Goal: Task Accomplishment & Management: Manage account settings

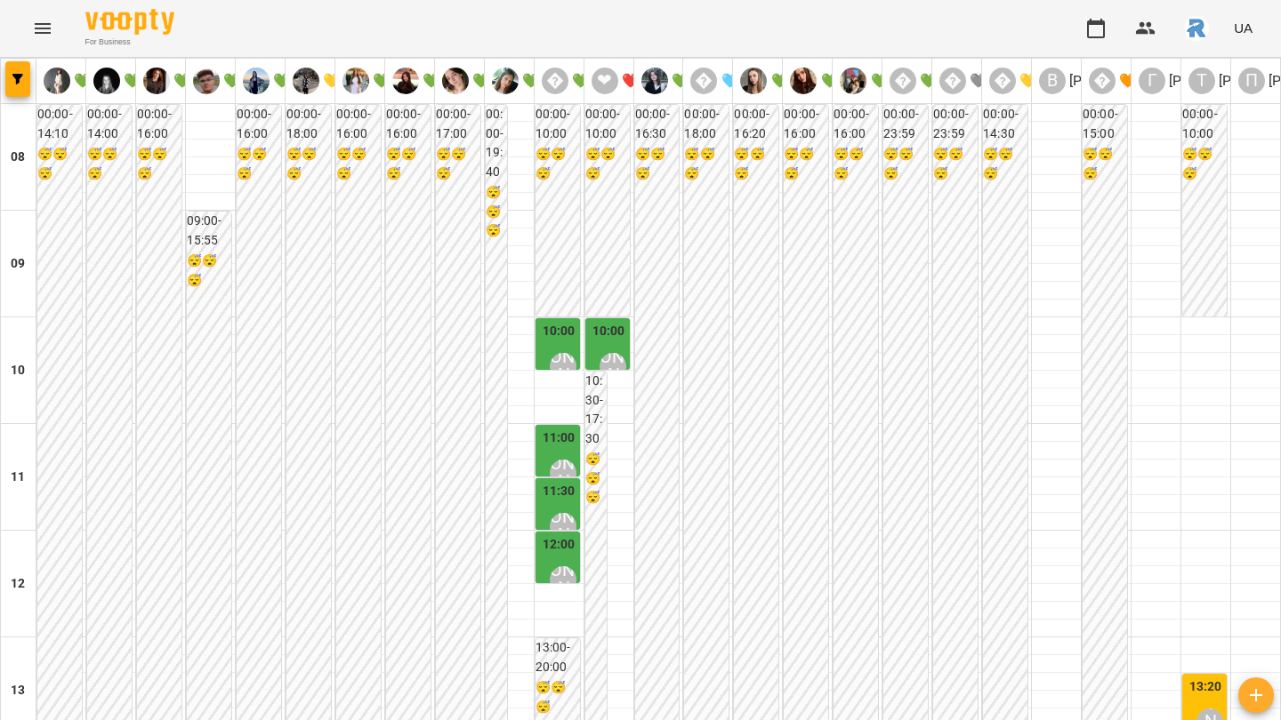
scroll to position [996, 0]
click at [35, 23] on icon "Menu" at bounding box center [43, 28] width 16 height 11
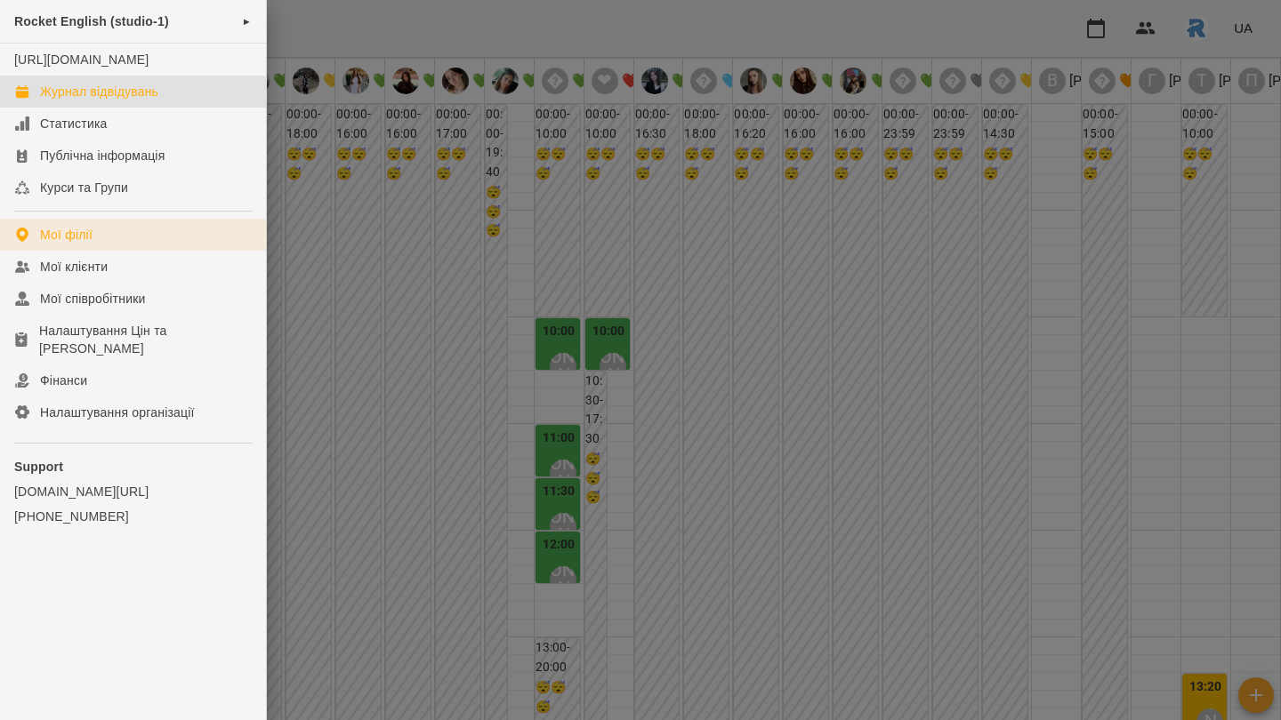
click at [104, 251] on link "Мої філії" at bounding box center [133, 235] width 266 height 32
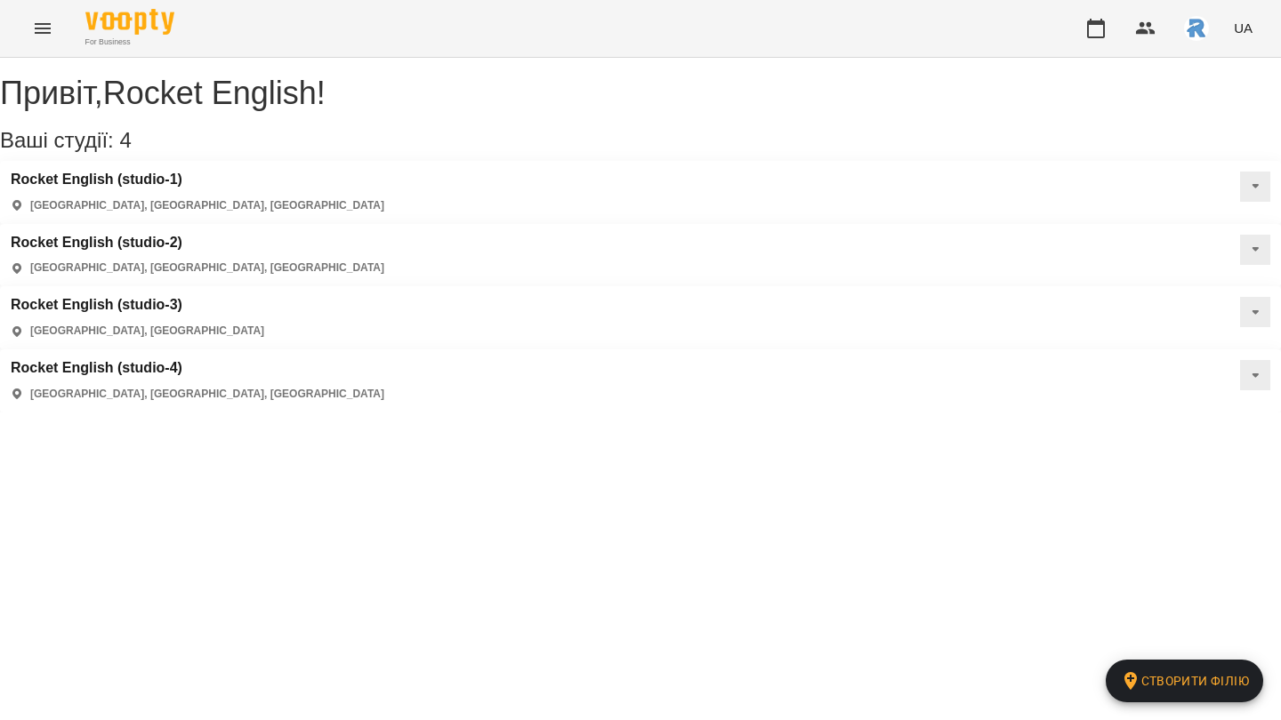
click at [133, 349] on div "Rocket English (studio-4) Самбір, Львівська область, Україна" at bounding box center [640, 380] width 1281 height 63
click at [133, 360] on h3 "Rocket English (studio-4)" at bounding box center [197, 368] width 373 height 16
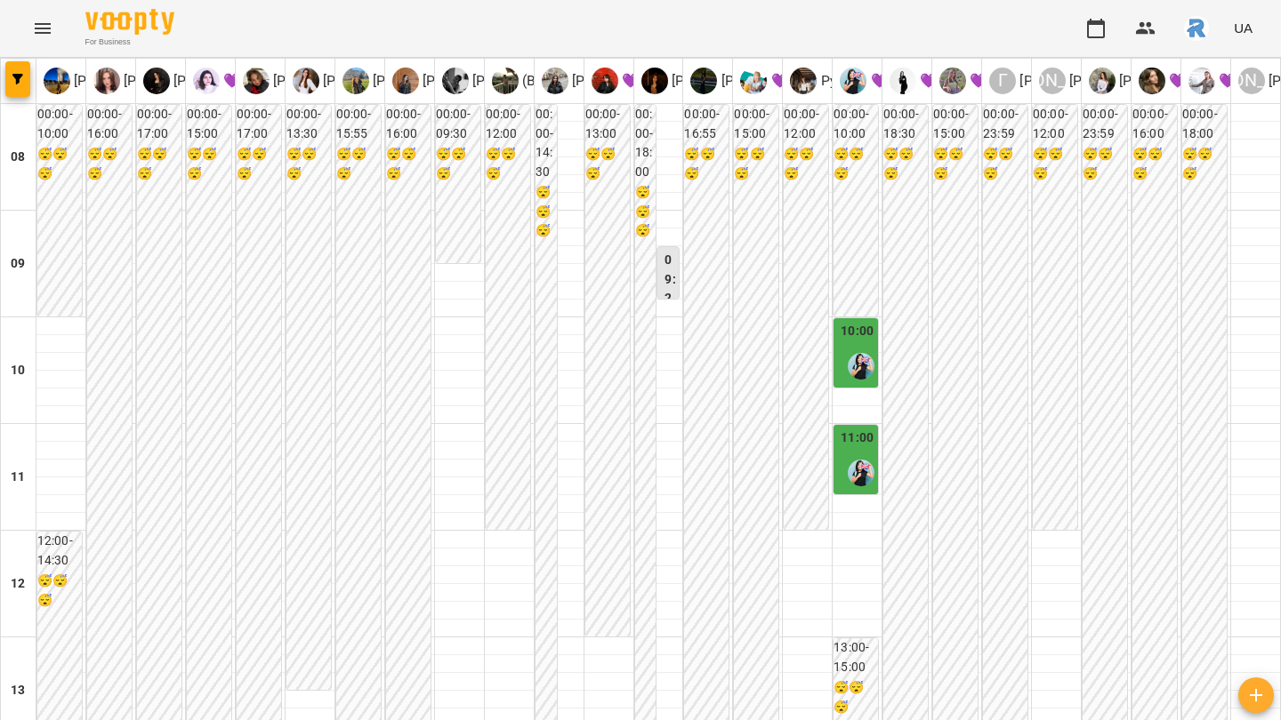
scroll to position [889, 0]
click at [21, 71] on button "button" at bounding box center [17, 79] width 25 height 36
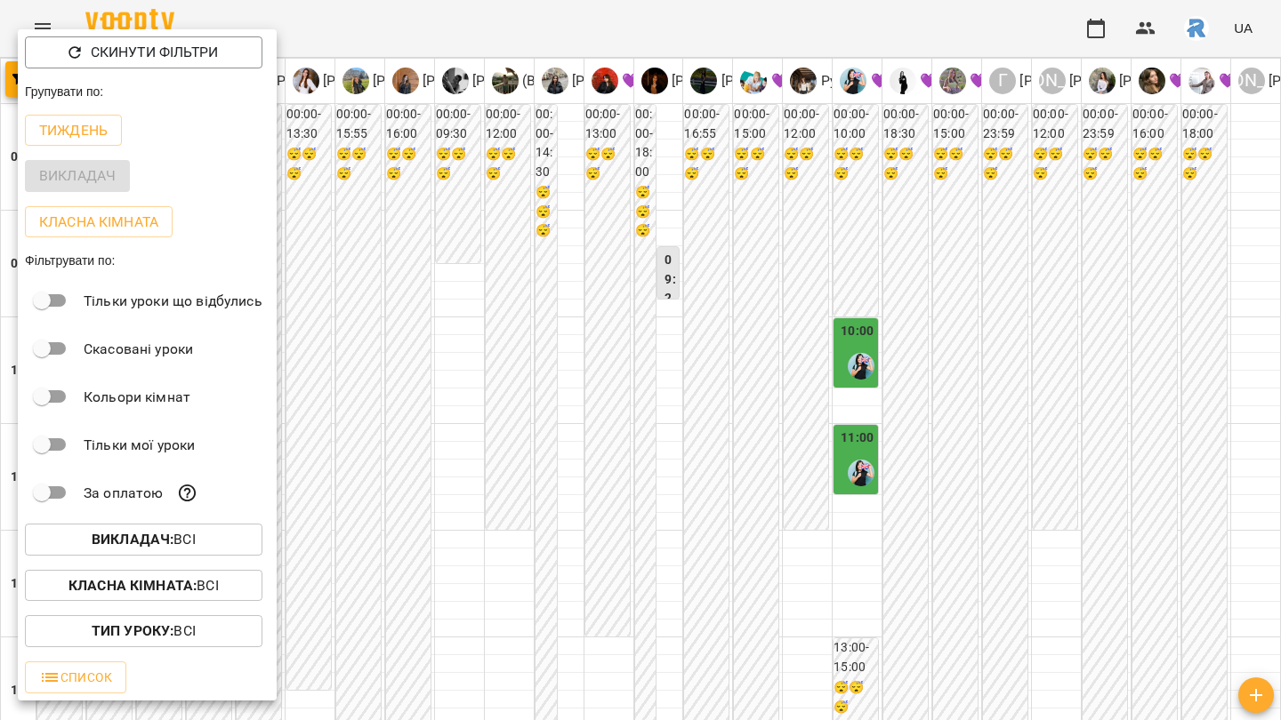
click at [699, 181] on div at bounding box center [640, 360] width 1281 height 720
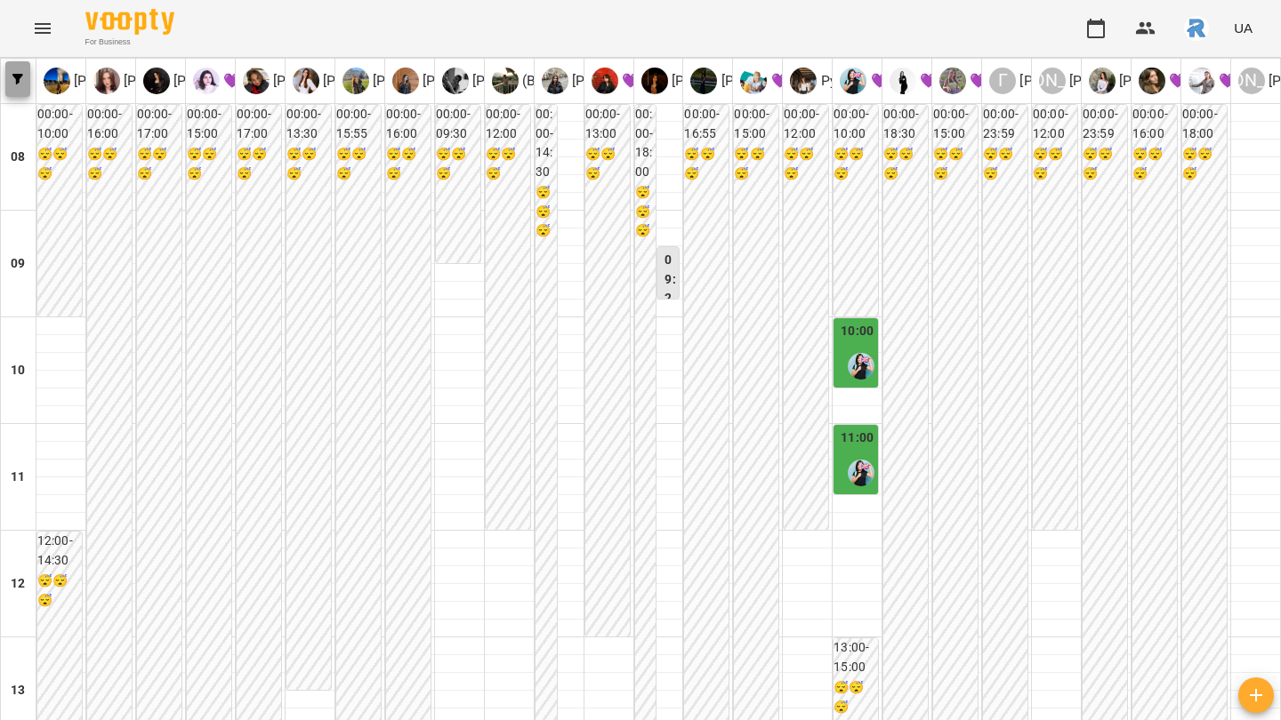
click at [23, 79] on span "button" at bounding box center [17, 79] width 25 height 11
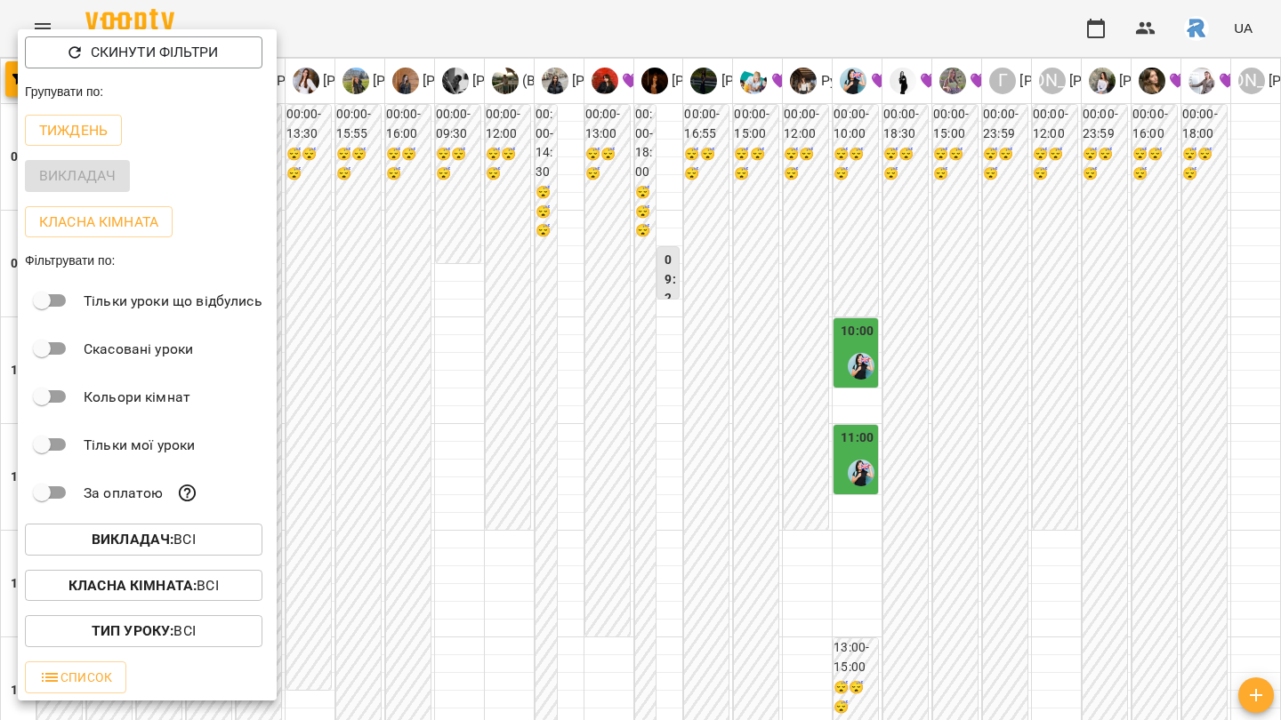
click at [185, 556] on button "Викладач : Всі" at bounding box center [143, 540] width 237 height 32
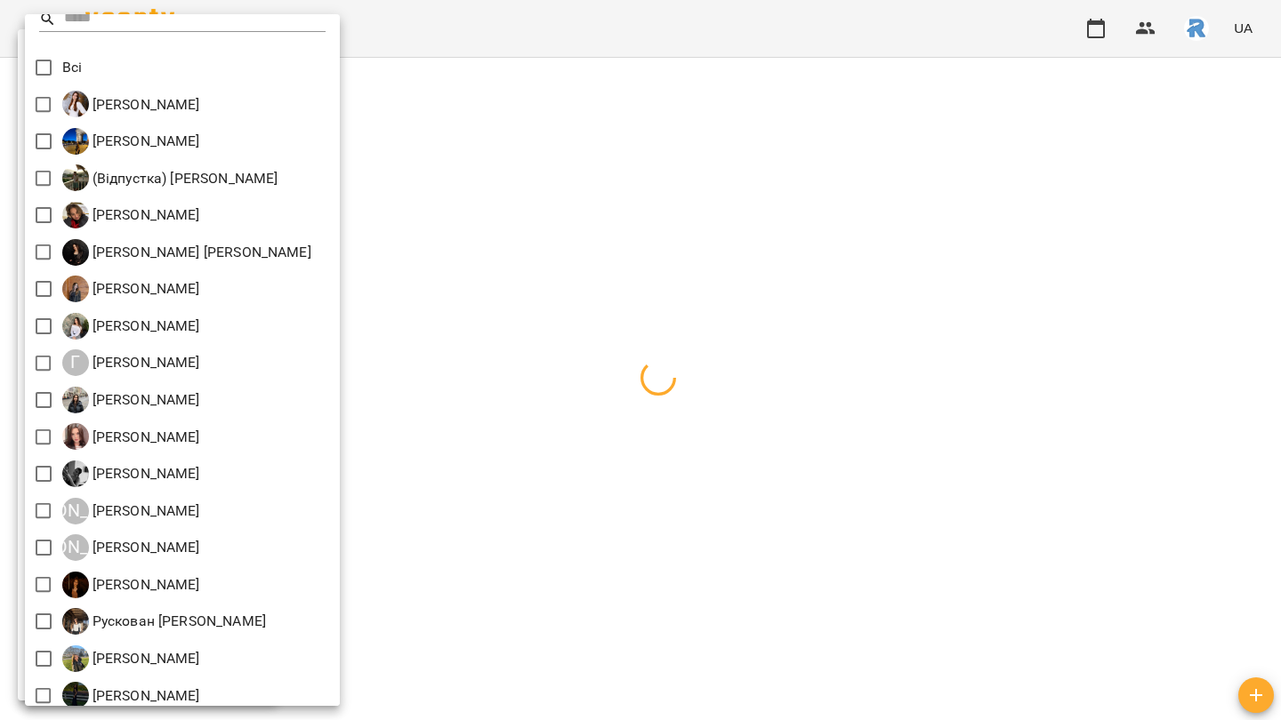
scroll to position [320, 0]
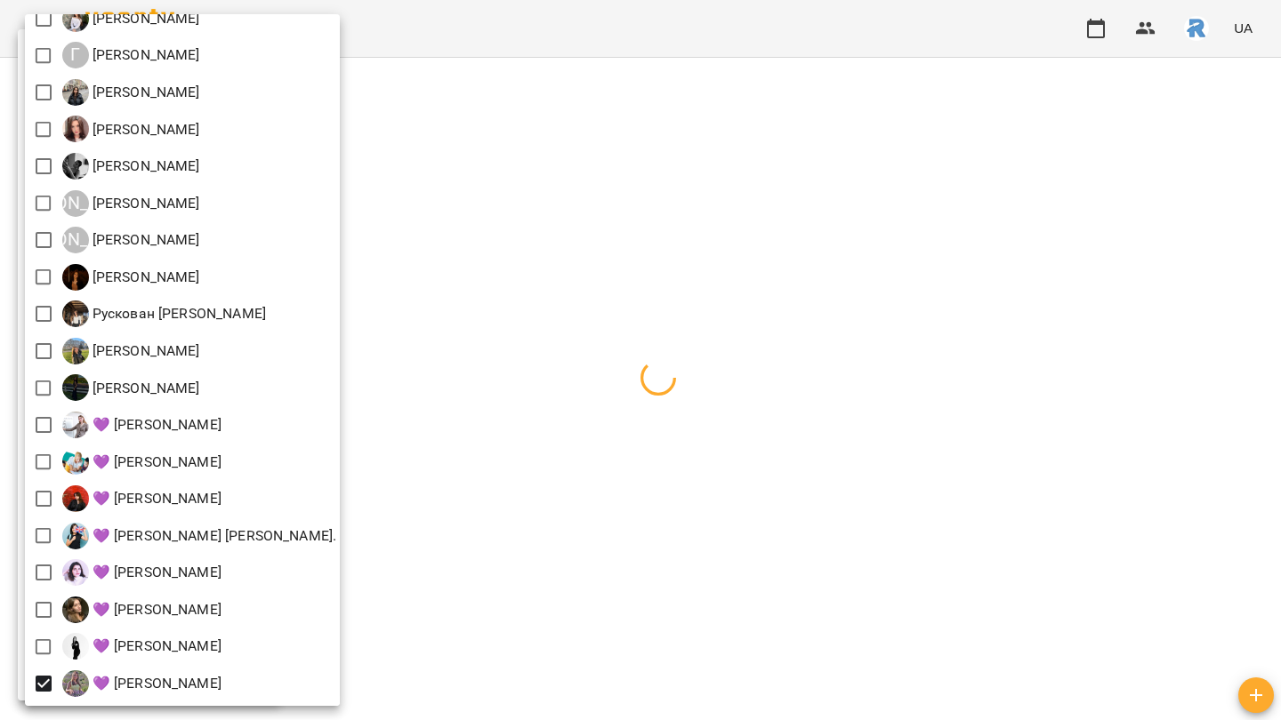
click at [667, 430] on div at bounding box center [640, 360] width 1281 height 720
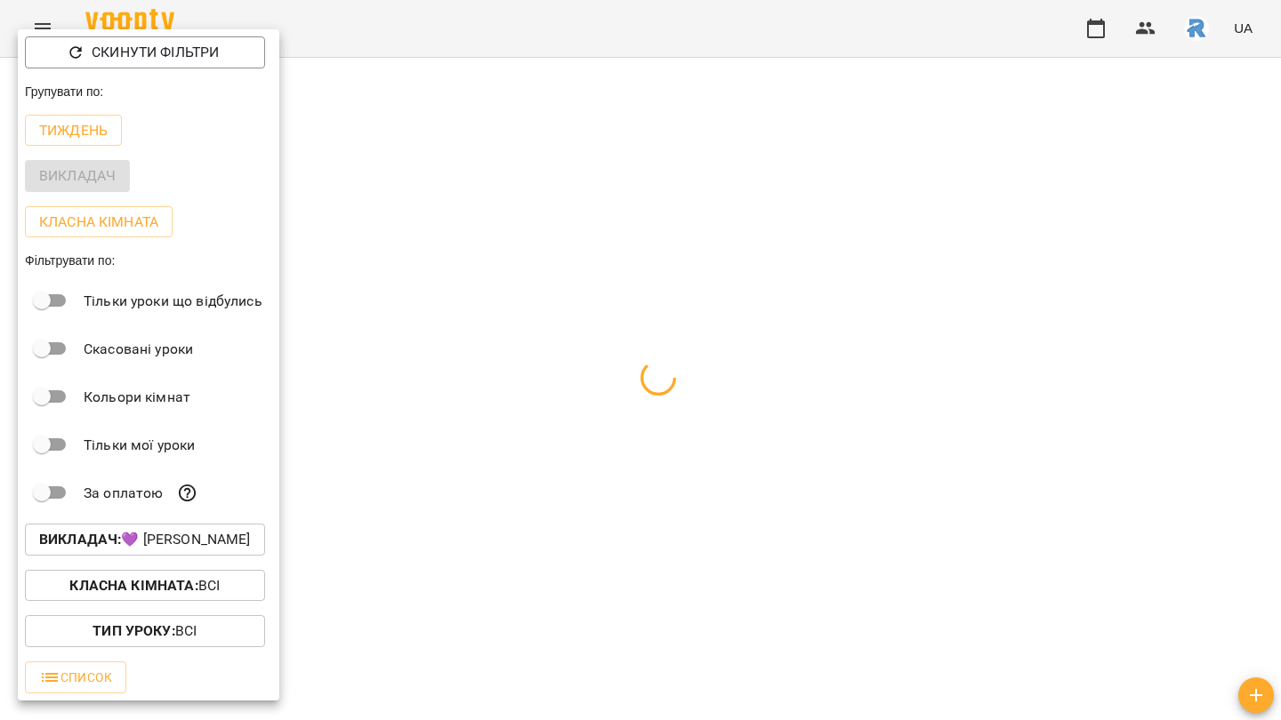
click at [667, 430] on div at bounding box center [640, 360] width 1281 height 720
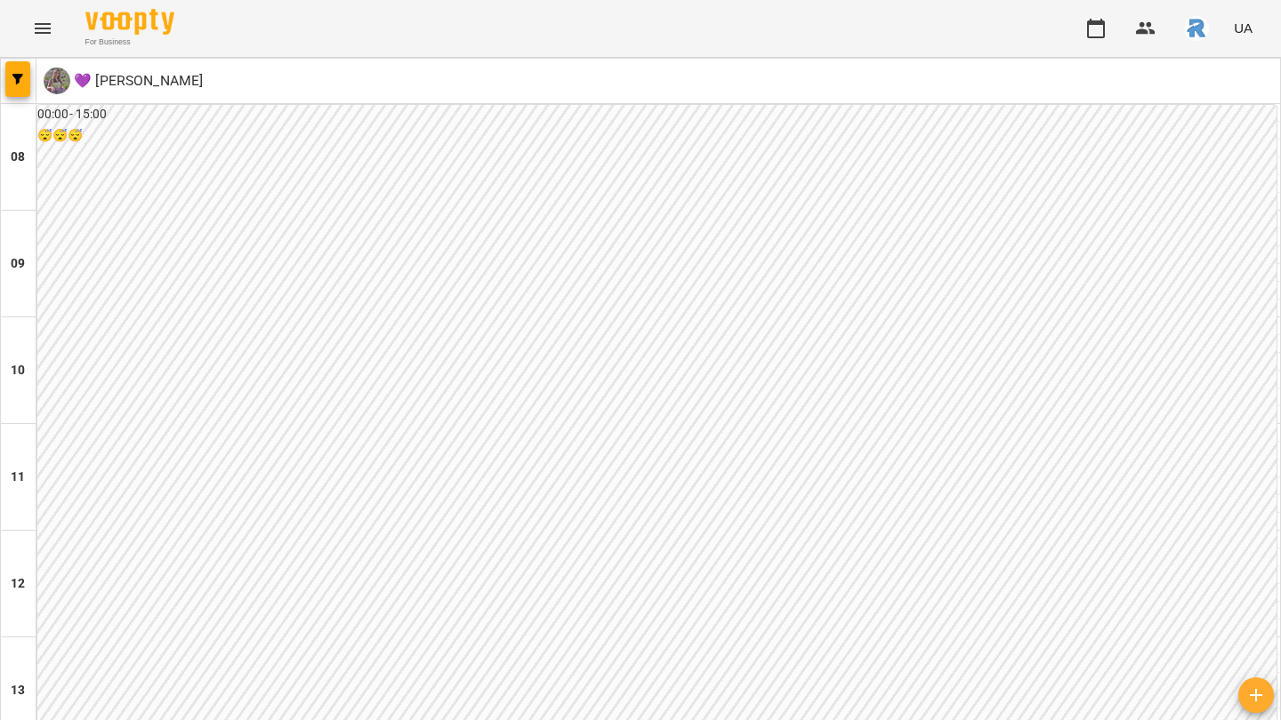
scroll to position [874, 0]
type input "**********"
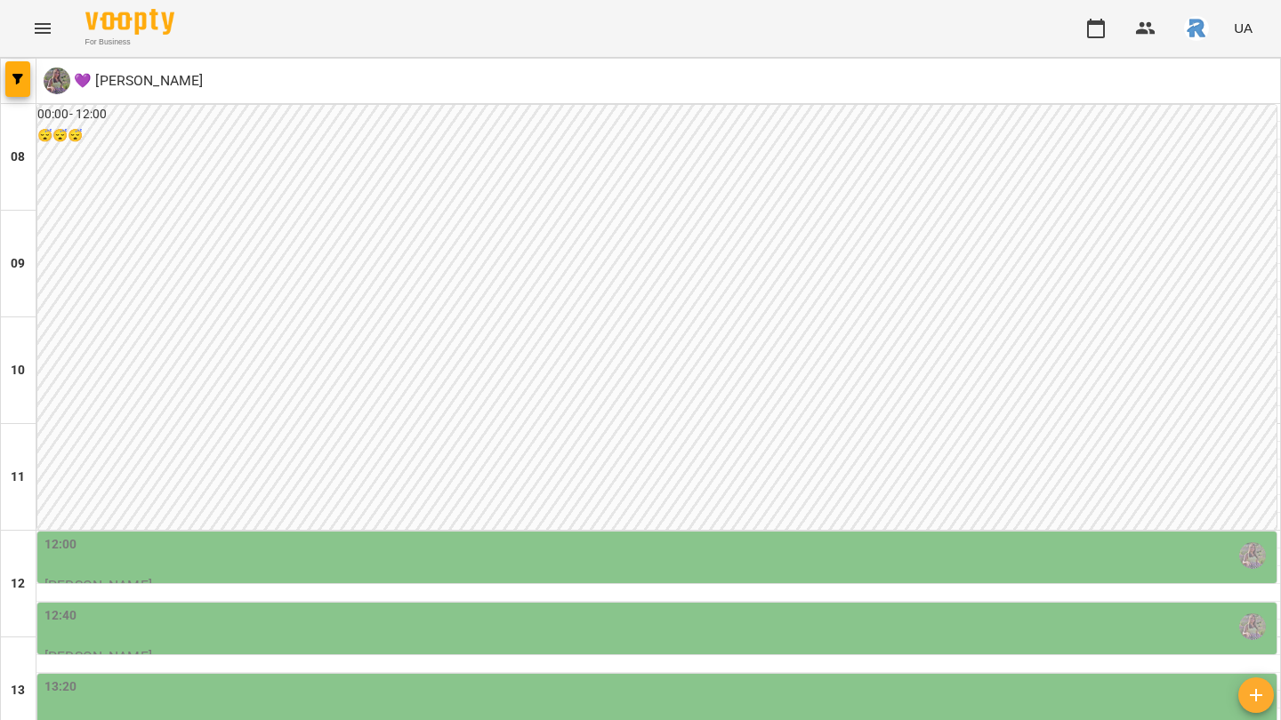
scroll to position [523, 0]
click at [12, 74] on icon "button" at bounding box center [17, 79] width 11 height 11
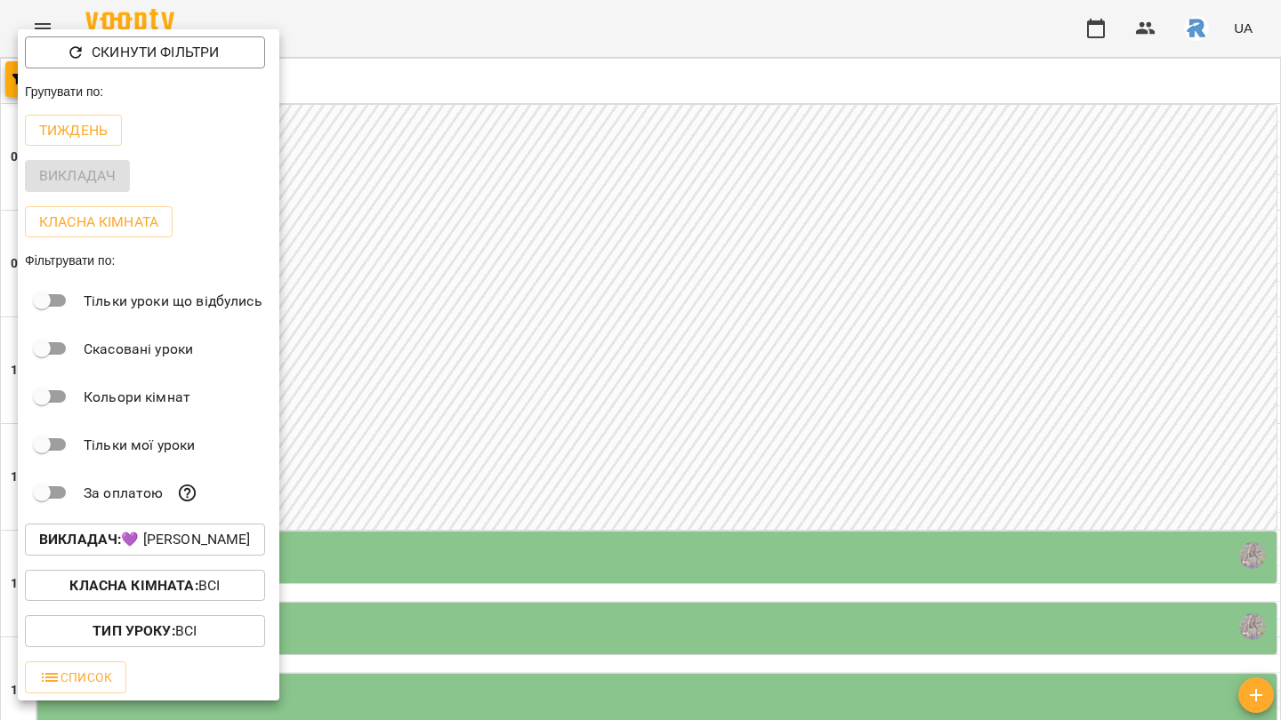
click at [197, 538] on p "Викладач : 💜 Рябуха Анастасія Сергіївна" at bounding box center [145, 539] width 212 height 21
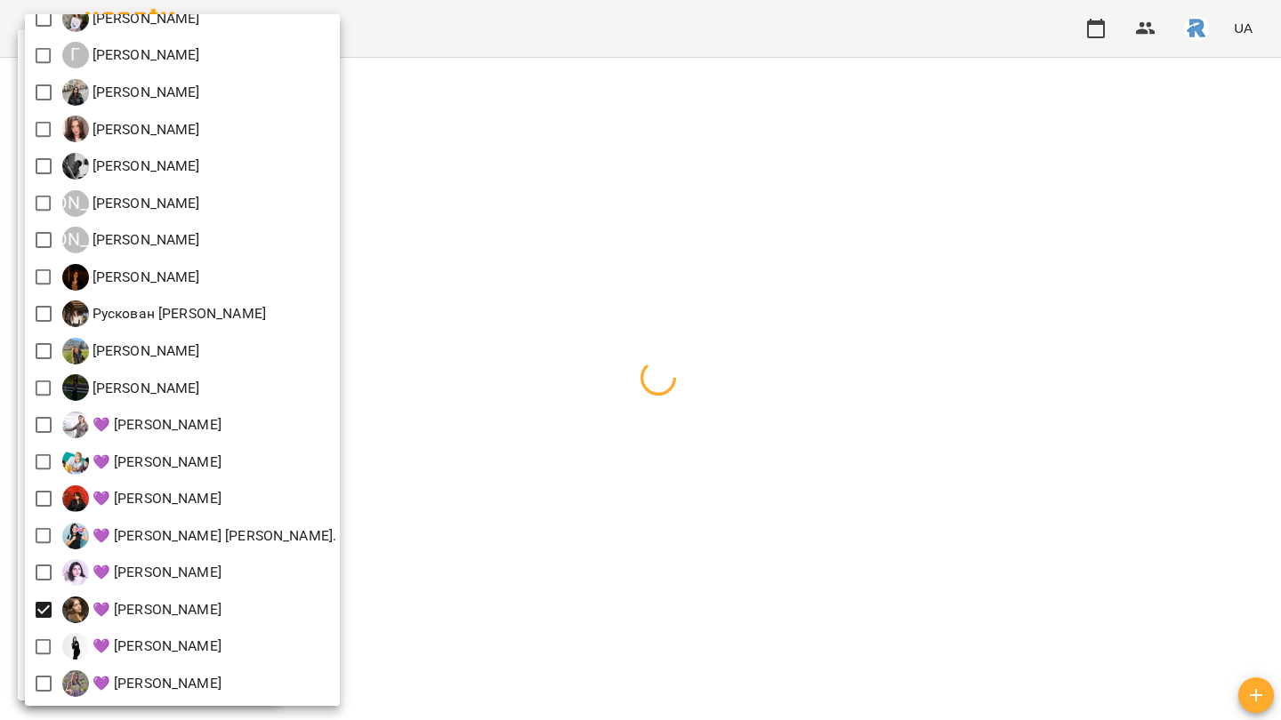
scroll to position [0, 0]
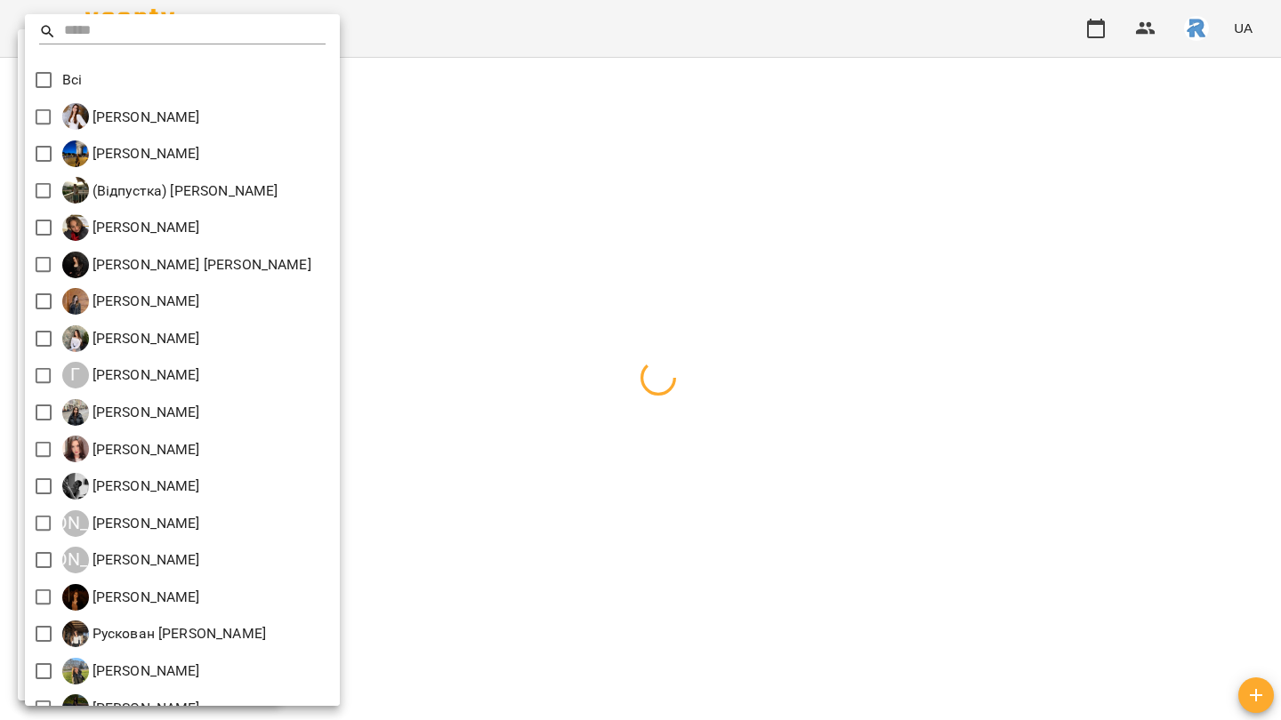
click at [522, 325] on div at bounding box center [640, 360] width 1281 height 720
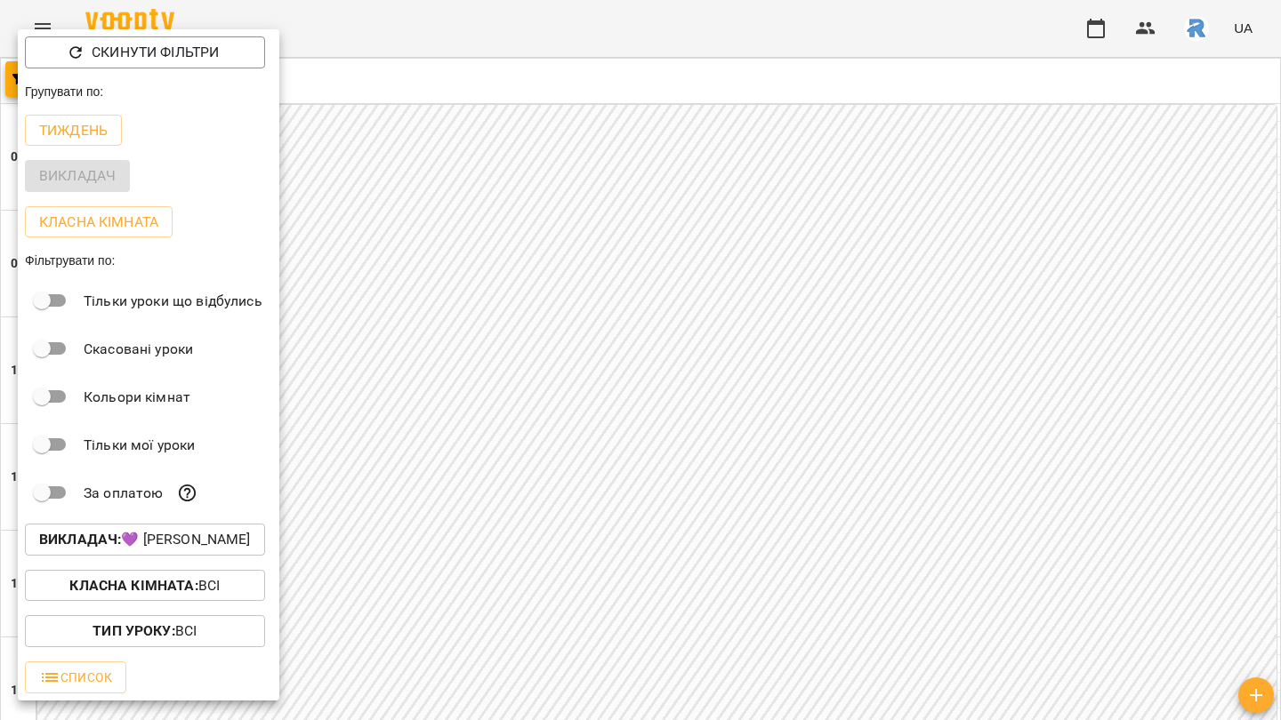
click at [575, 408] on div at bounding box center [640, 360] width 1281 height 720
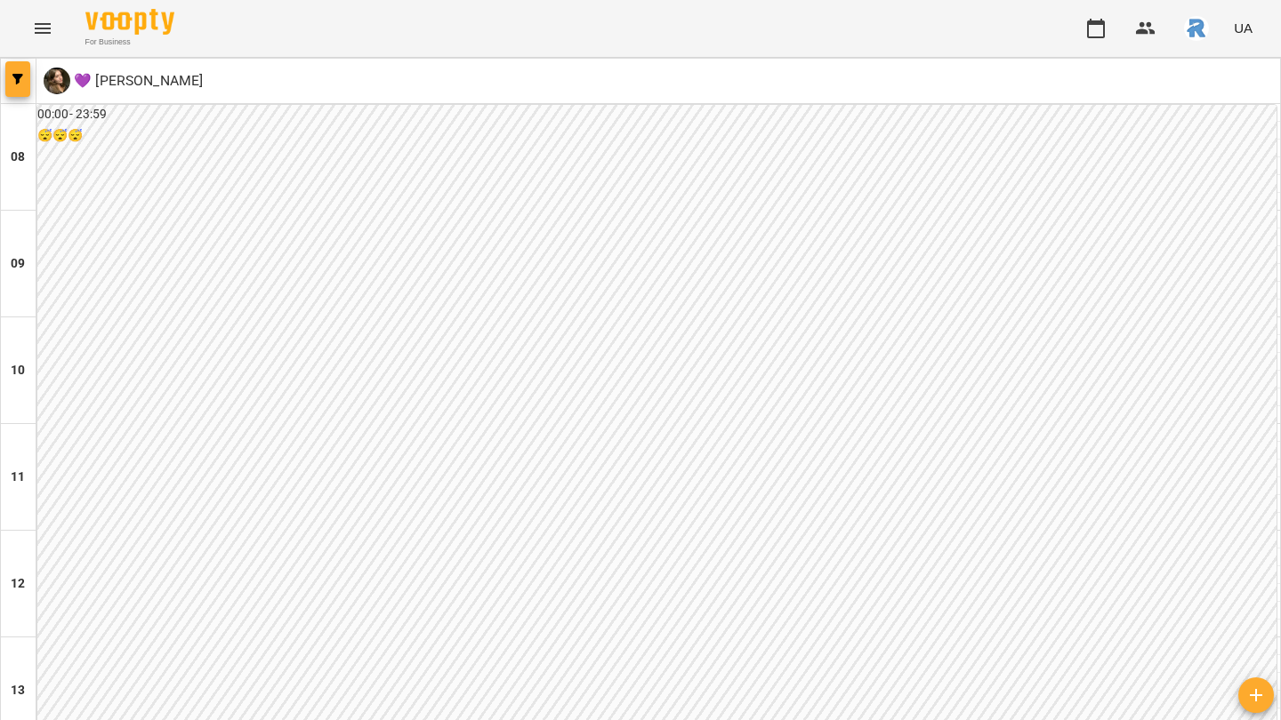
click at [19, 67] on button "button" at bounding box center [17, 79] width 25 height 36
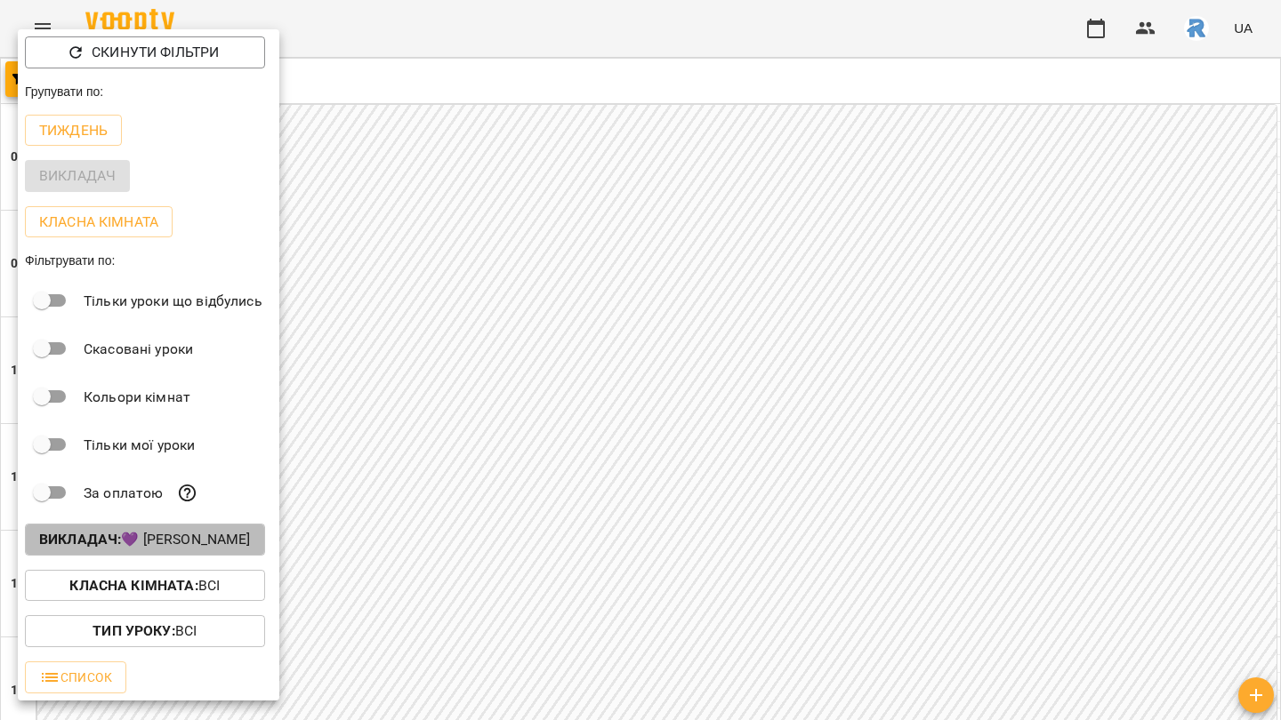
click at [151, 538] on p "Викладач : 💜 Москалюк Катерина Назаріївна" at bounding box center [145, 539] width 212 height 21
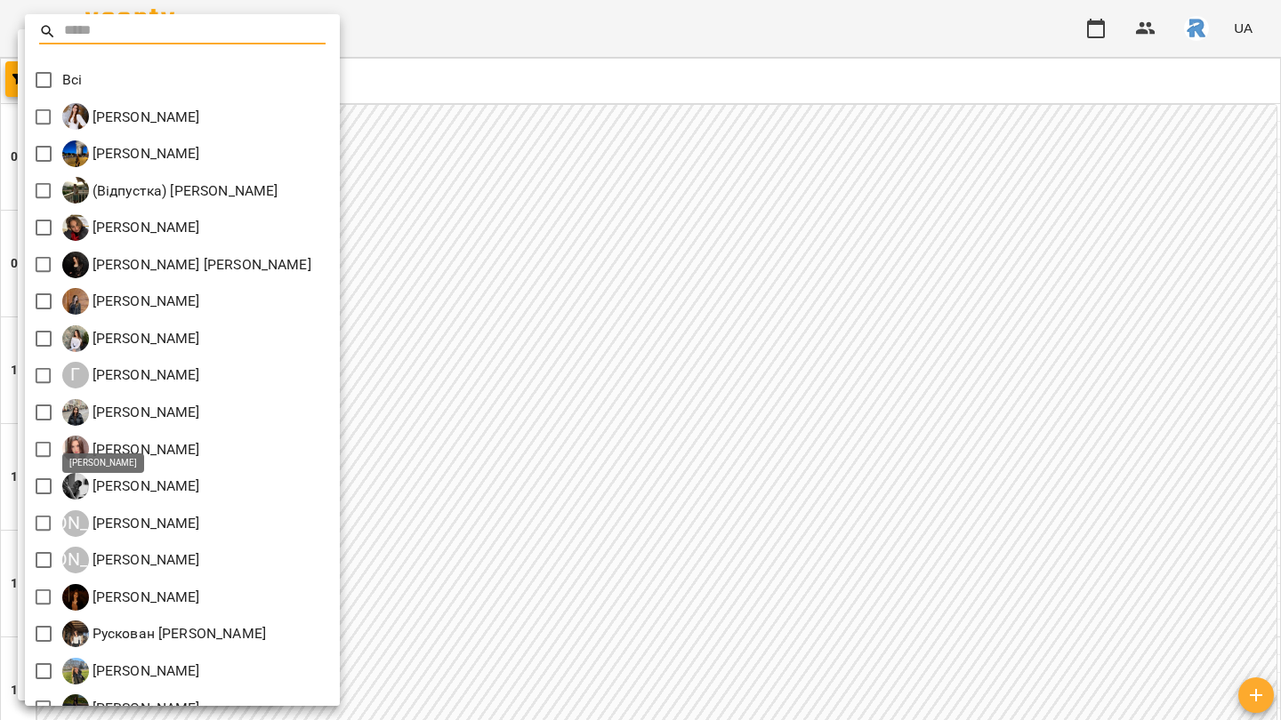
scroll to position [320, 0]
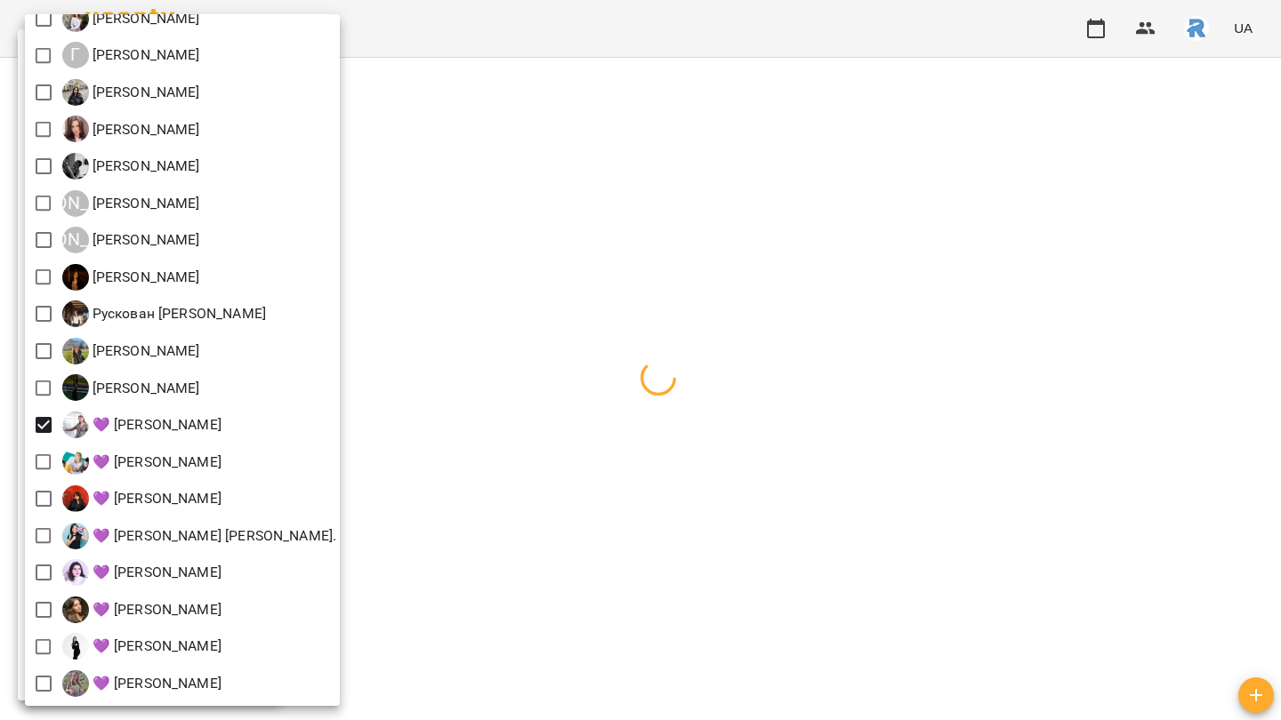
click at [553, 514] on div at bounding box center [640, 360] width 1281 height 720
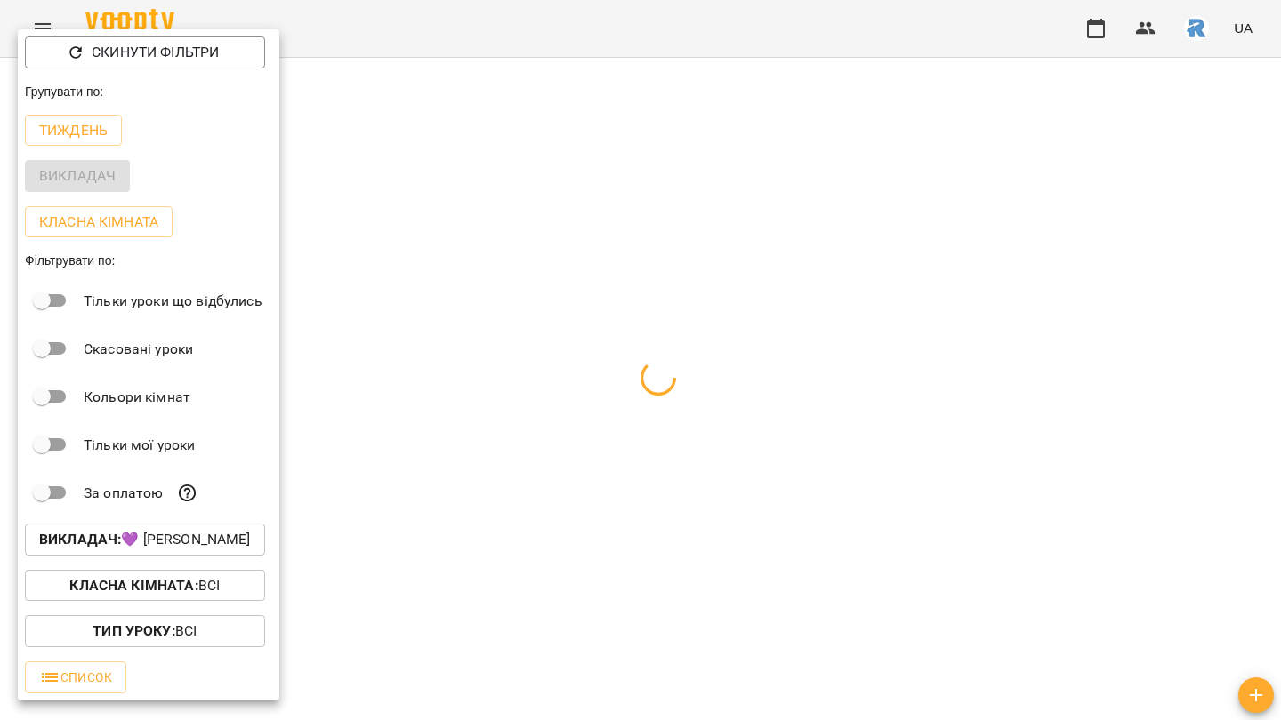
click at [553, 514] on div at bounding box center [640, 360] width 1281 height 720
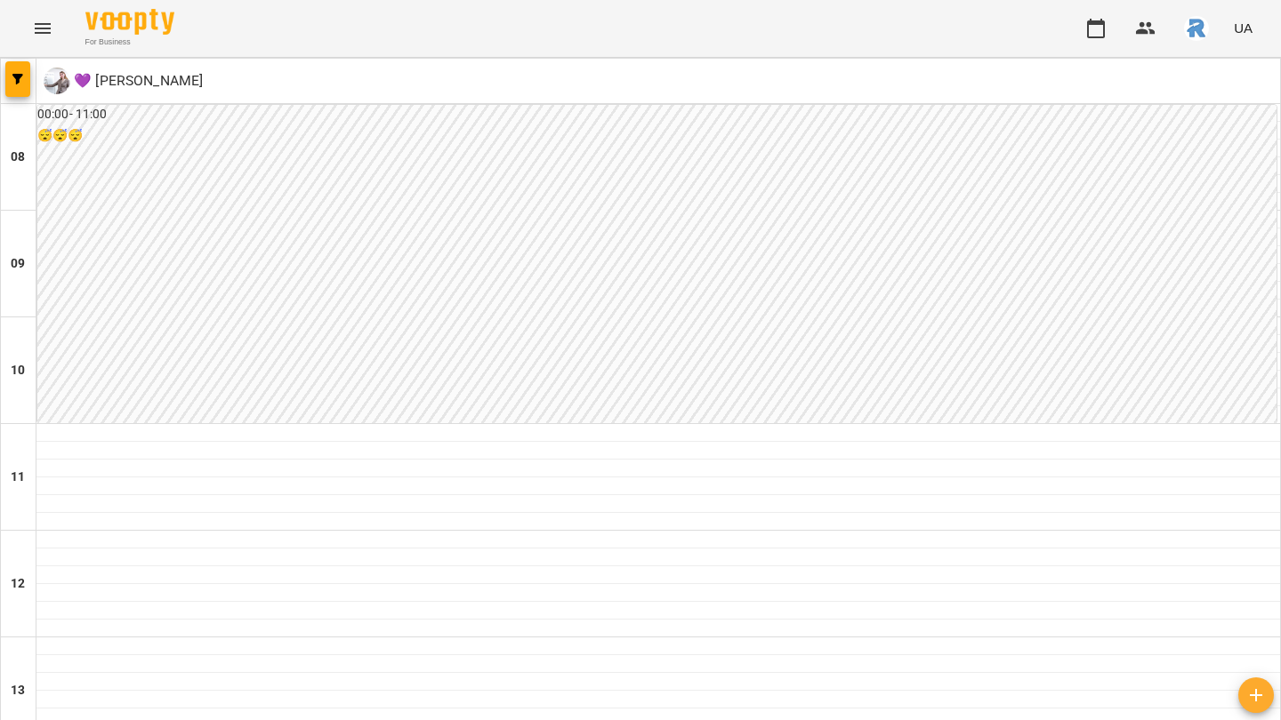
scroll to position [301, 0]
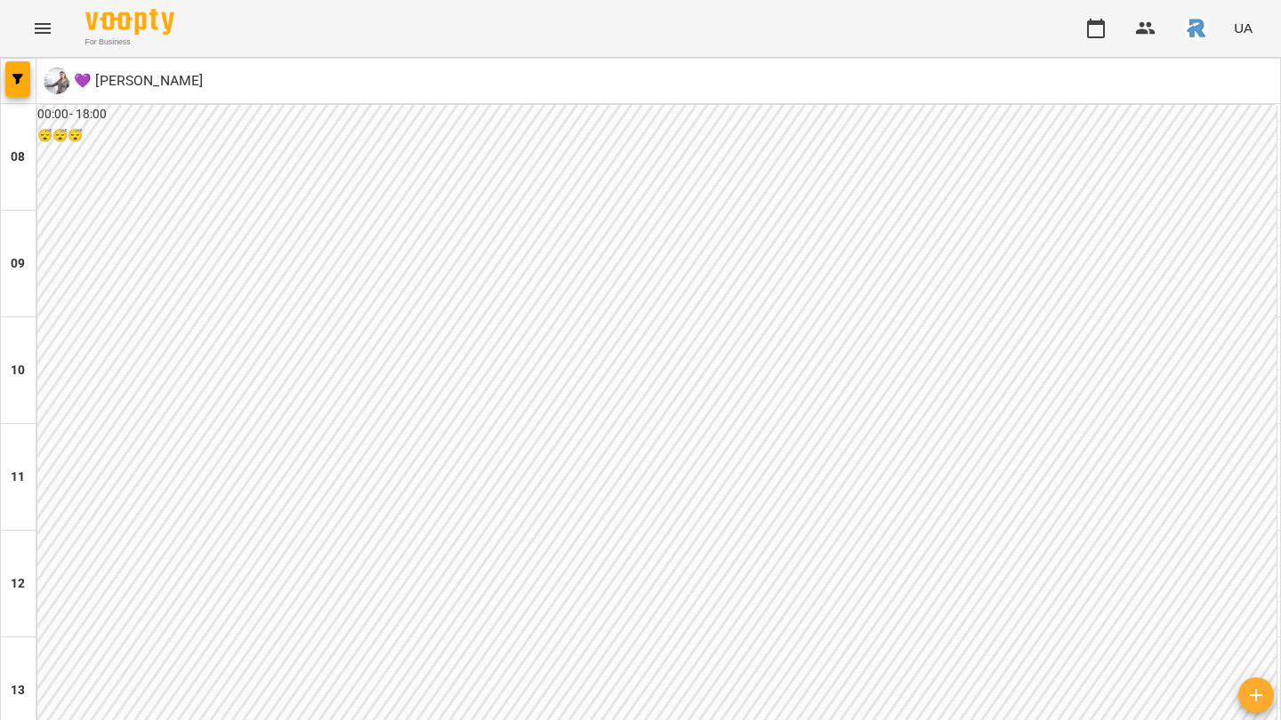
scroll to position [889, 0]
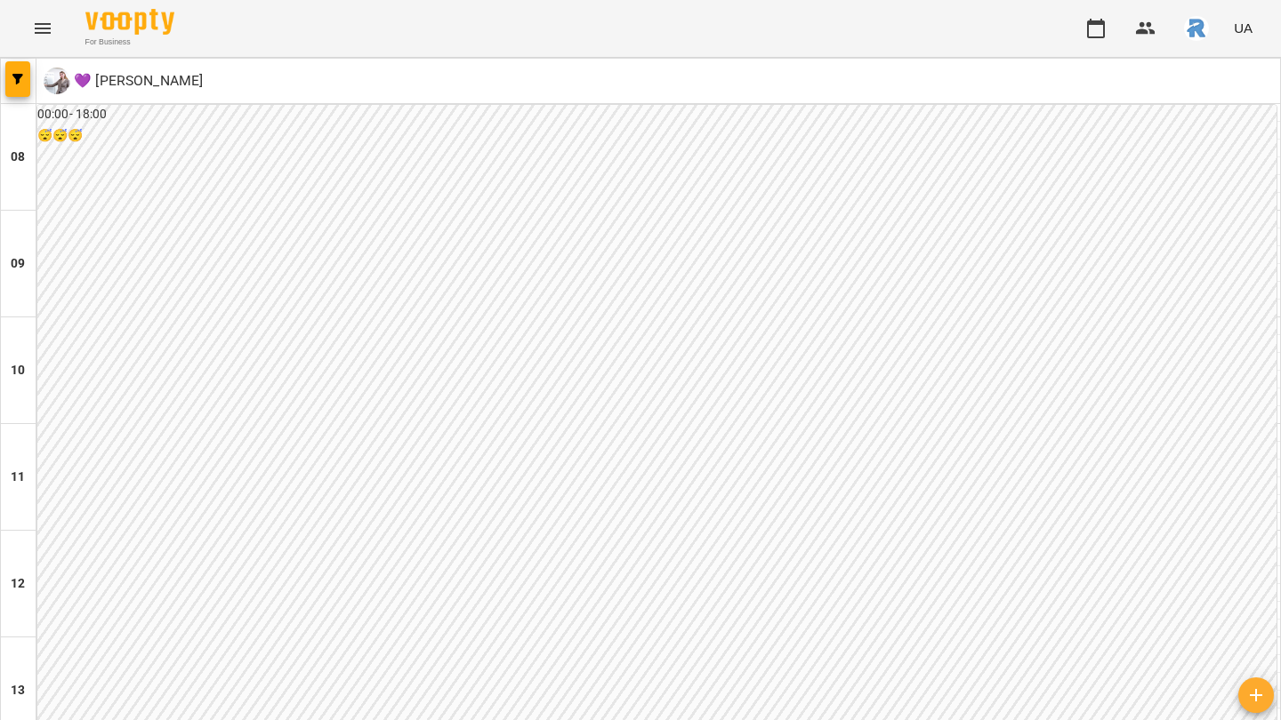
click at [16, 82] on icon "button" at bounding box center [17, 79] width 11 height 11
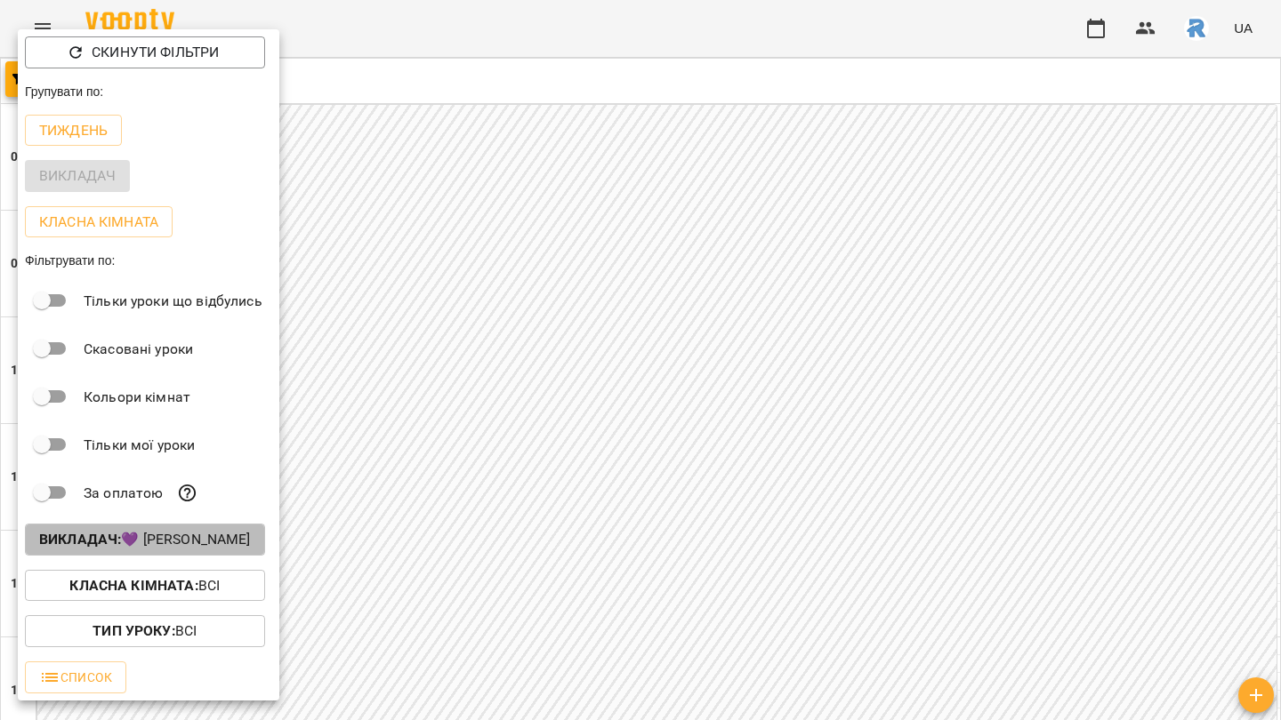
click at [234, 541] on p "Викладач : 💜 Боєчко Даниїла Тарасівна" at bounding box center [145, 539] width 212 height 21
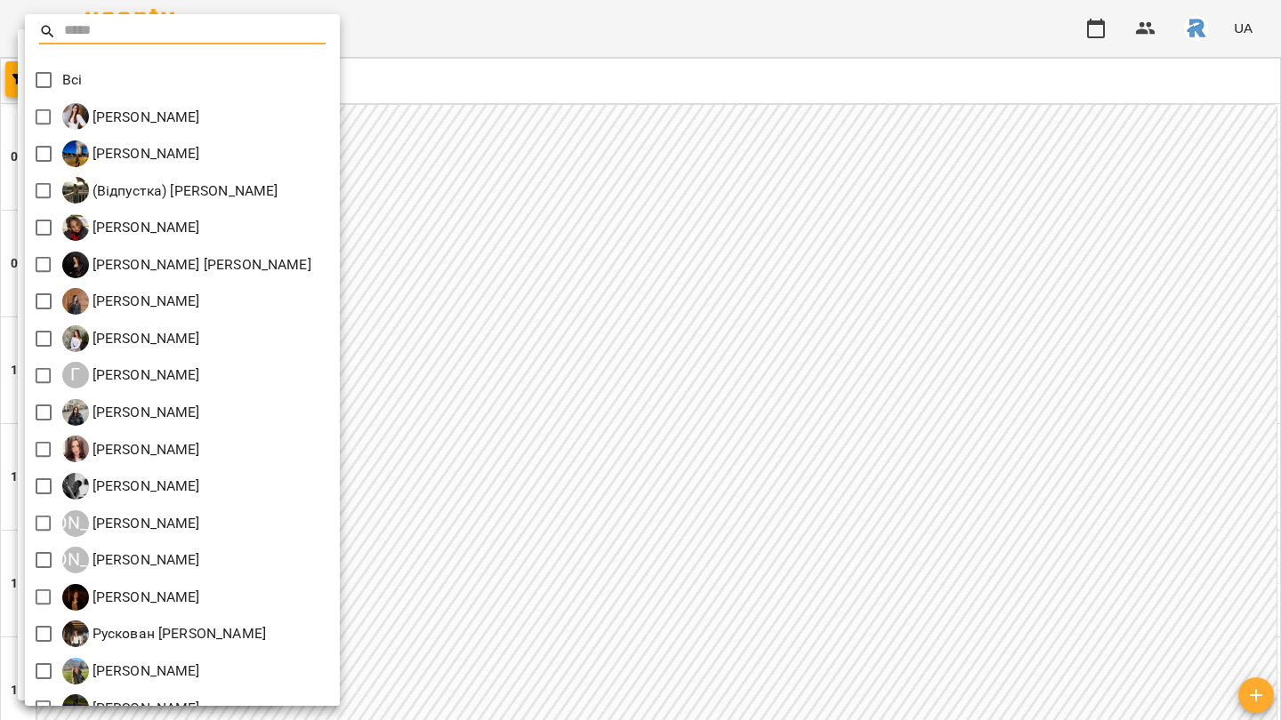
scroll to position [320, 0]
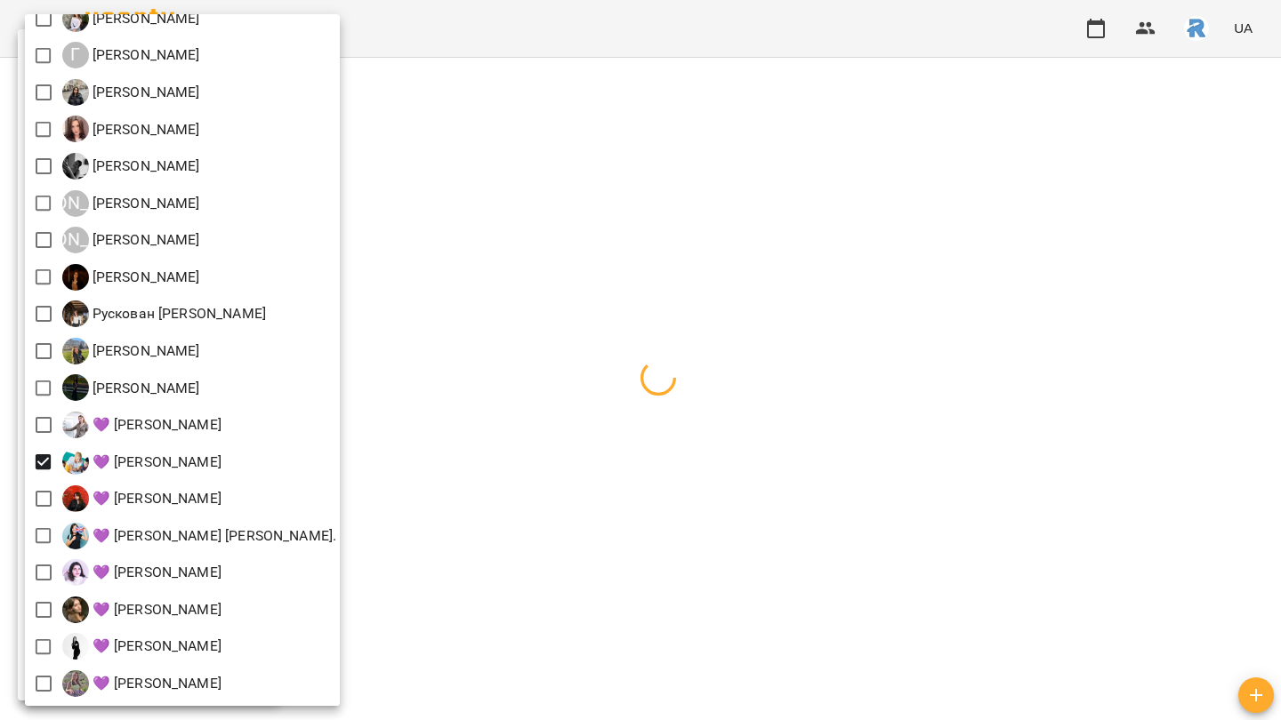
click at [705, 576] on div at bounding box center [640, 360] width 1281 height 720
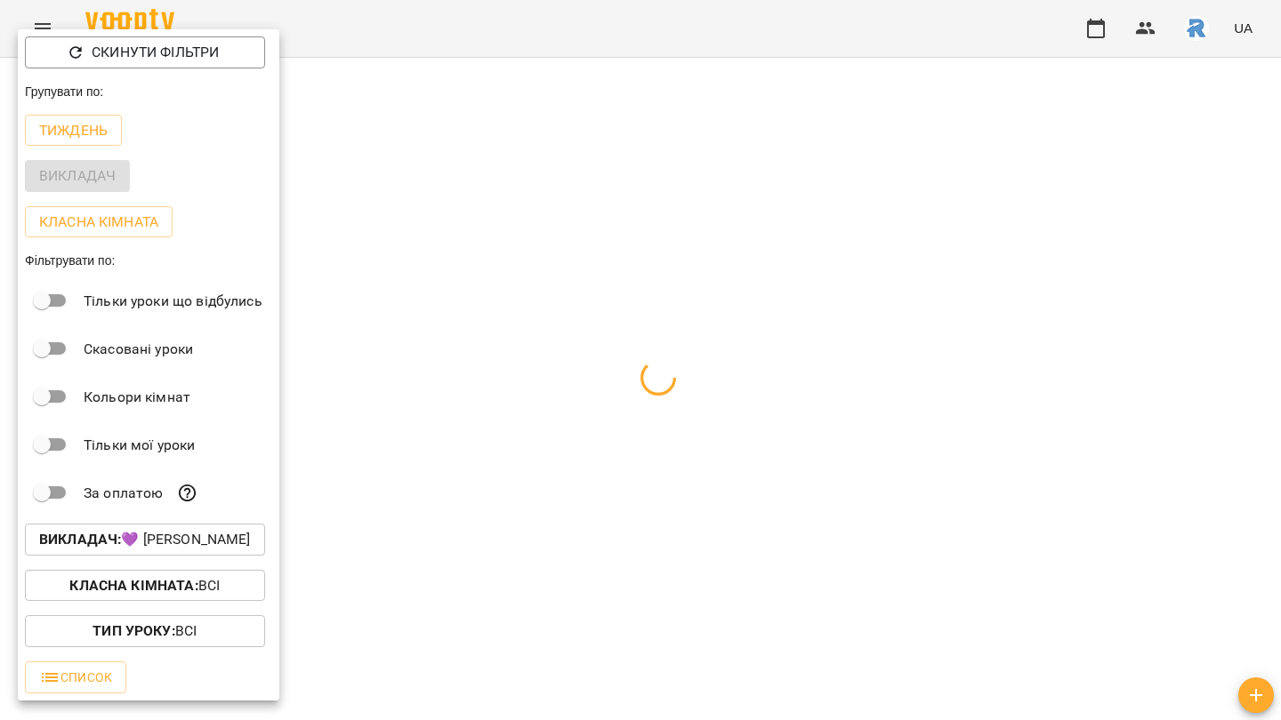
click at [705, 576] on div at bounding box center [640, 360] width 1281 height 720
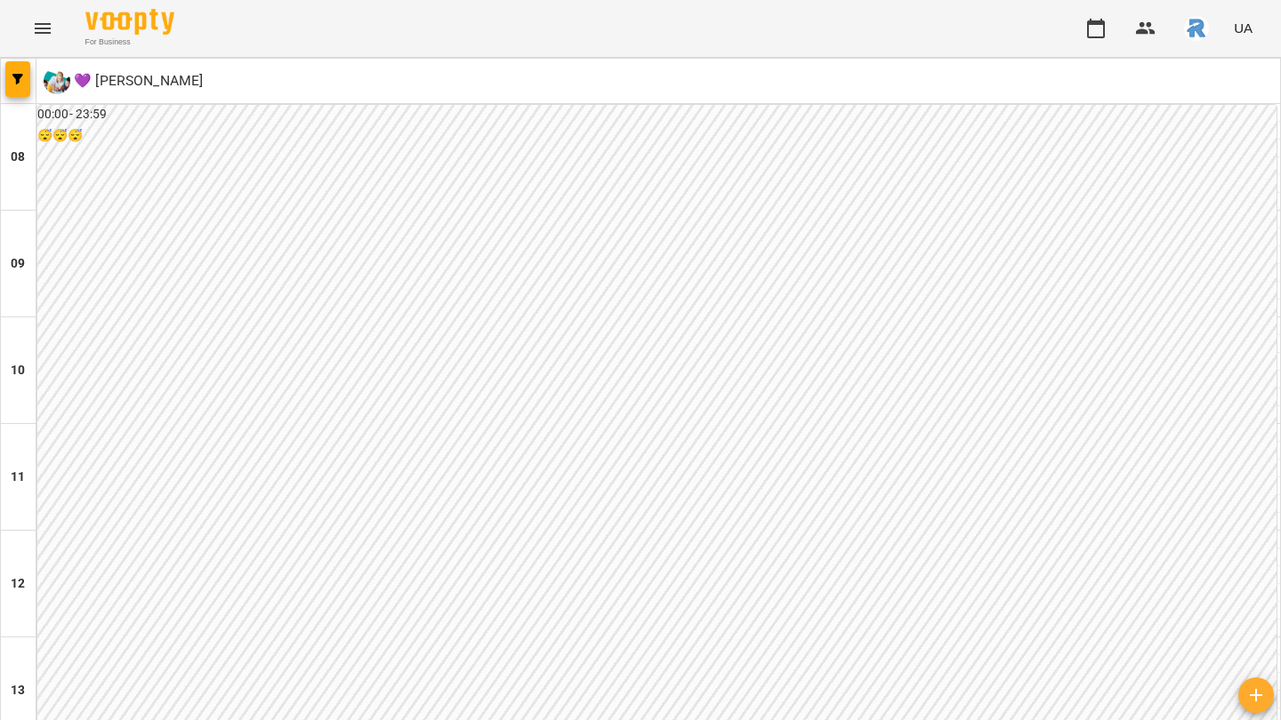
scroll to position [889, 0]
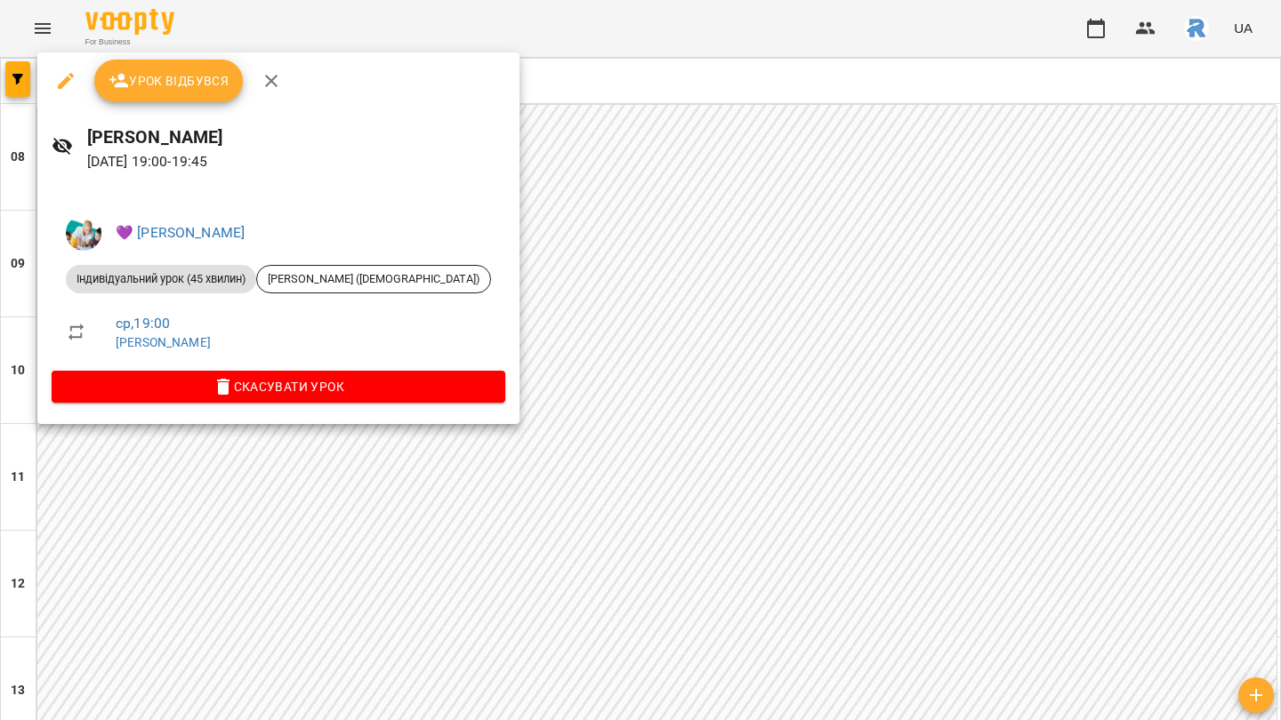
click at [458, 432] on div at bounding box center [640, 360] width 1281 height 720
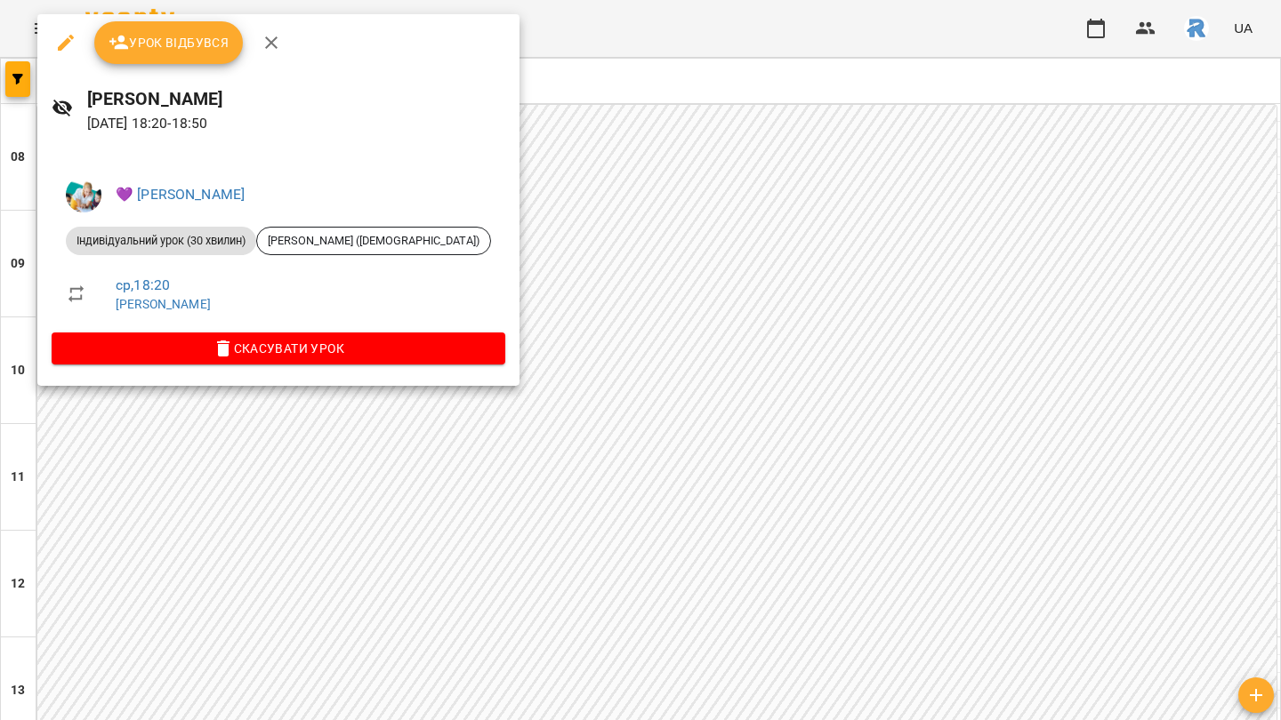
click at [653, 419] on div at bounding box center [640, 360] width 1281 height 720
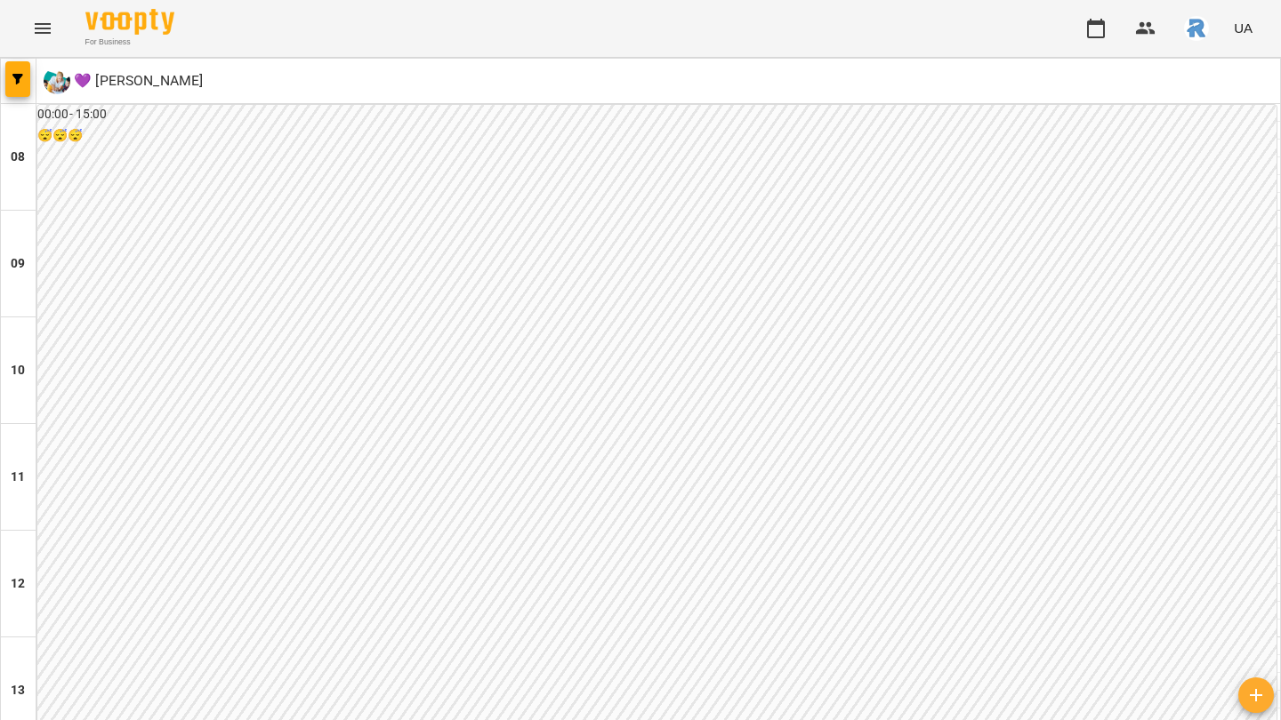
click at [25, 78] on span "button" at bounding box center [17, 79] width 25 height 11
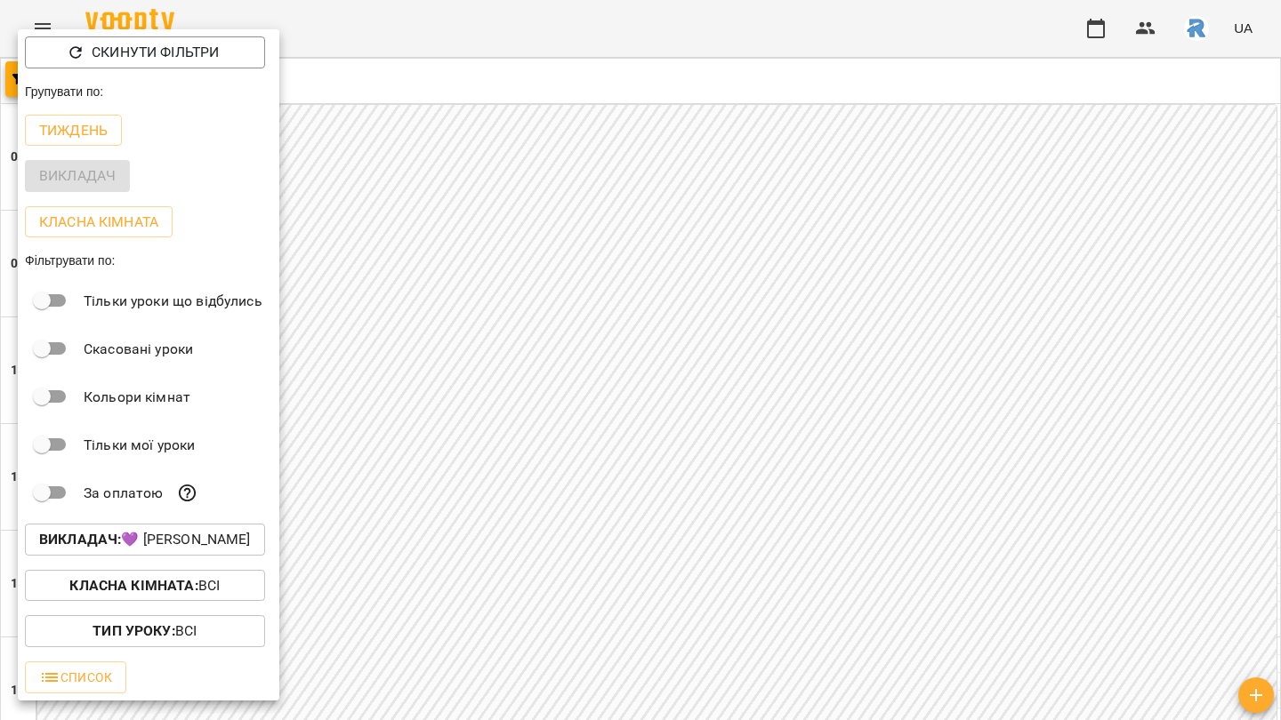
click at [229, 531] on button "Викладач : 💜 Григорович Юлія Дмитрівна" at bounding box center [145, 540] width 240 height 32
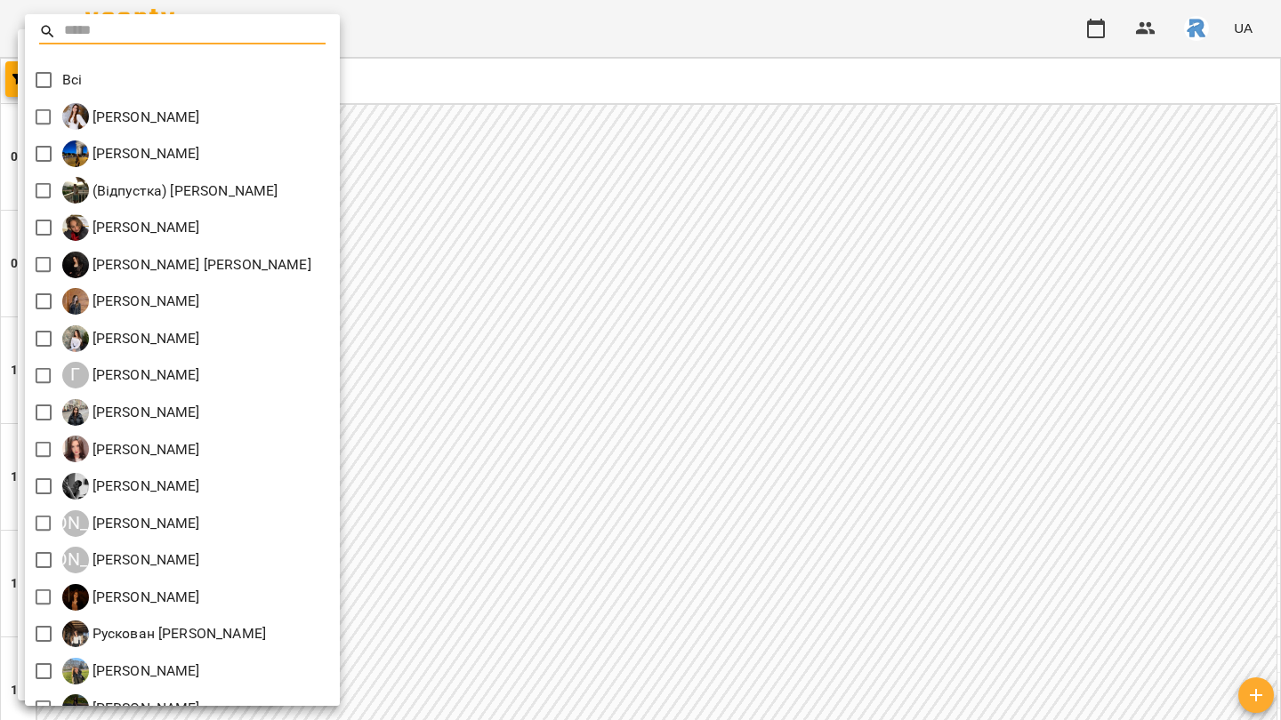
scroll to position [320, 0]
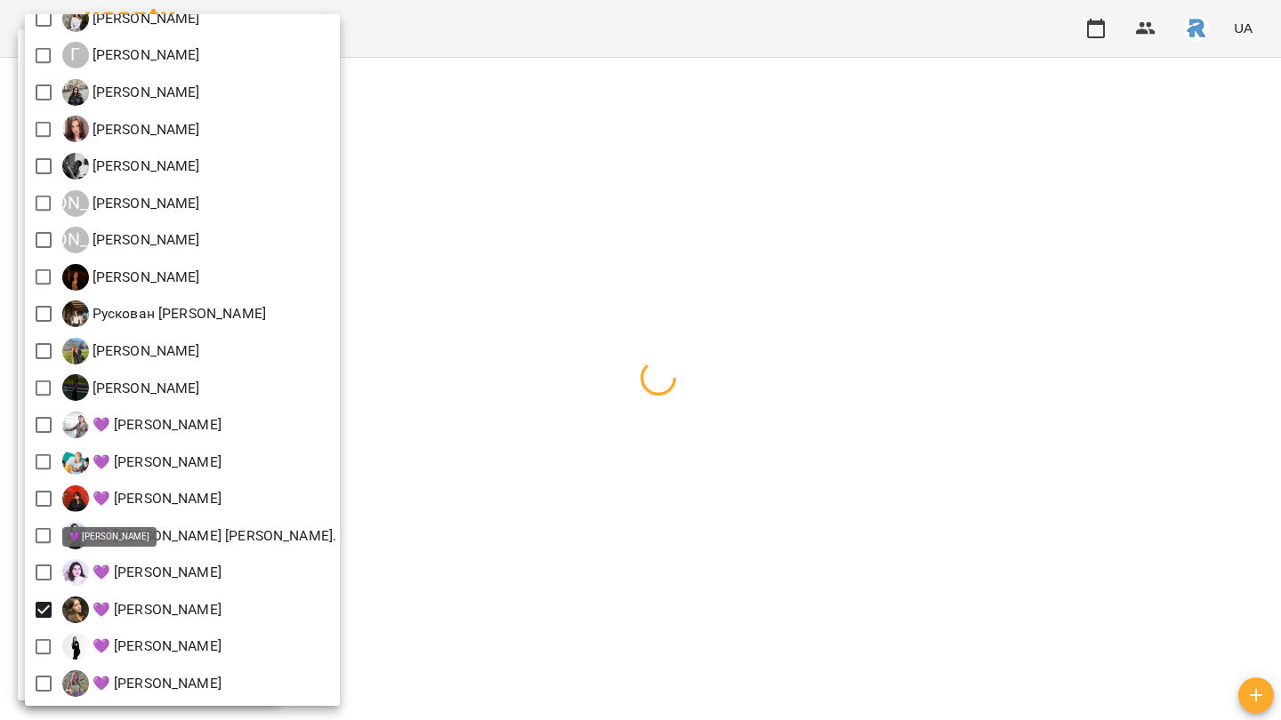
click at [405, 579] on div at bounding box center [640, 360] width 1281 height 720
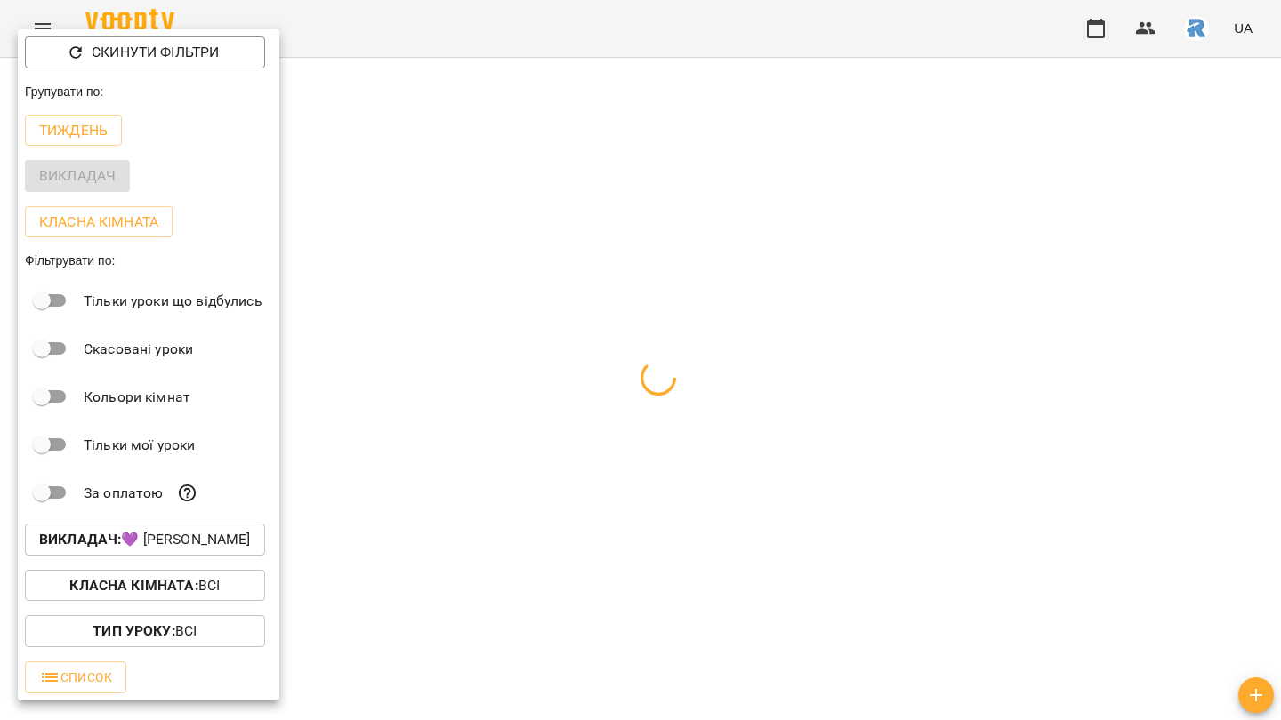
click at [405, 579] on div at bounding box center [640, 360] width 1281 height 720
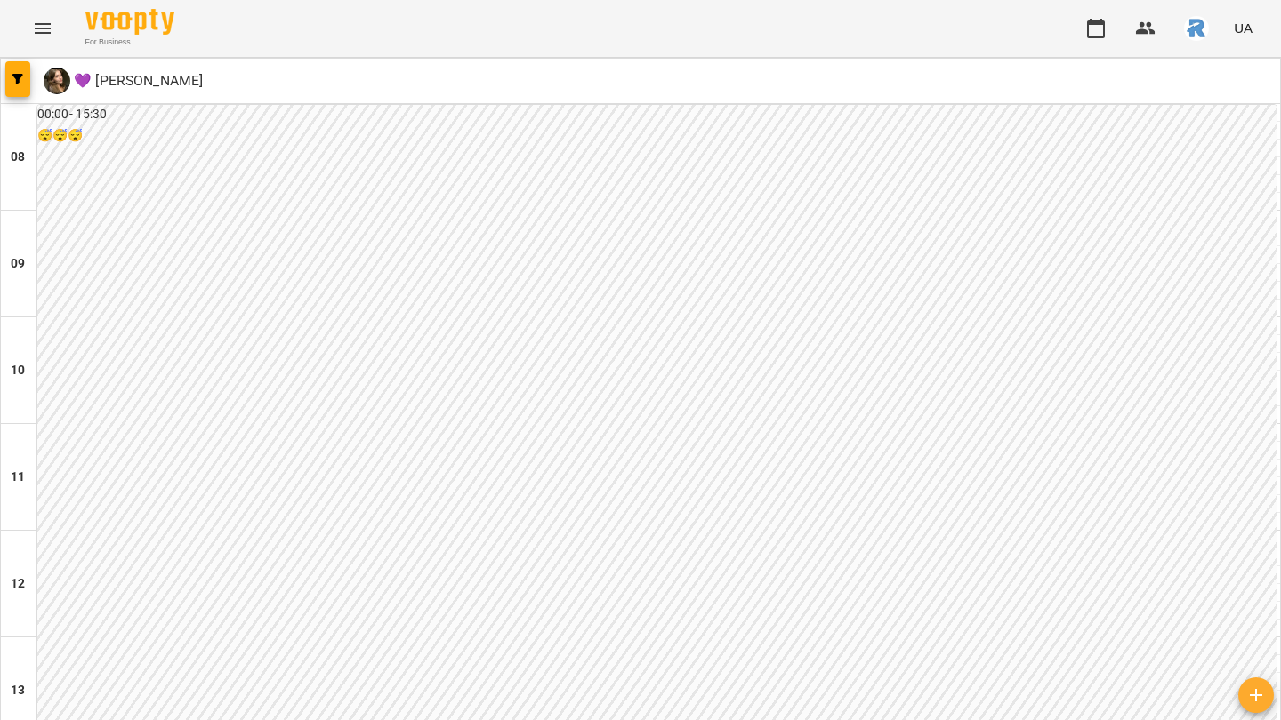
scroll to position [767, 0]
type input "**********"
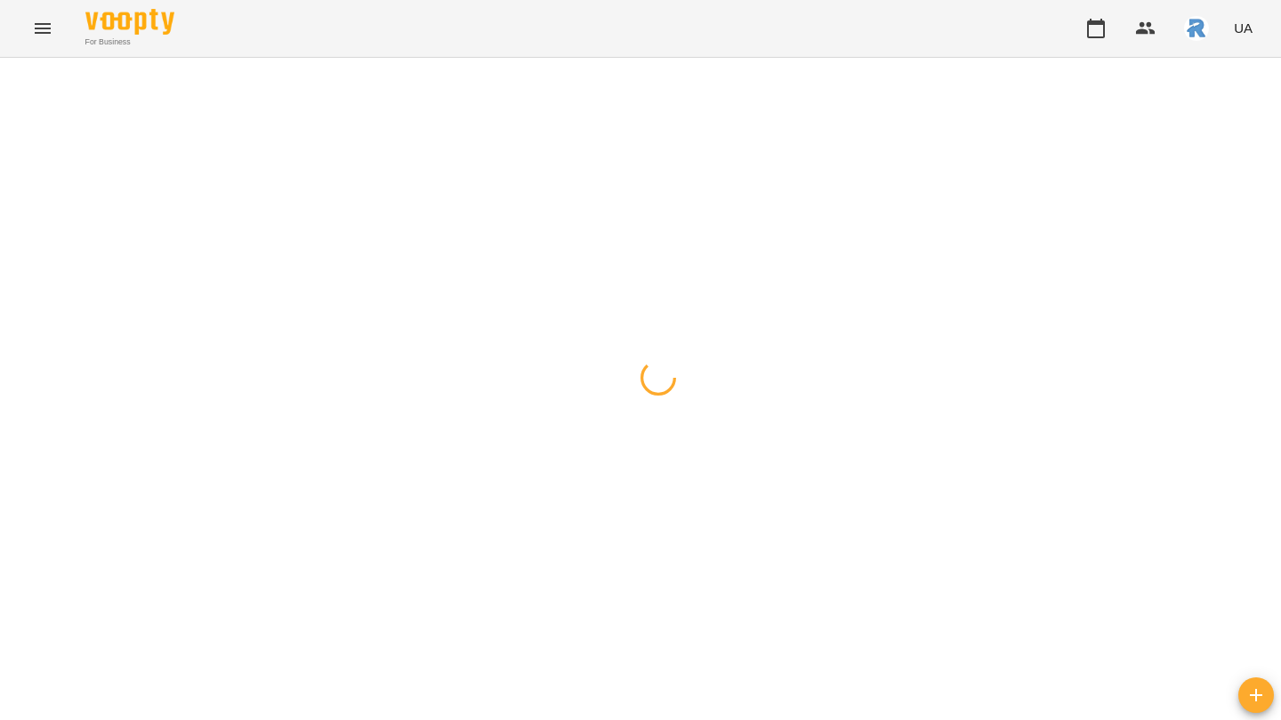
click at [526, 58] on div at bounding box center [640, 58] width 1281 height 0
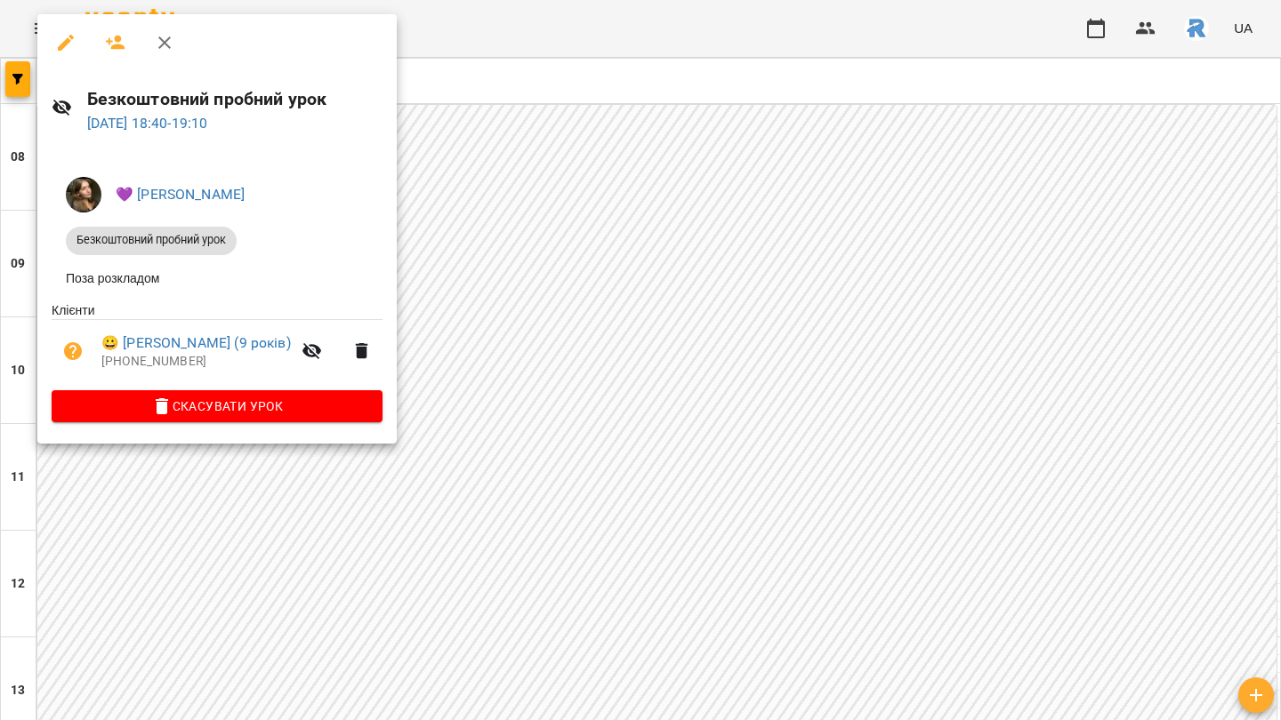
click at [612, 398] on div at bounding box center [640, 360] width 1281 height 720
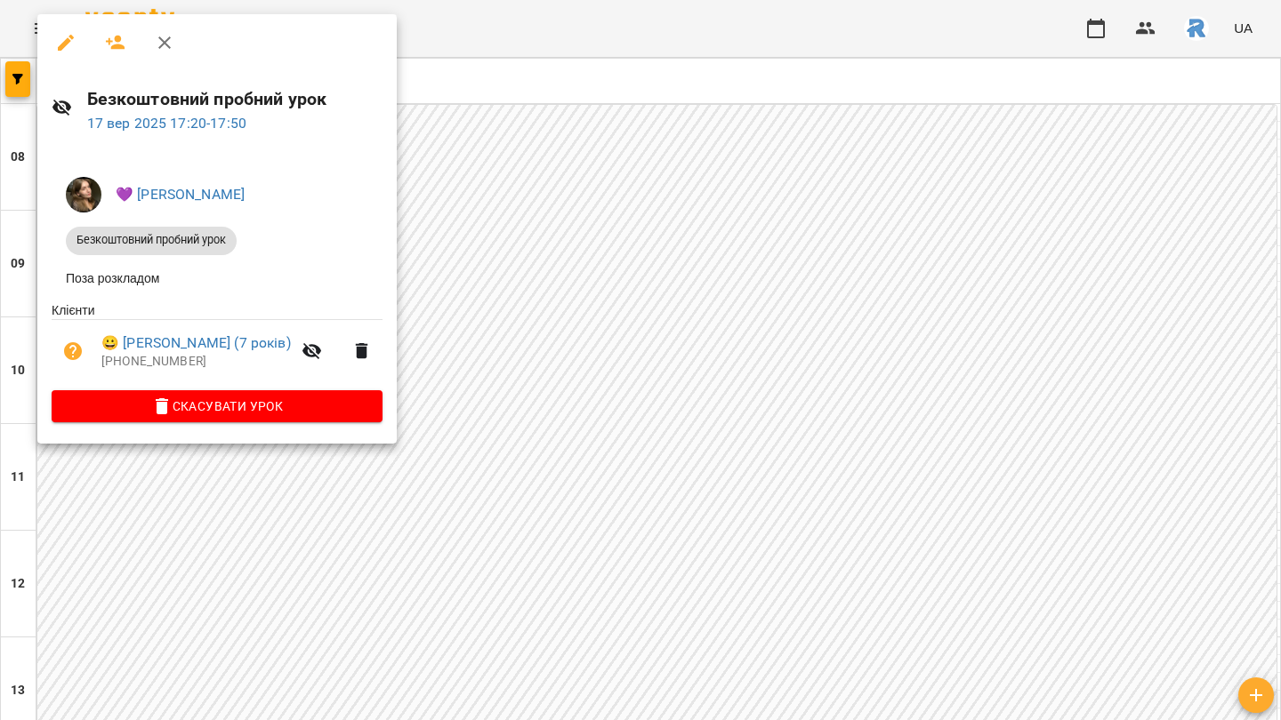
click at [755, 334] on div at bounding box center [640, 360] width 1281 height 720
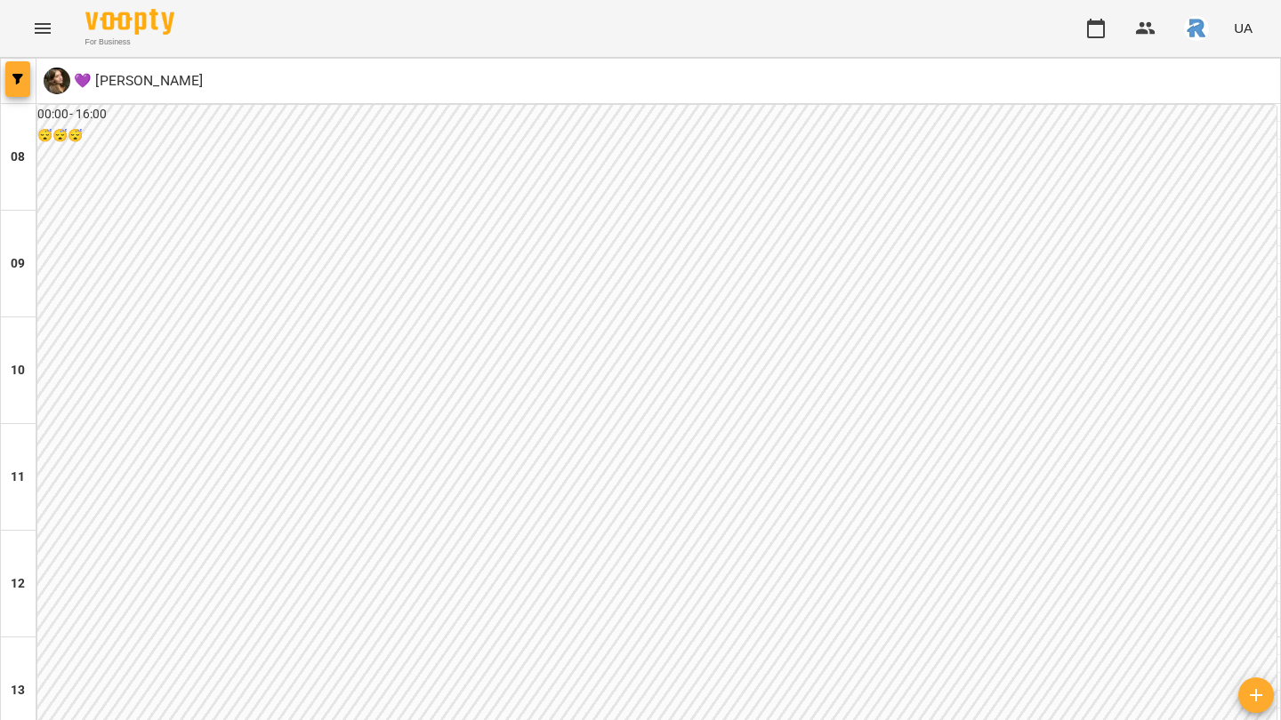
click at [7, 84] on button "button" at bounding box center [17, 79] width 25 height 36
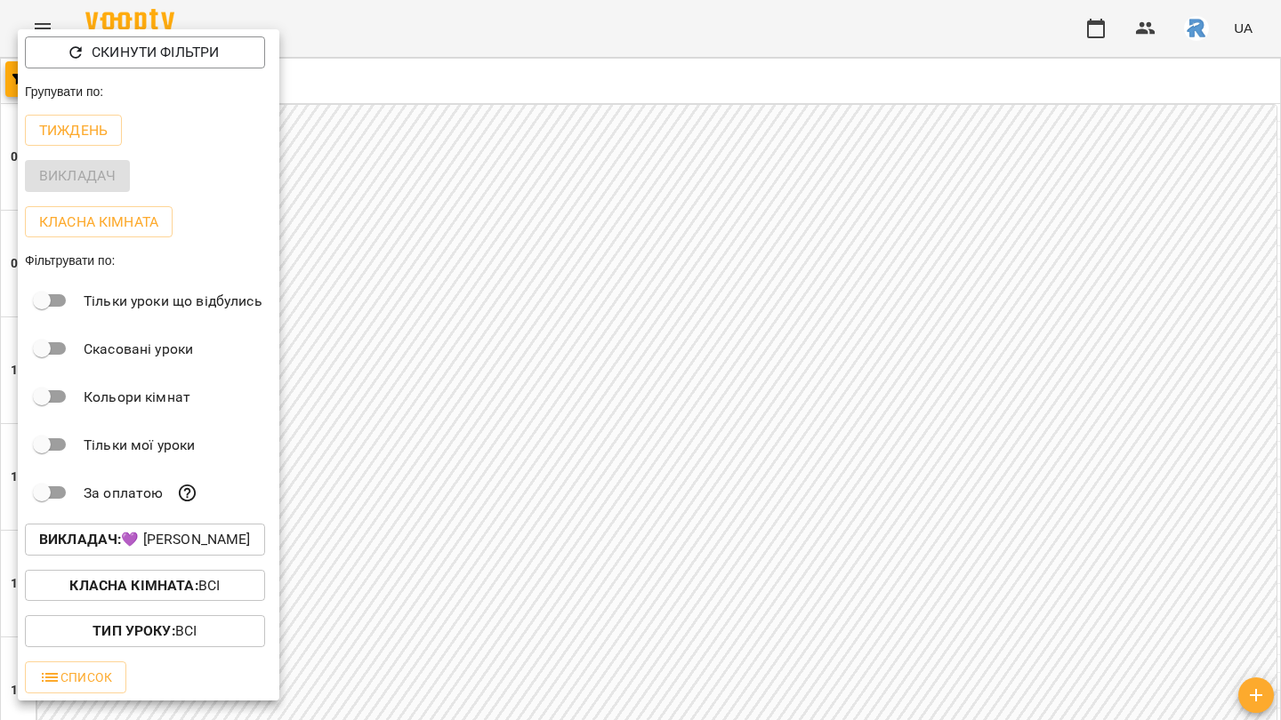
click at [176, 570] on div "Класна кімната : Всі" at bounding box center [148, 586] width 261 height 46
click at [177, 550] on p "Викладач : 💜 Москалюк Катерина Назаріївна" at bounding box center [145, 539] width 212 height 21
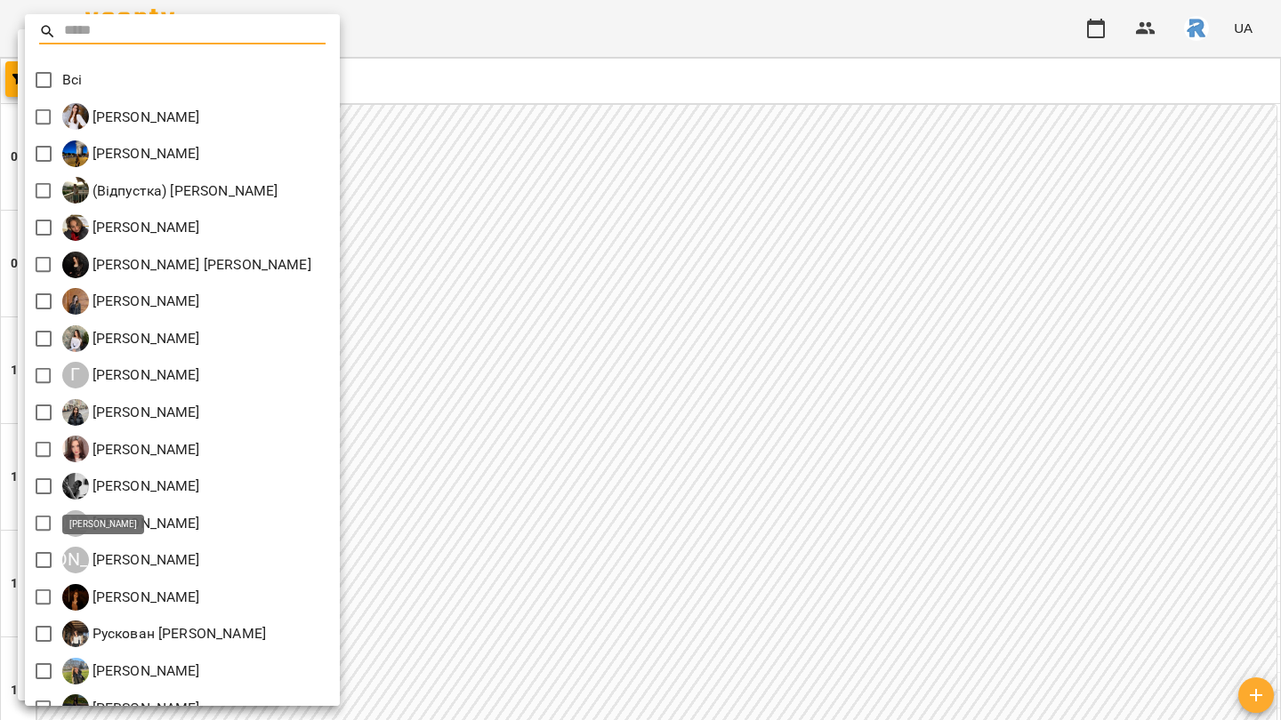
scroll to position [320, 0]
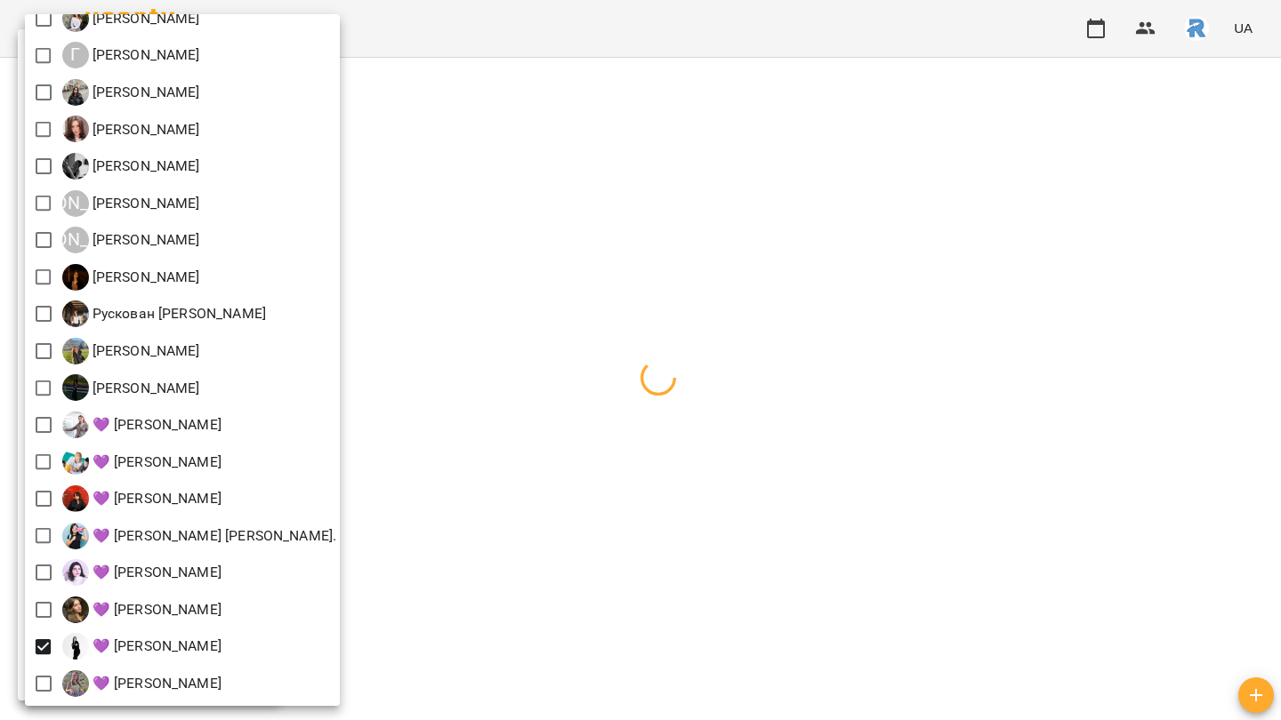
click at [694, 514] on div at bounding box center [640, 360] width 1281 height 720
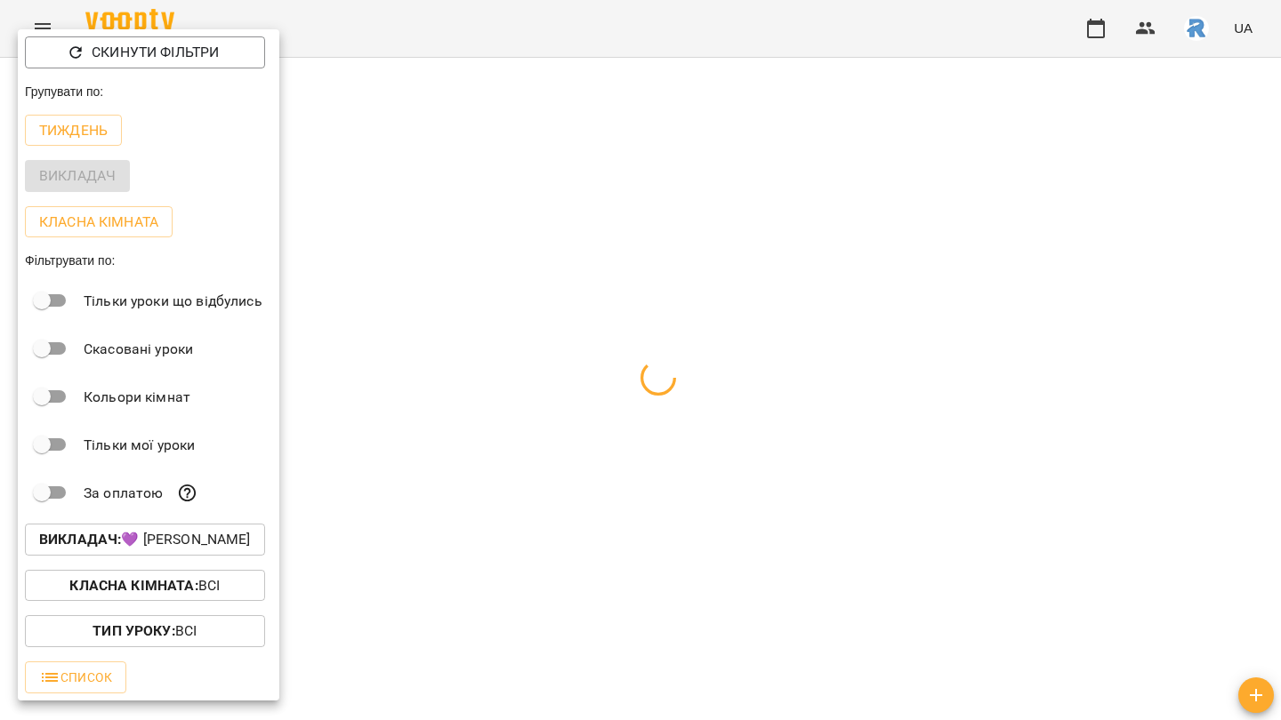
click at [694, 514] on div at bounding box center [640, 360] width 1281 height 720
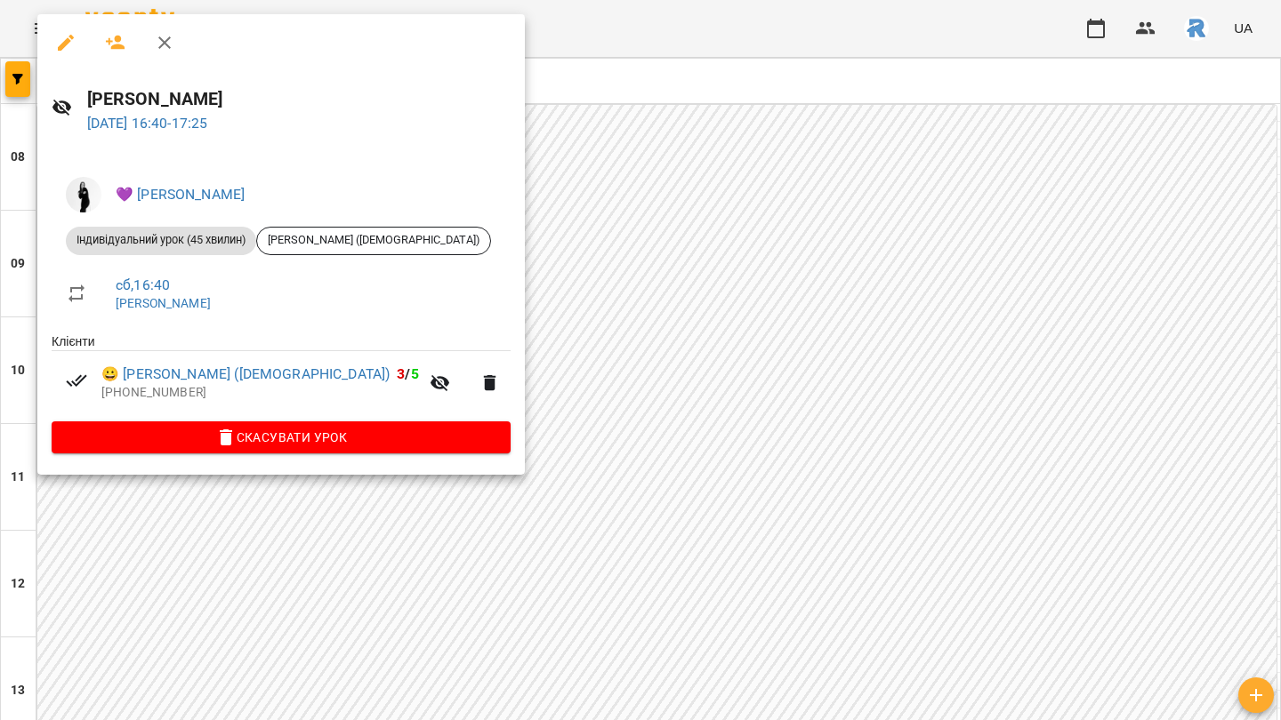
click at [1114, 298] on div at bounding box center [640, 360] width 1281 height 720
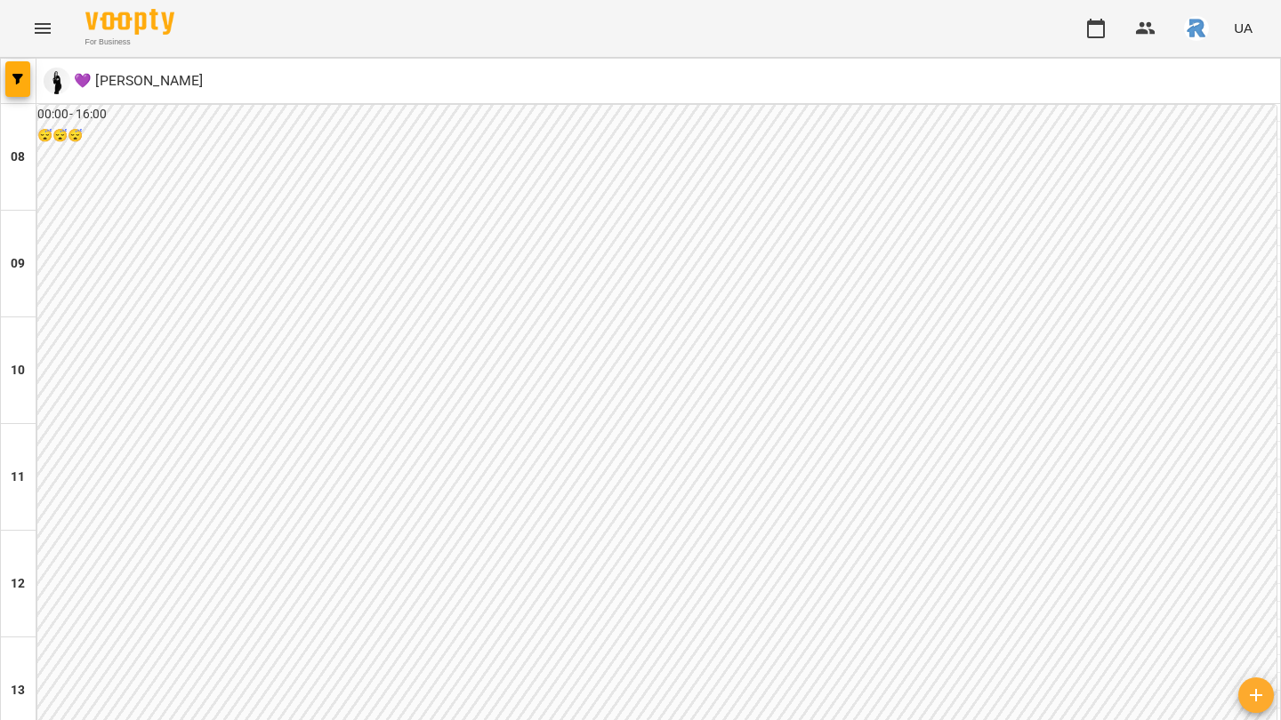
click at [49, 27] on icon "Menu" at bounding box center [42, 28] width 21 height 21
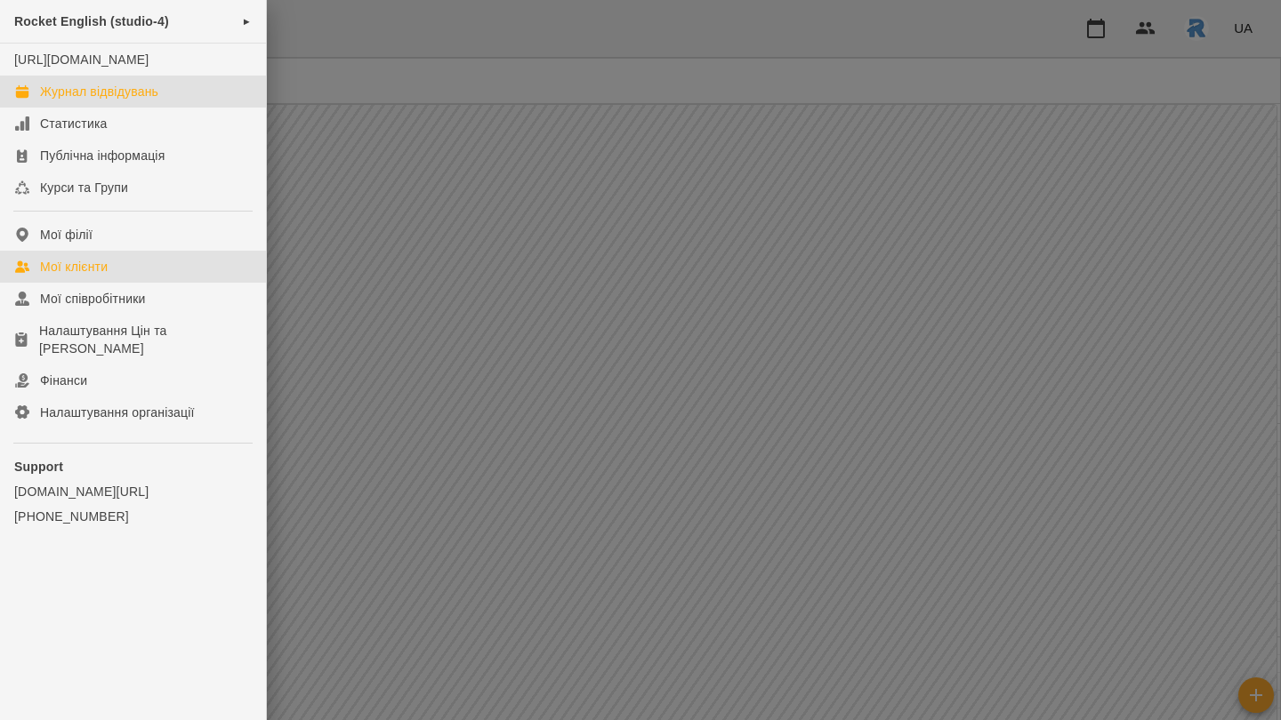
click at [114, 279] on link "Мої клієнти" at bounding box center [133, 267] width 266 height 32
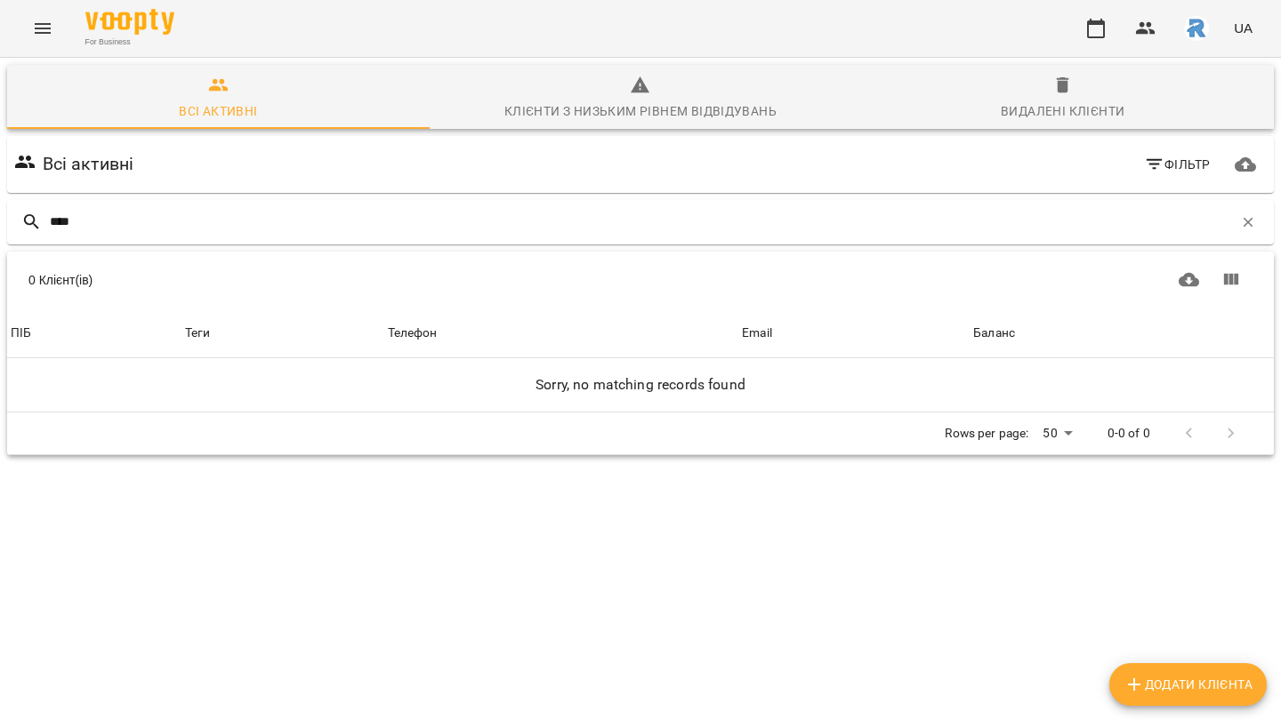
type input "****"
click at [55, 38] on button "Menu" at bounding box center [42, 28] width 43 height 43
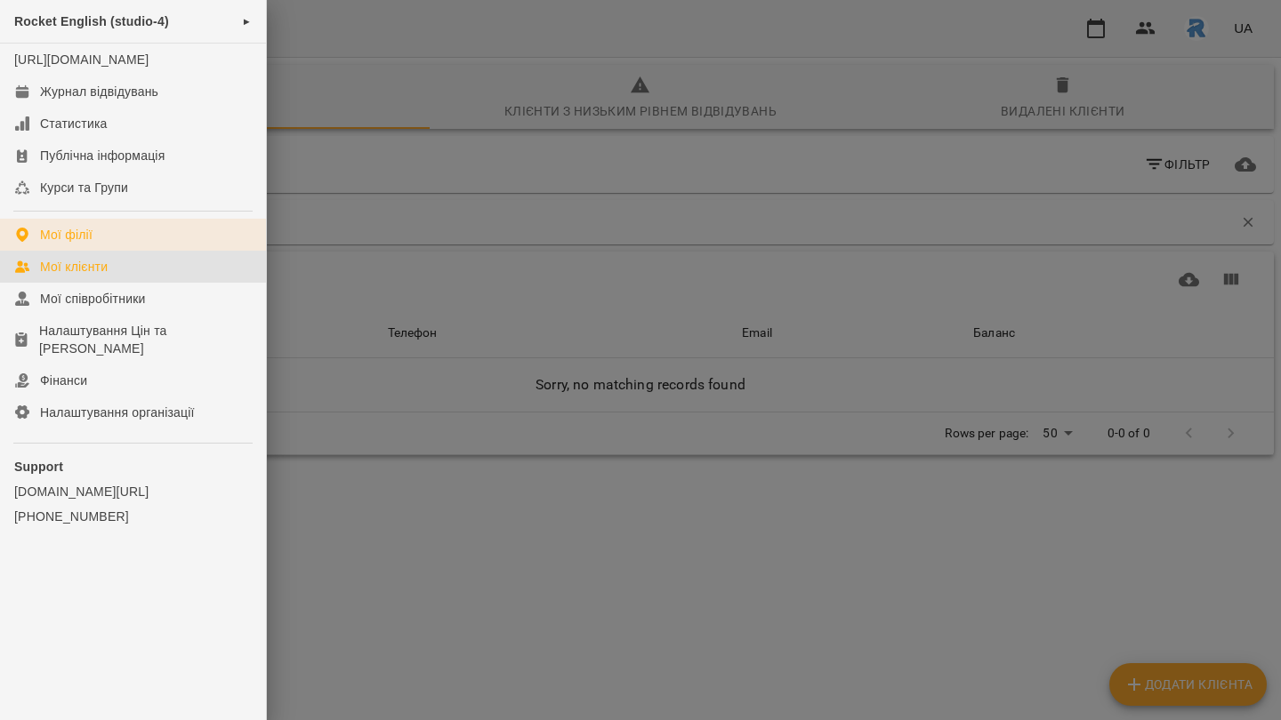
click at [81, 237] on link "Мої філії" at bounding box center [133, 235] width 266 height 32
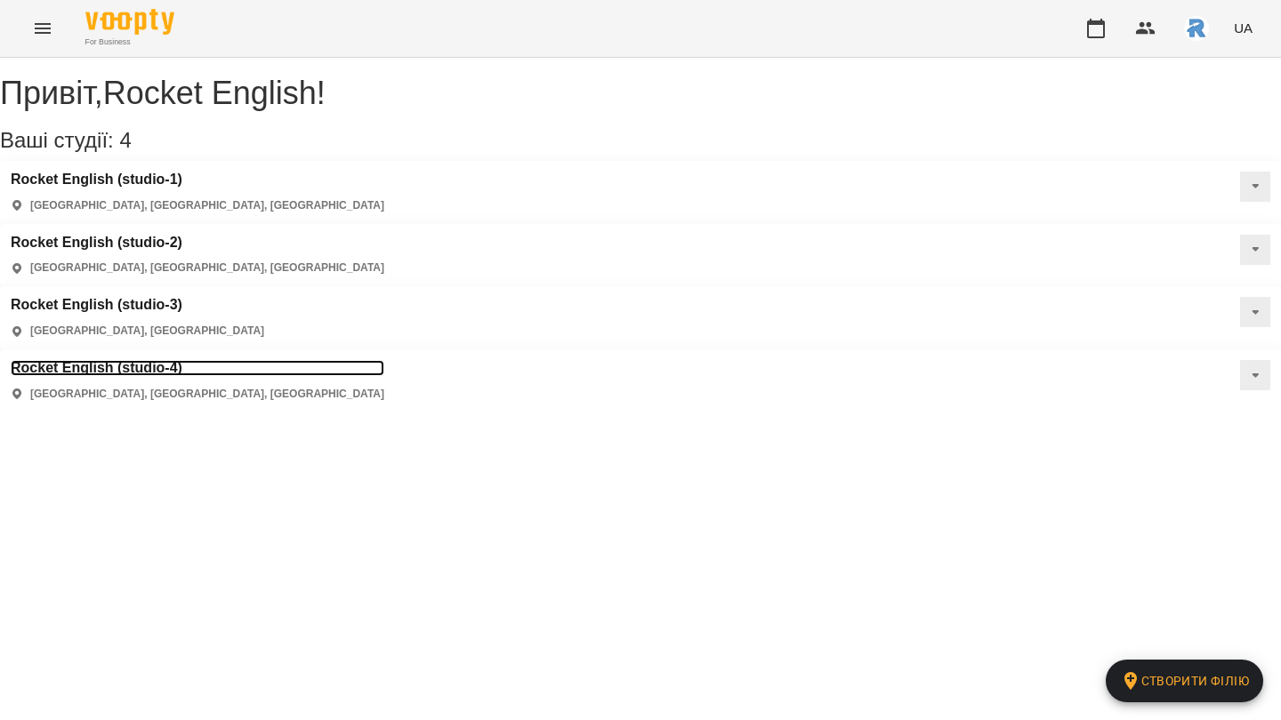
click at [146, 360] on h3 "Rocket English (studio-4)" at bounding box center [197, 368] width 373 height 16
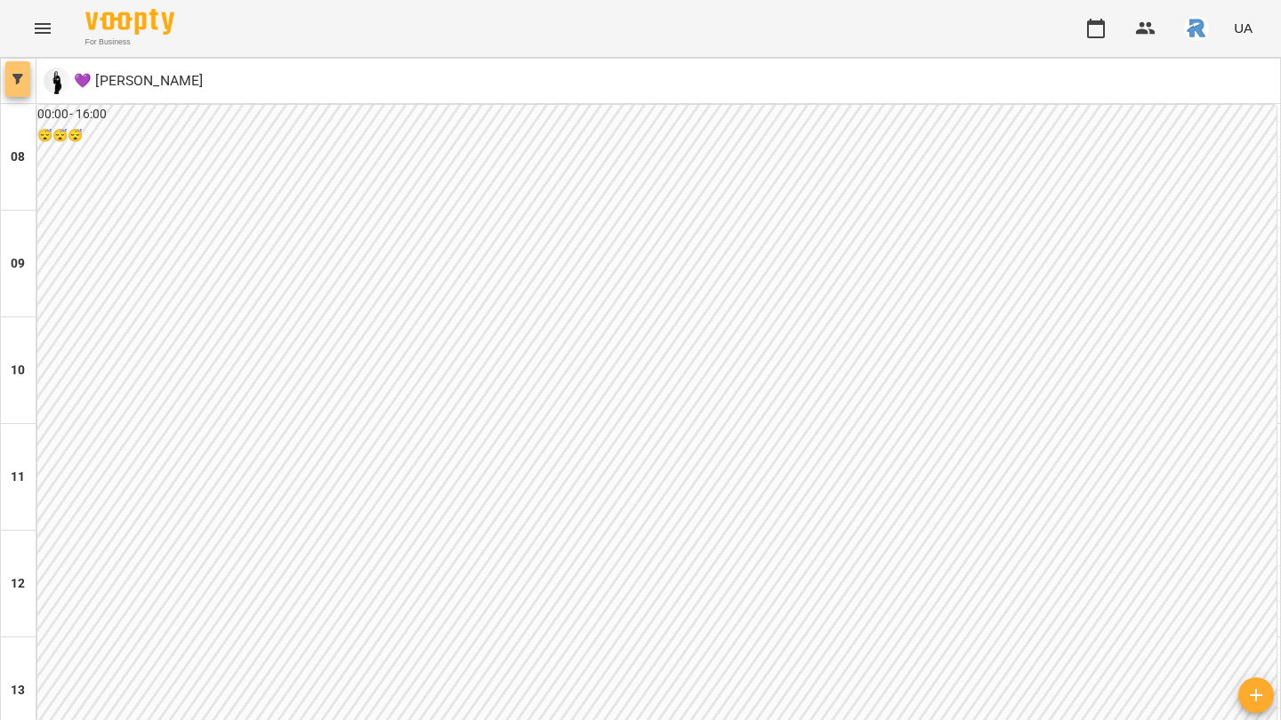
click at [18, 68] on button "button" at bounding box center [17, 79] width 25 height 36
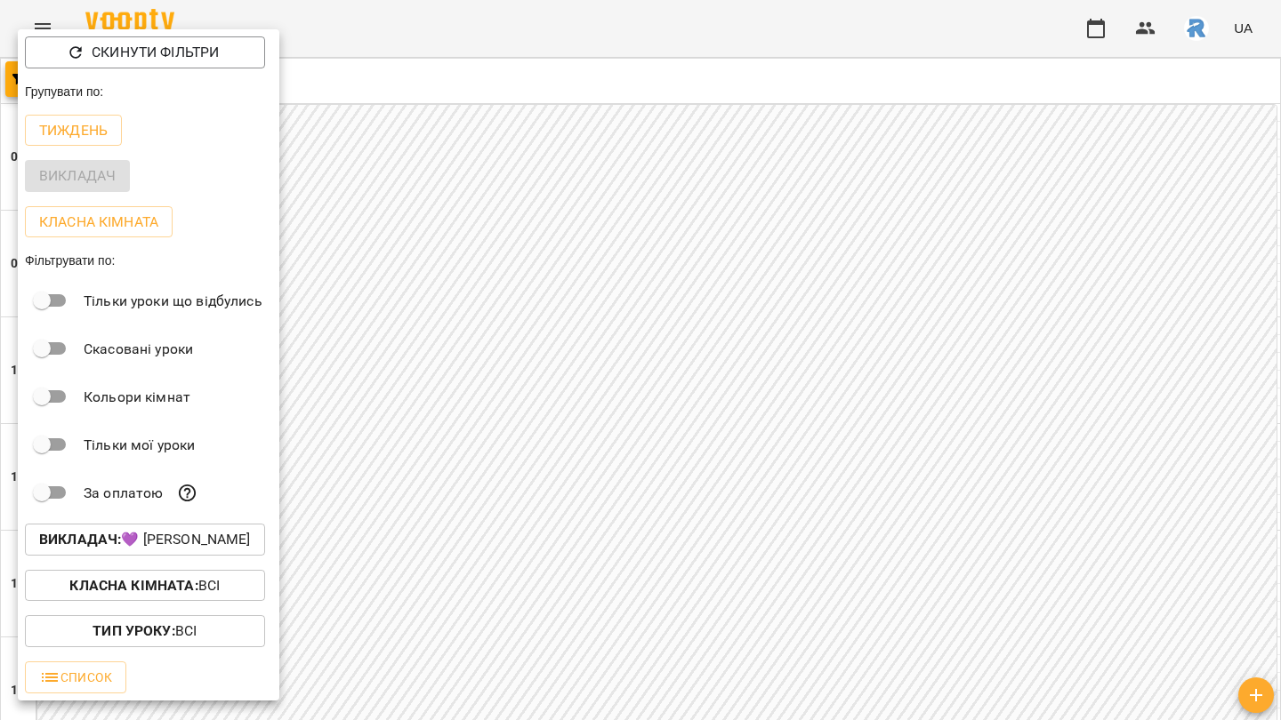
click at [139, 536] on p "Викладач : 💜 Овчарова Єлизавета Дмитрівна" at bounding box center [145, 539] width 212 height 21
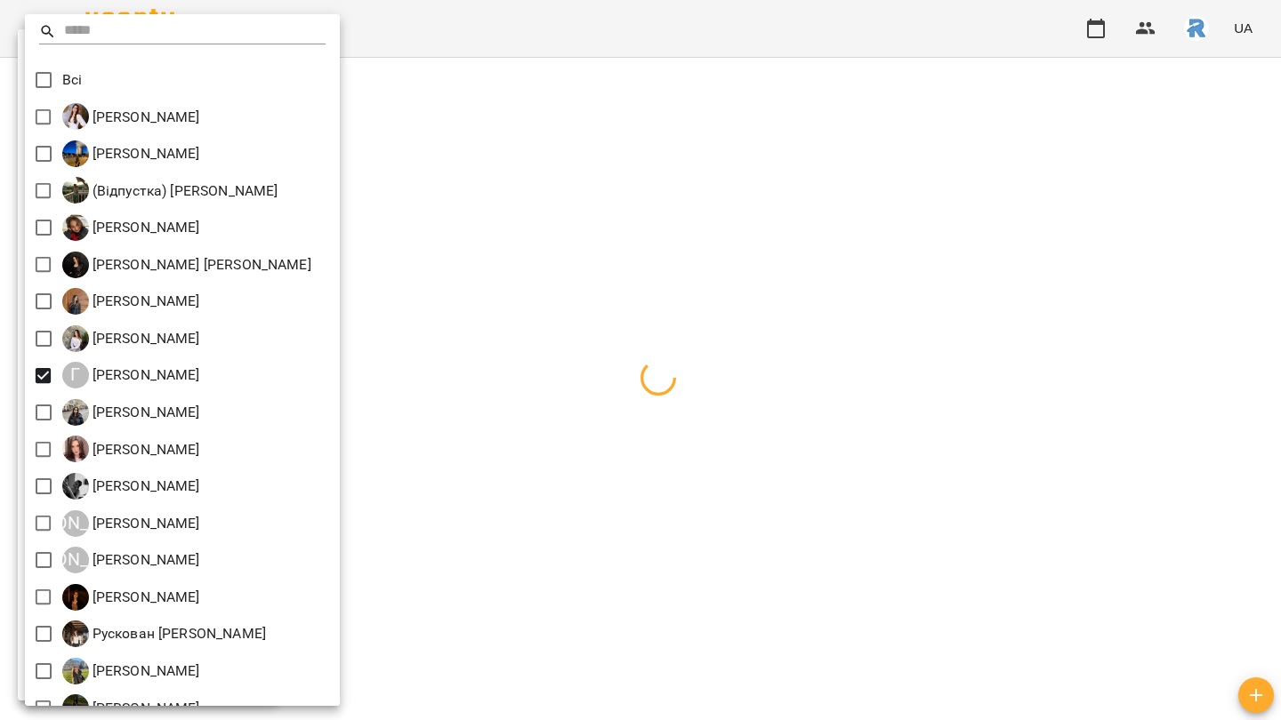
click at [572, 405] on div at bounding box center [640, 360] width 1281 height 720
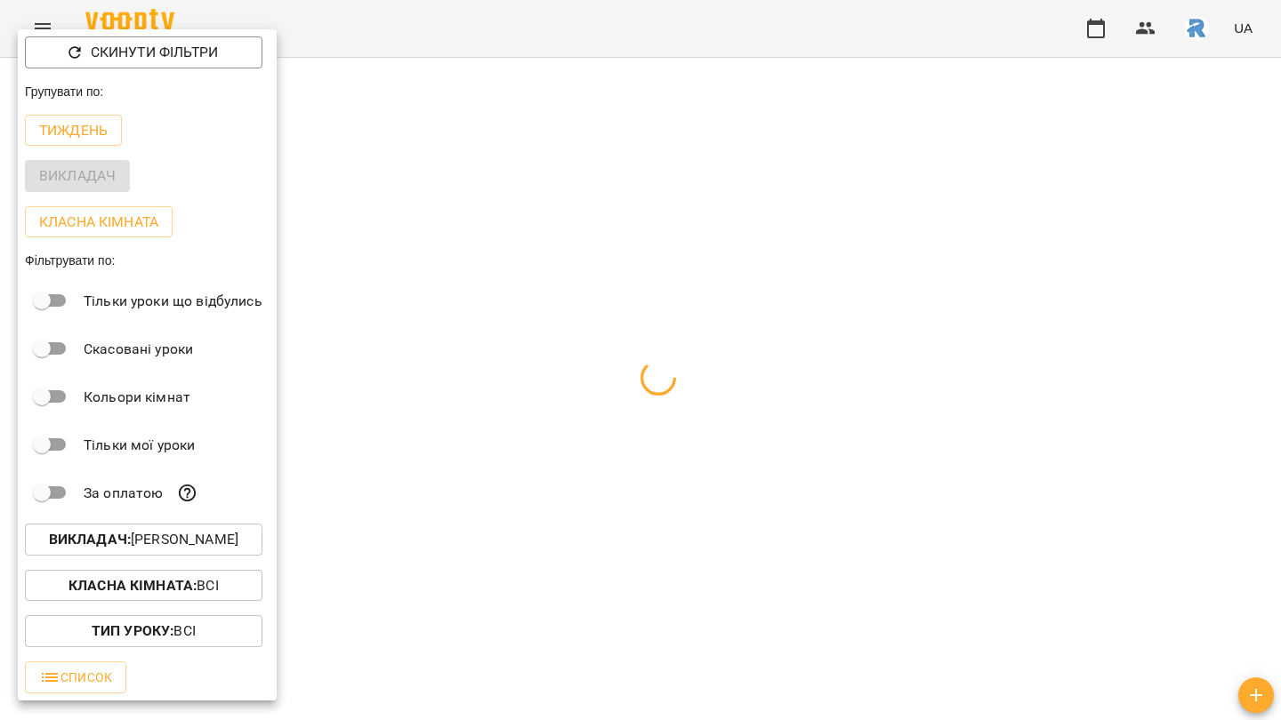
click at [572, 405] on div at bounding box center [640, 360] width 1281 height 720
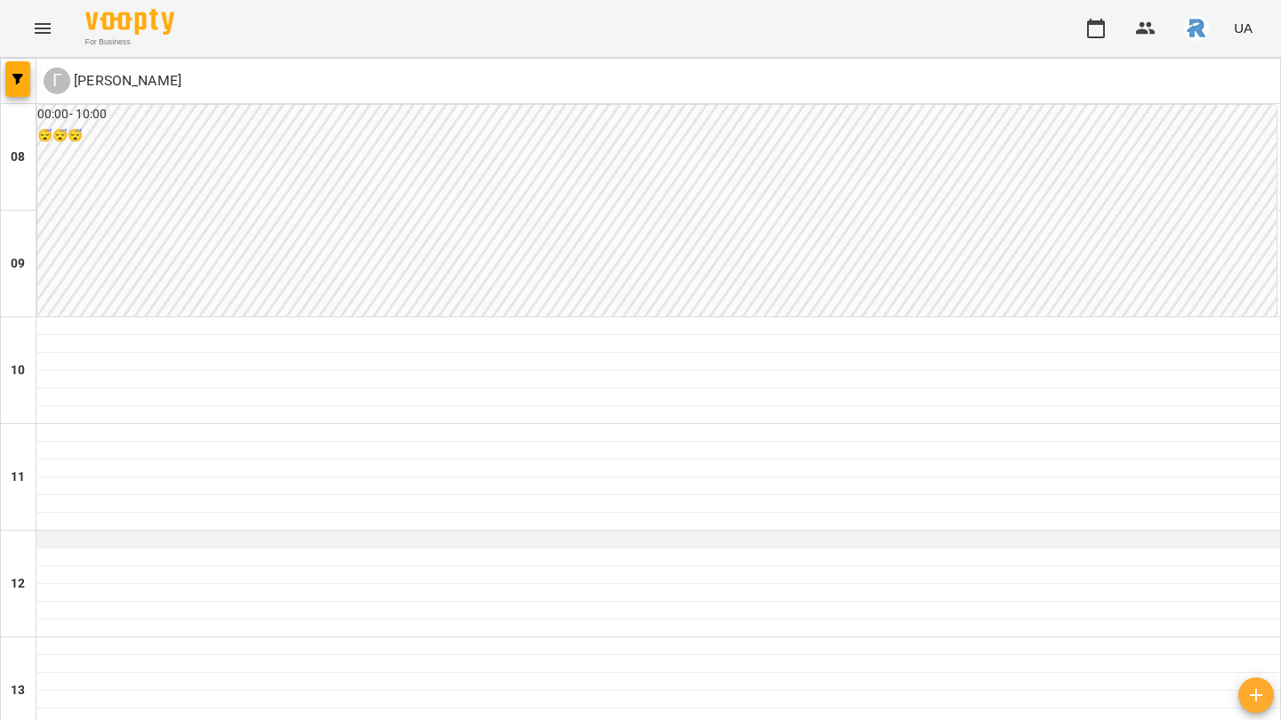
scroll to position [129, 0]
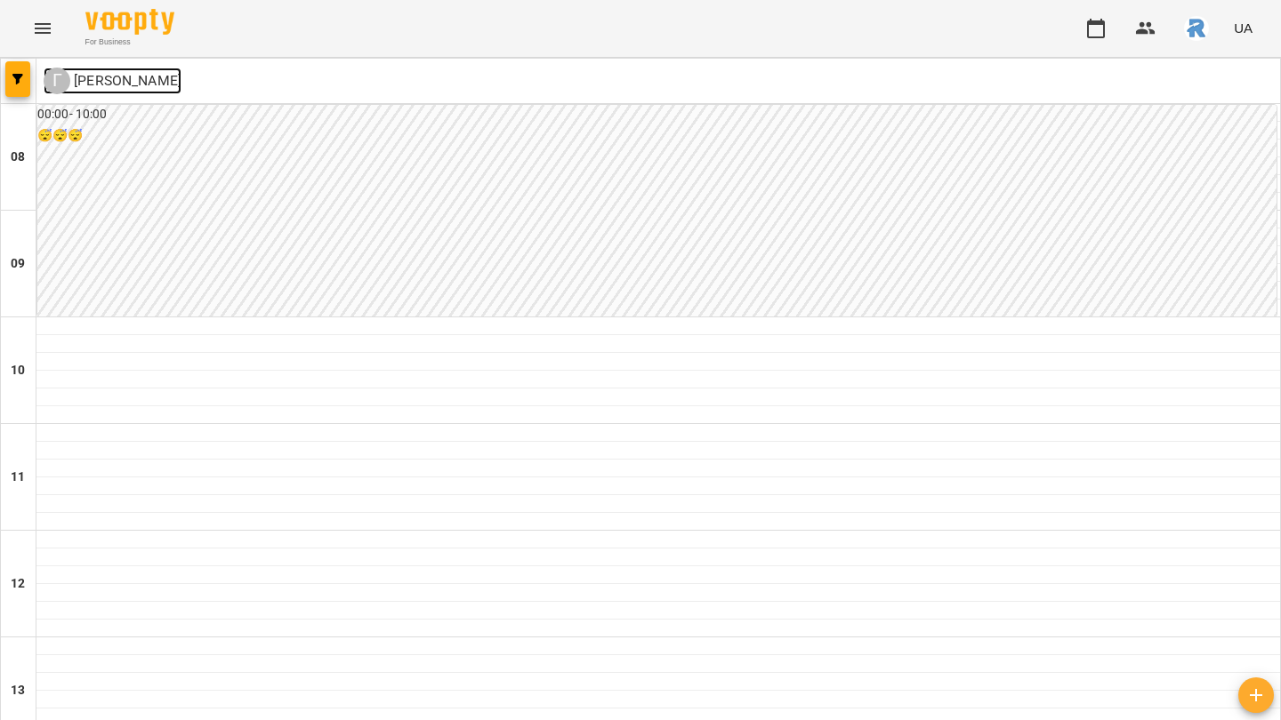
click at [181, 84] on p "[PERSON_NAME]" at bounding box center [125, 80] width 111 height 21
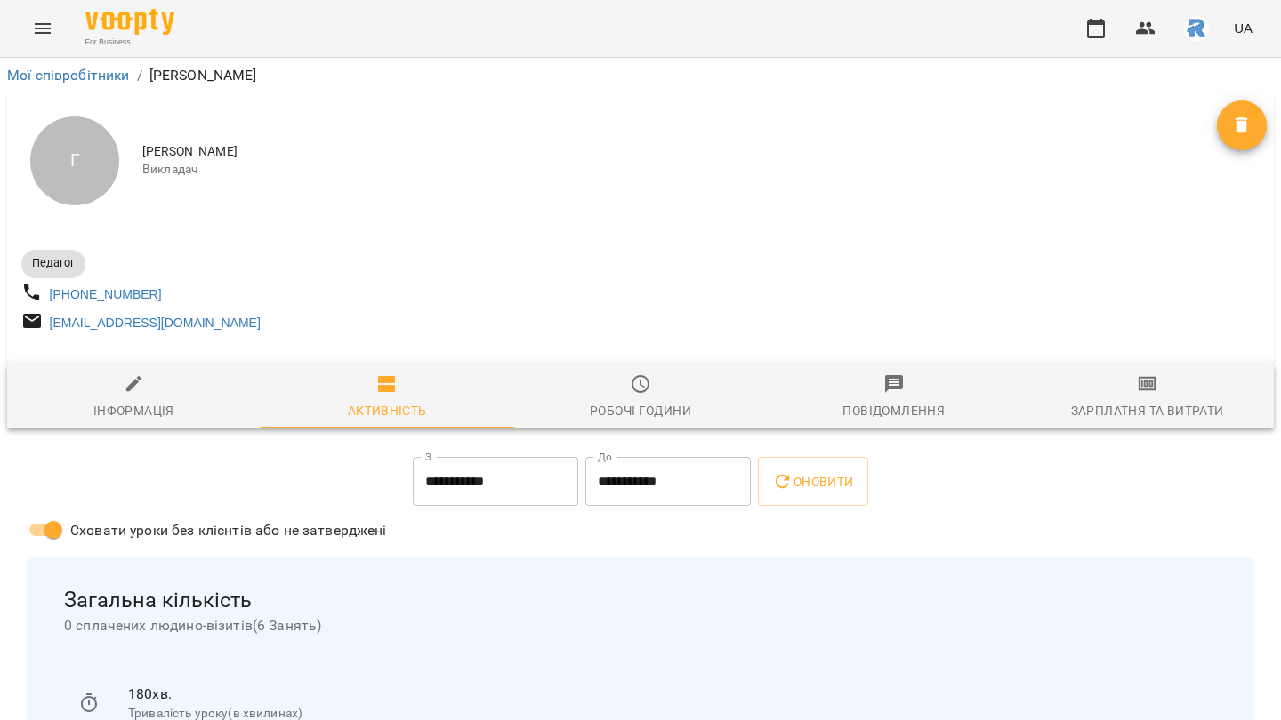
drag, startPoint x: 141, startPoint y: 145, endPoint x: 340, endPoint y: 132, distance: 198.7
click at [345, 141] on div "Г Грицак Антон Романович Викладач" at bounding box center [640, 160] width 1266 height 135
drag, startPoint x: 144, startPoint y: 148, endPoint x: 316, endPoint y: 141, distance: 171.7
click at [321, 148] on span "[PERSON_NAME]" at bounding box center [679, 152] width 1074 height 18
copy span "[PERSON_NAME]"
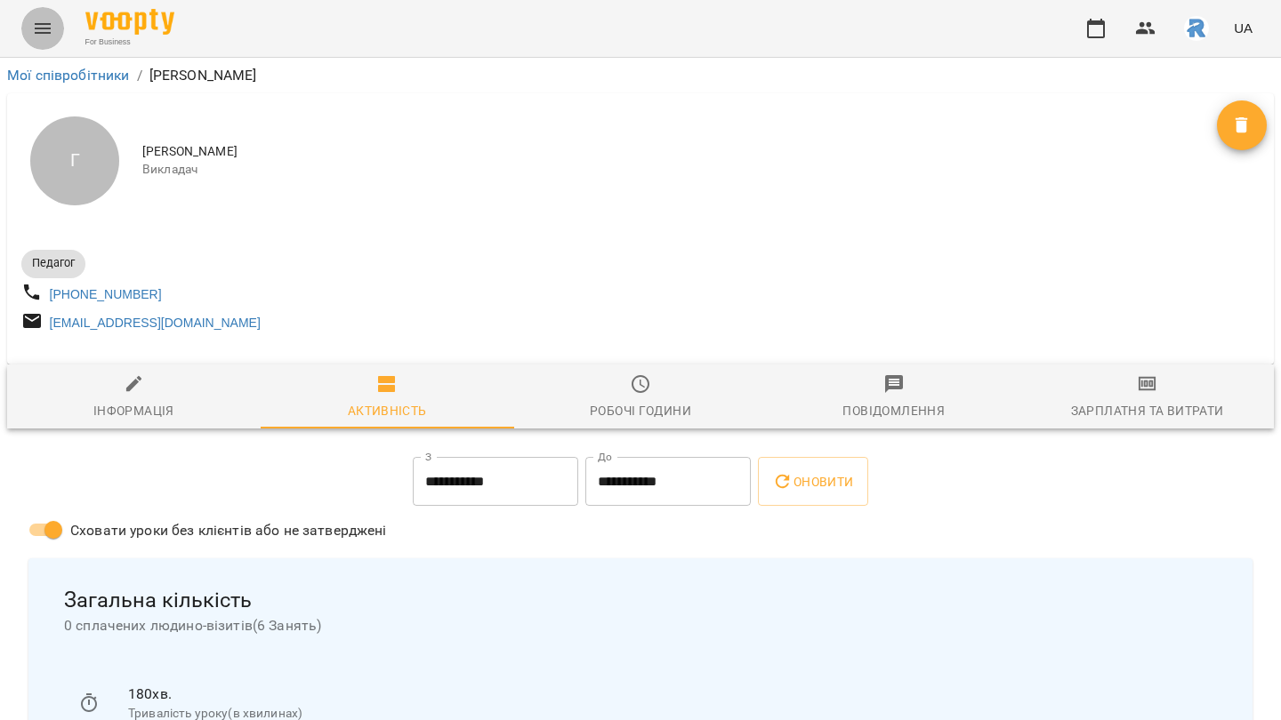
click at [48, 19] on icon "Menu" at bounding box center [42, 28] width 21 height 21
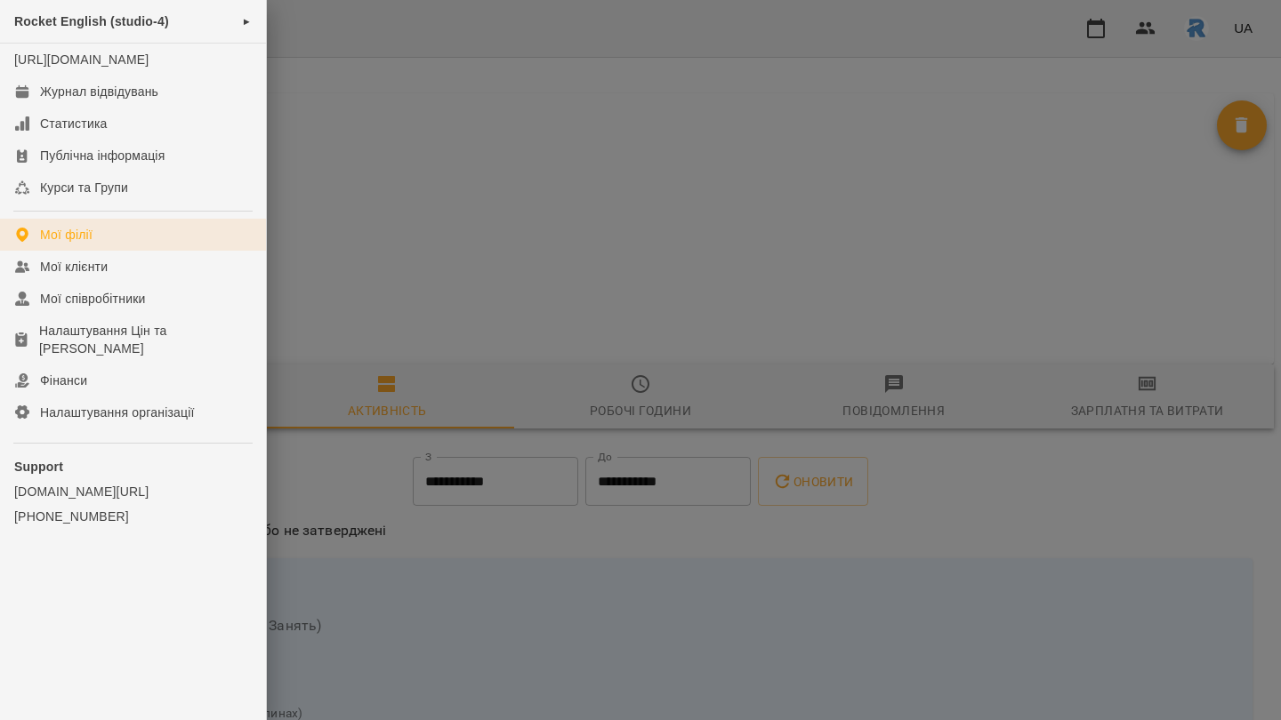
click at [100, 251] on link "Мої філії" at bounding box center [133, 235] width 266 height 32
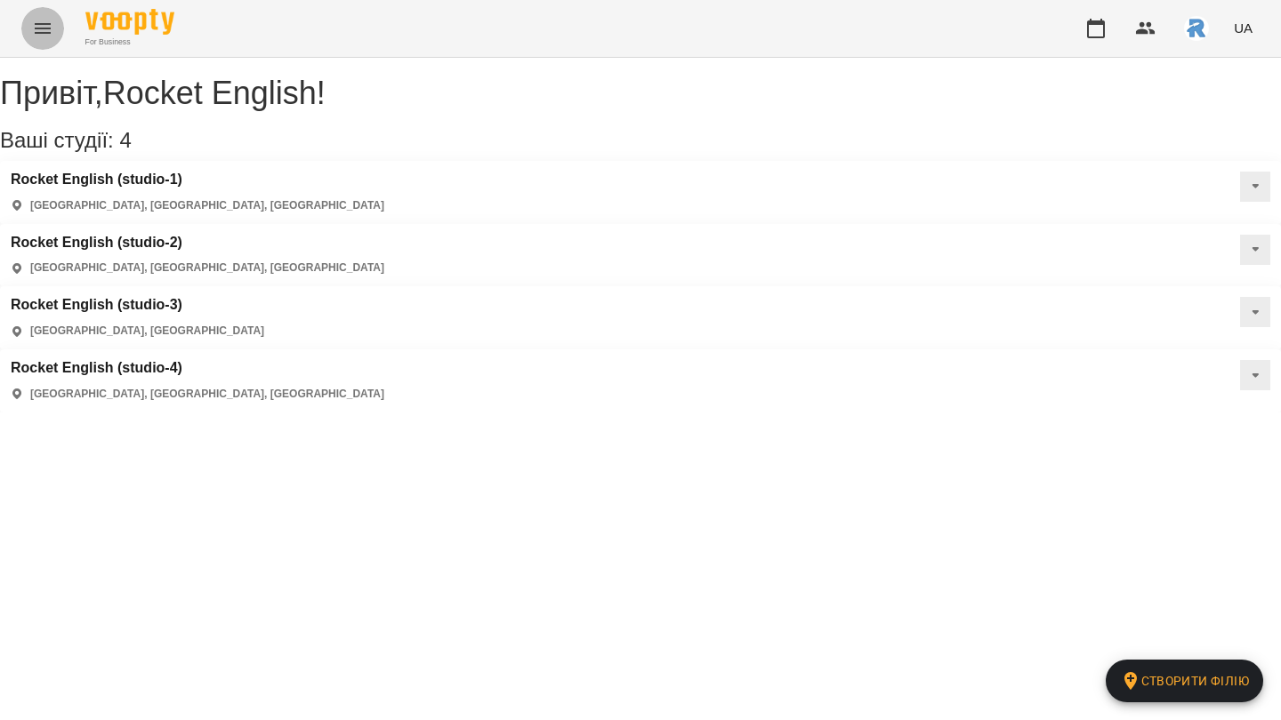
click at [39, 34] on icon "Menu" at bounding box center [42, 28] width 21 height 21
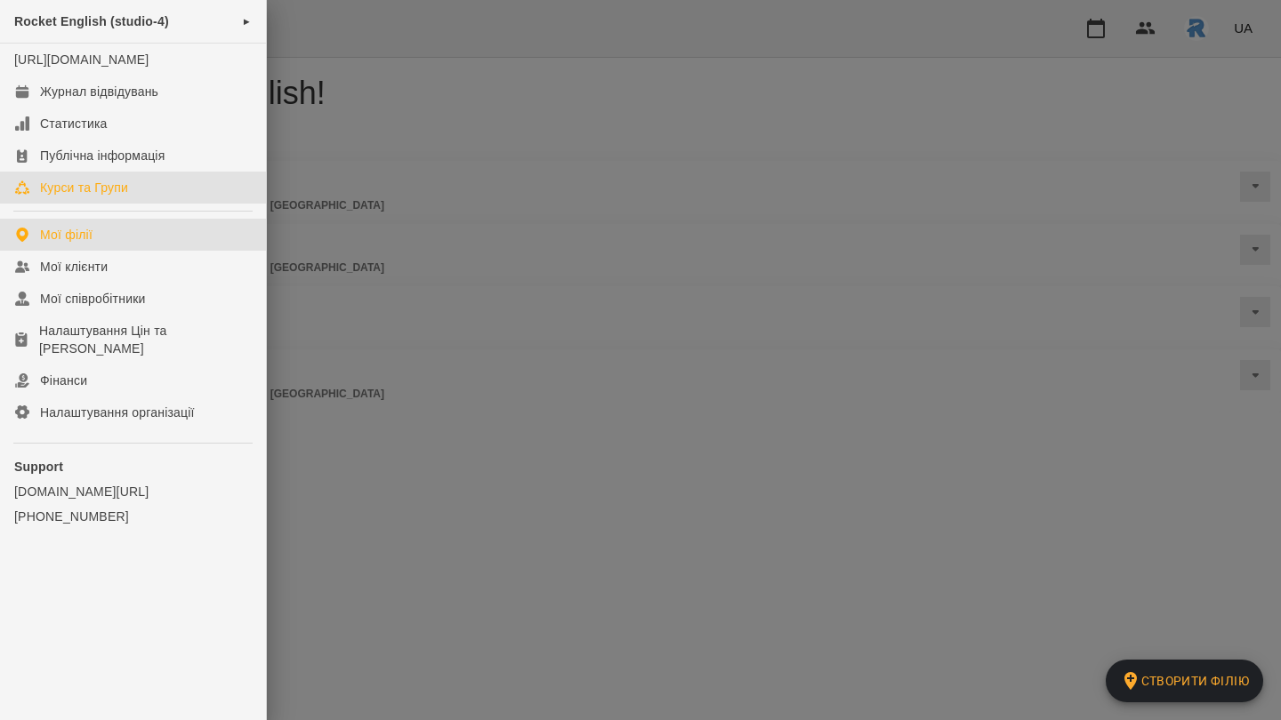
click at [79, 197] on div "Курси та Групи" at bounding box center [84, 188] width 88 height 18
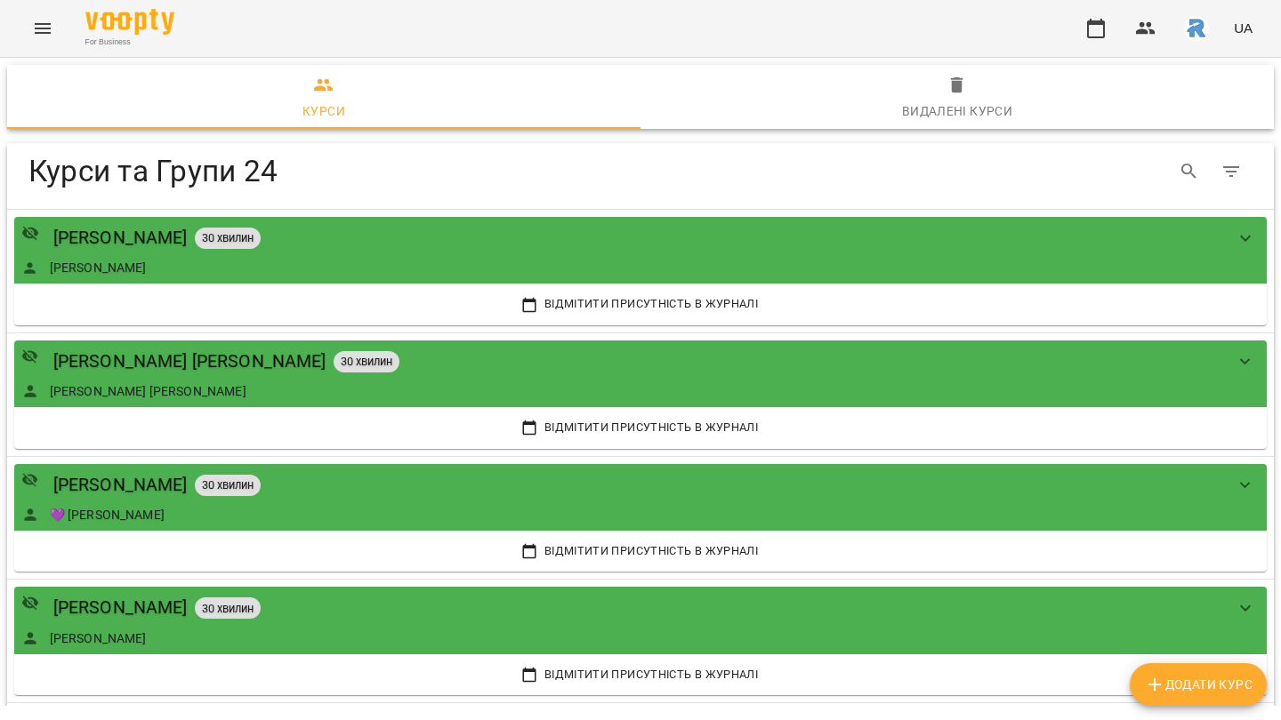
click at [1165, 675] on span "Додати Курс" at bounding box center [1198, 684] width 108 height 21
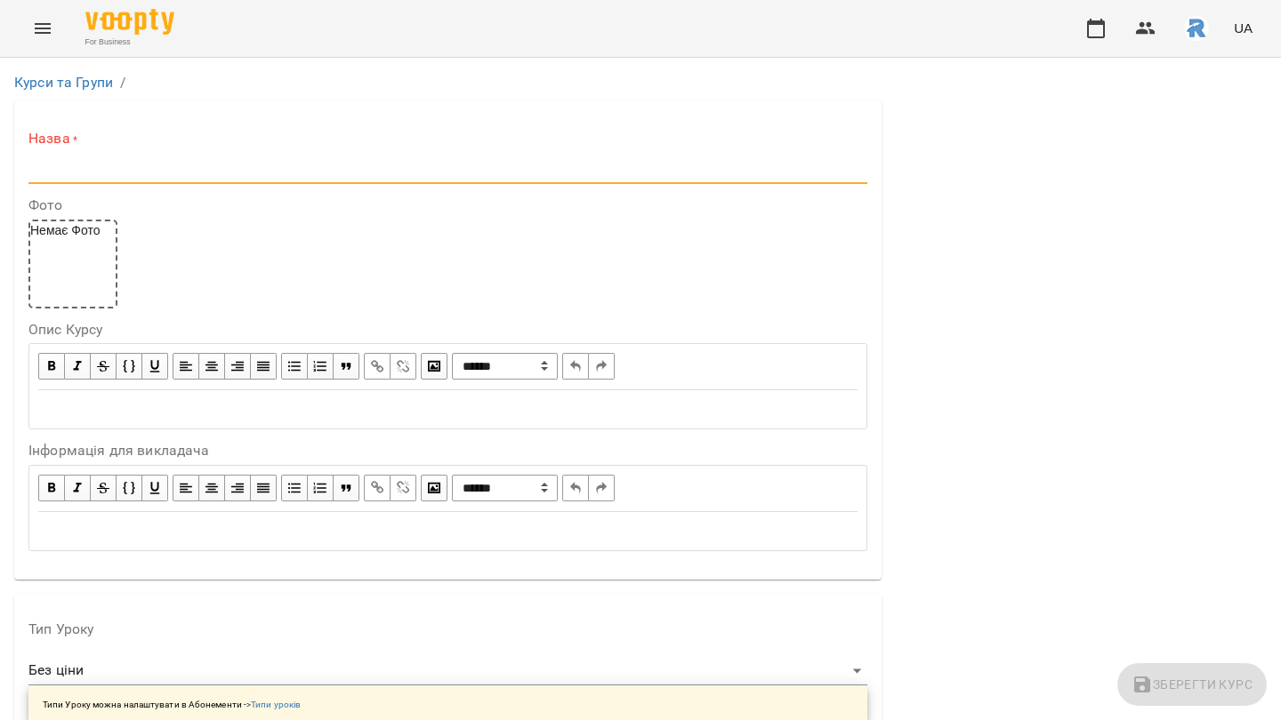
click at [167, 167] on input "text" at bounding box center [447, 170] width 839 height 28
paste input "**********"
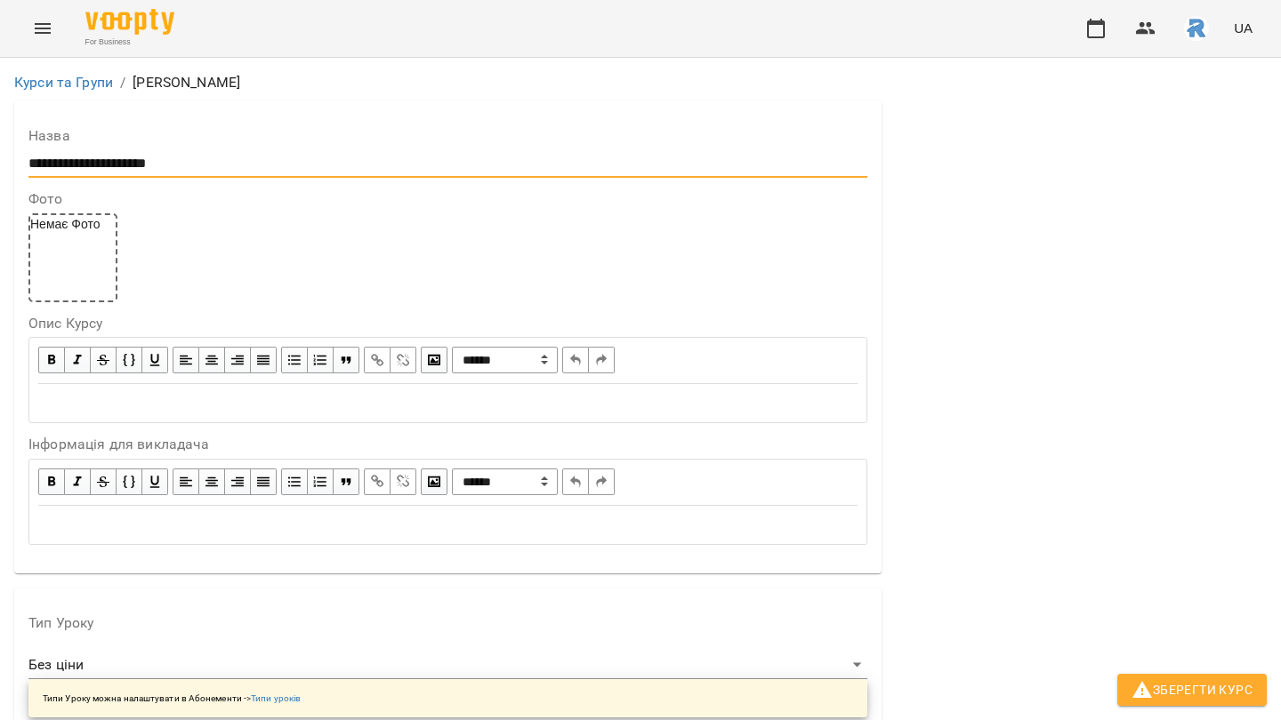
scroll to position [358, 0]
type input "**********"
click at [332, 616] on div "Тип Уроку Без ціни ******** Типи Уроку можна налаштувати в Абонементи -> Типи у…" at bounding box center [447, 666] width 839 height 101
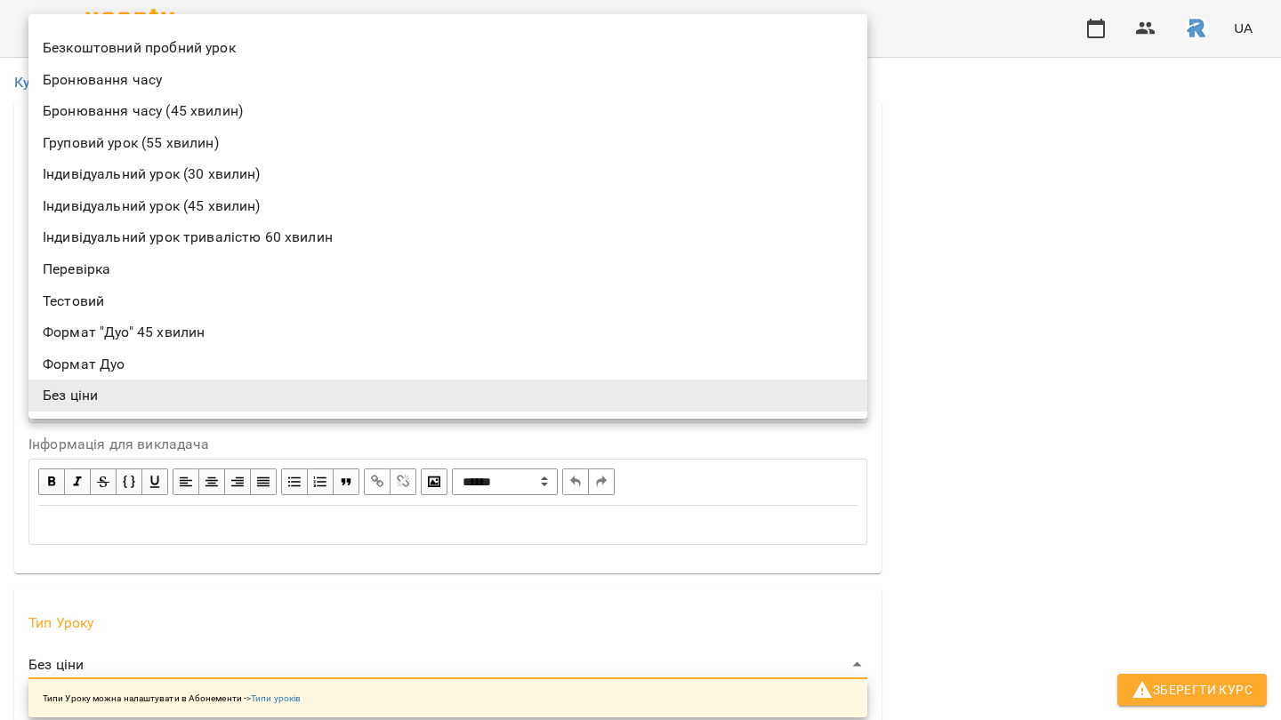
click at [309, 49] on li "Безкоштовний пробний урок" at bounding box center [447, 48] width 839 height 32
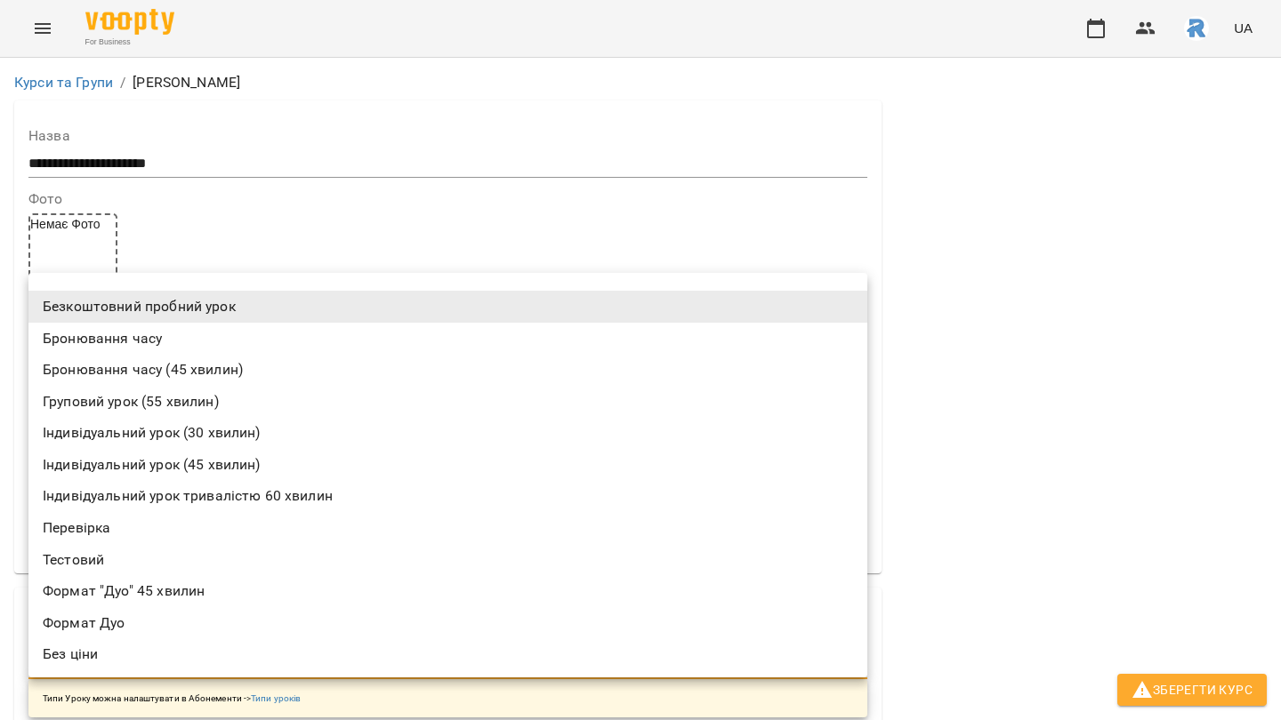
click at [128, 428] on li "Індивідуальний урок (30 хвилин)" at bounding box center [447, 433] width 839 height 32
type input "**********"
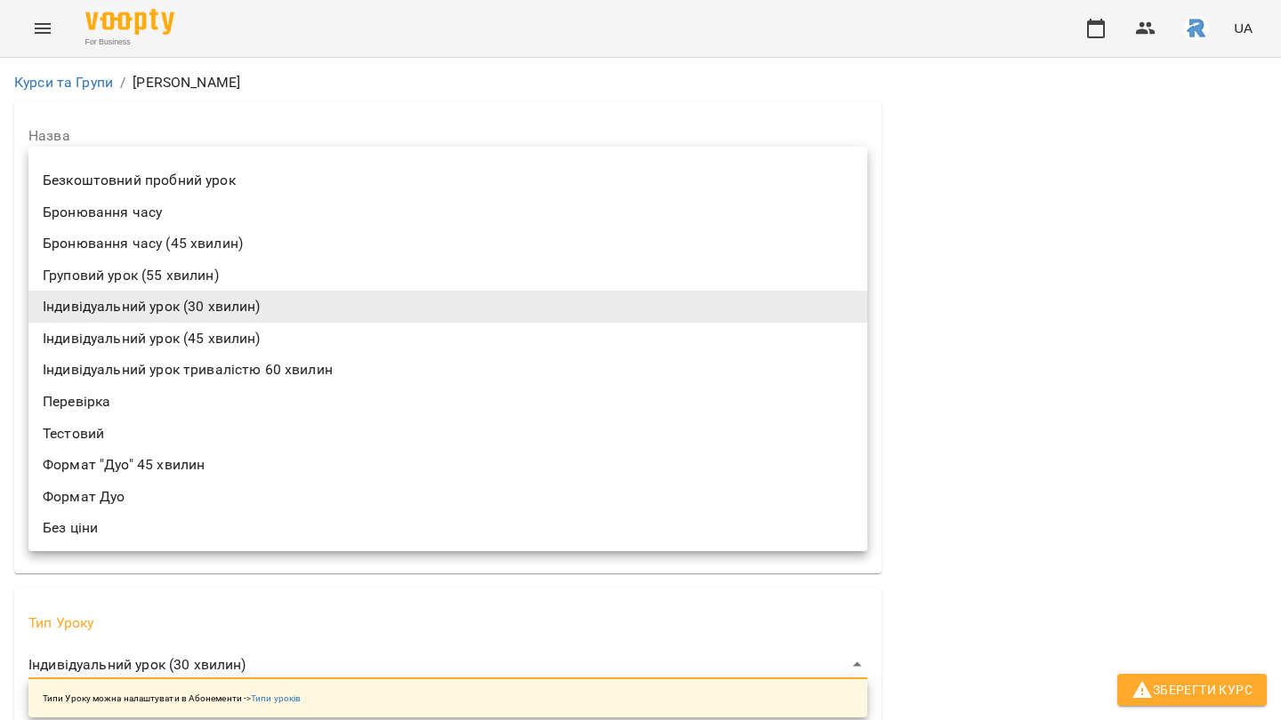
click at [1008, 304] on div at bounding box center [640, 360] width 1281 height 720
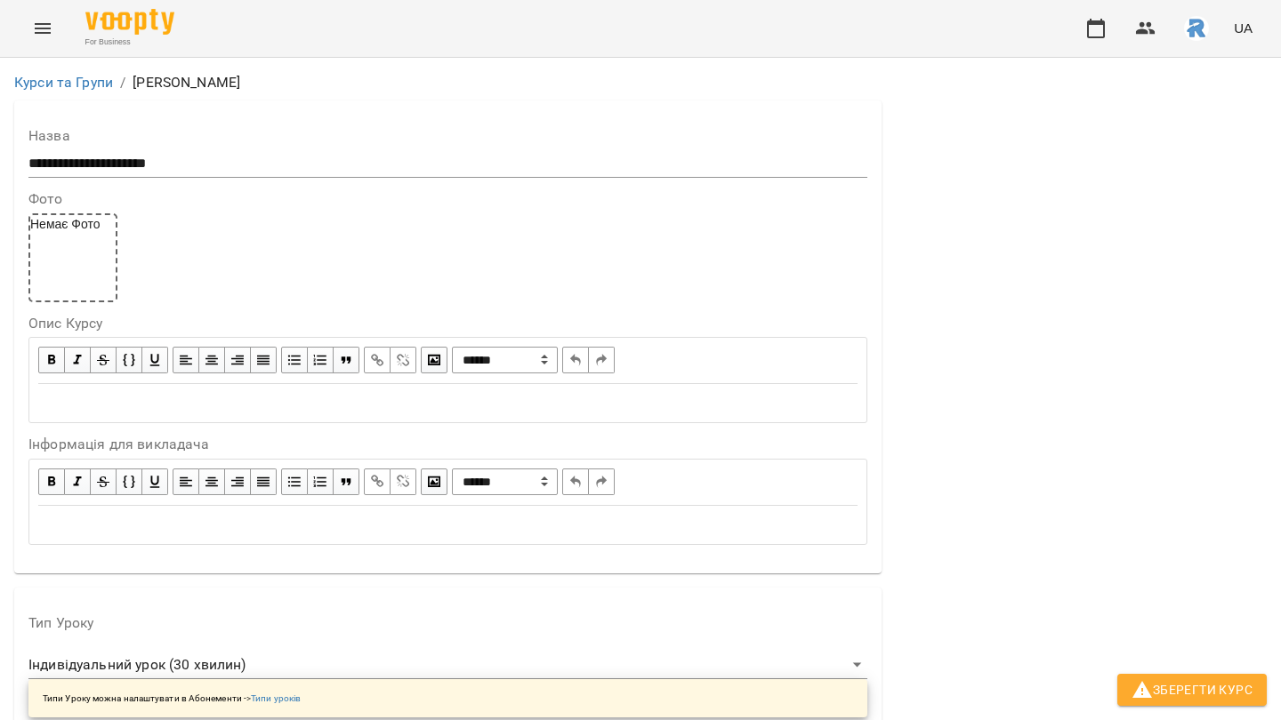
type input "*"
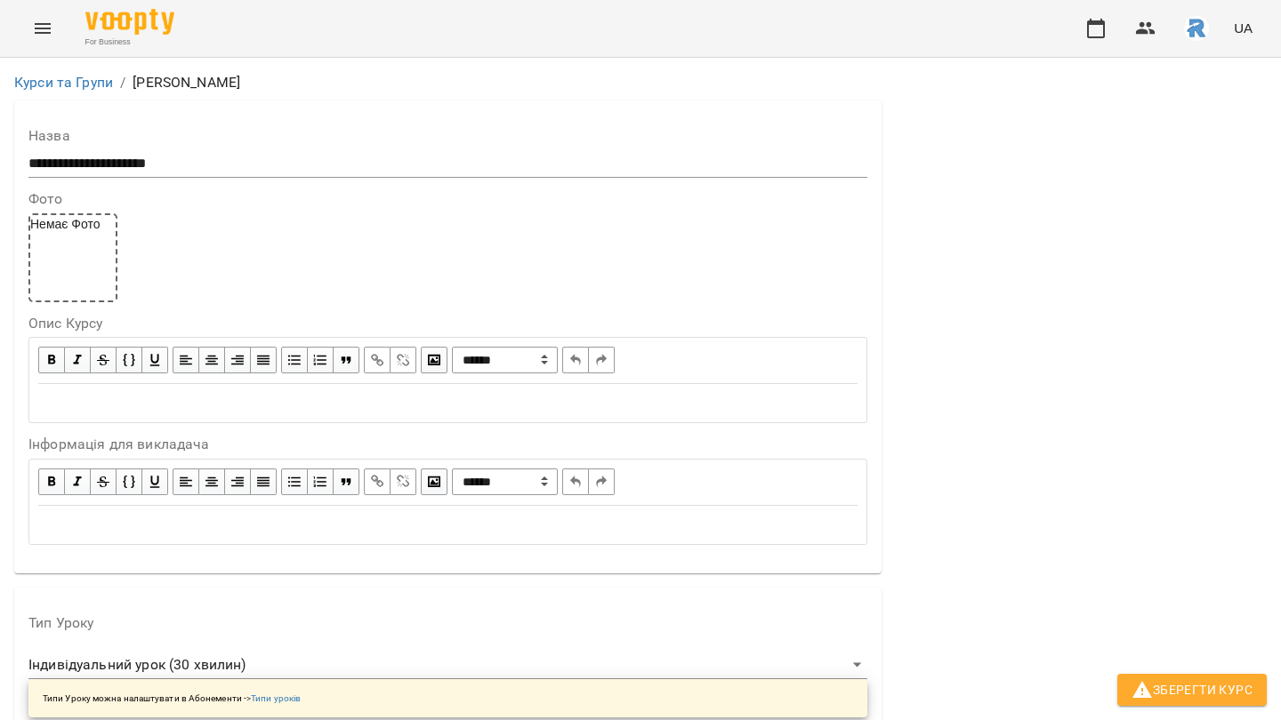
type input "**"
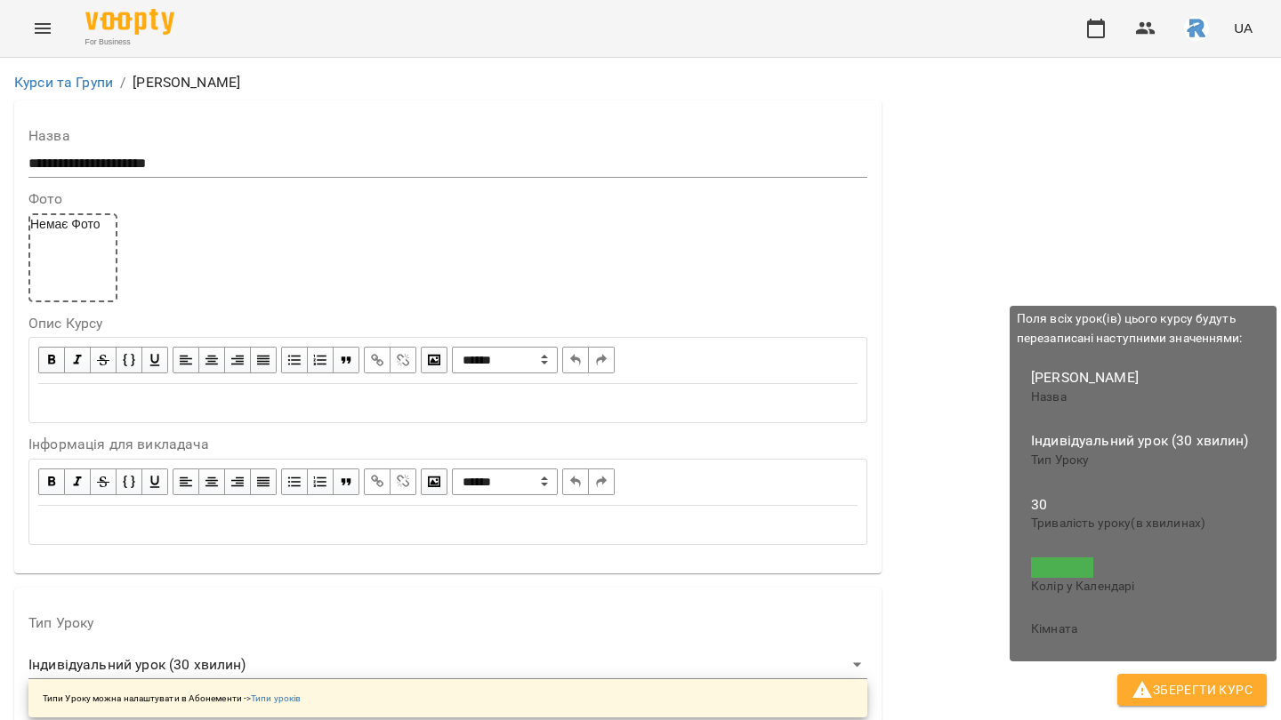
click at [1190, 688] on span "Зберегти Курс" at bounding box center [1191, 689] width 121 height 21
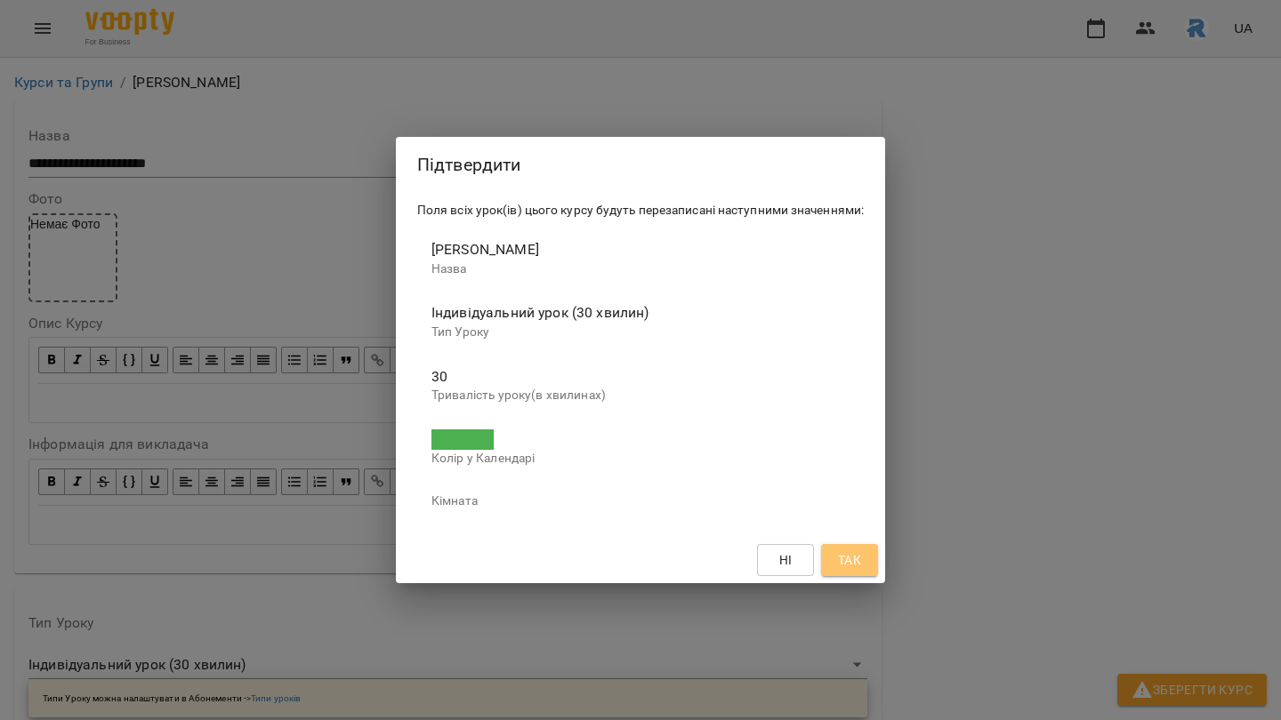
click at [849, 575] on button "Так" at bounding box center [849, 560] width 57 height 32
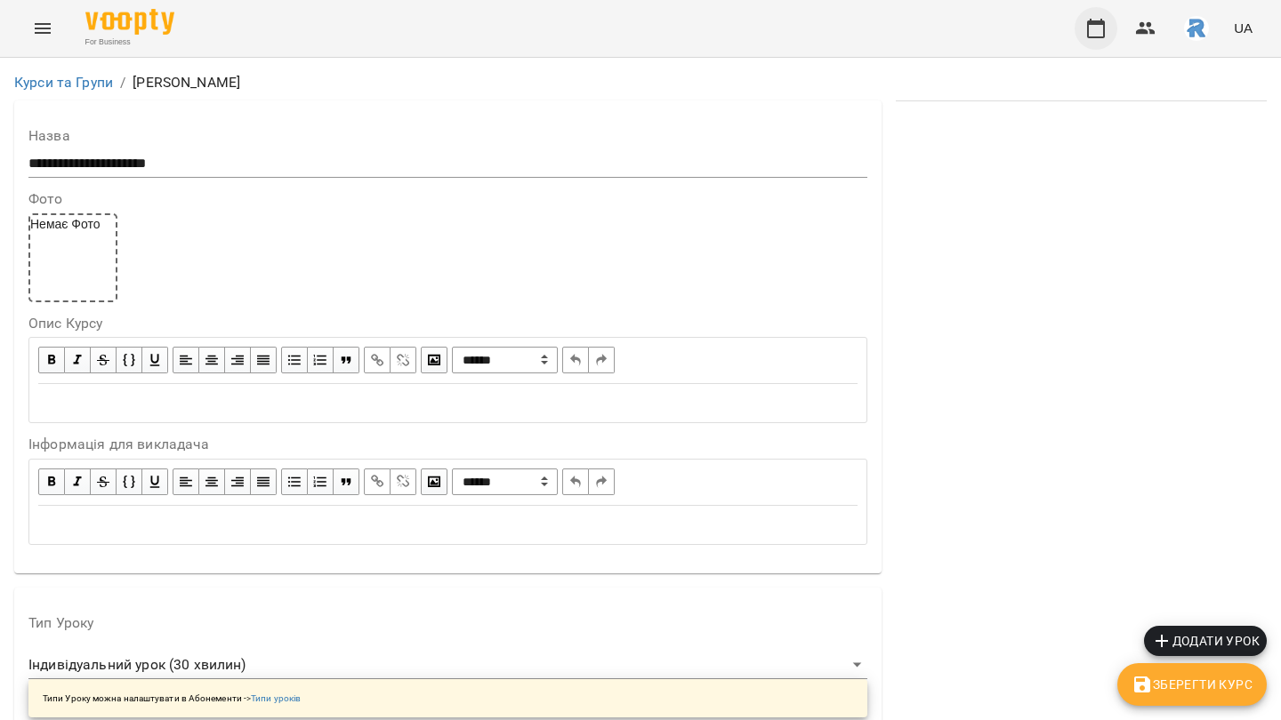
click at [1099, 20] on icon "button" at bounding box center [1095, 28] width 21 height 21
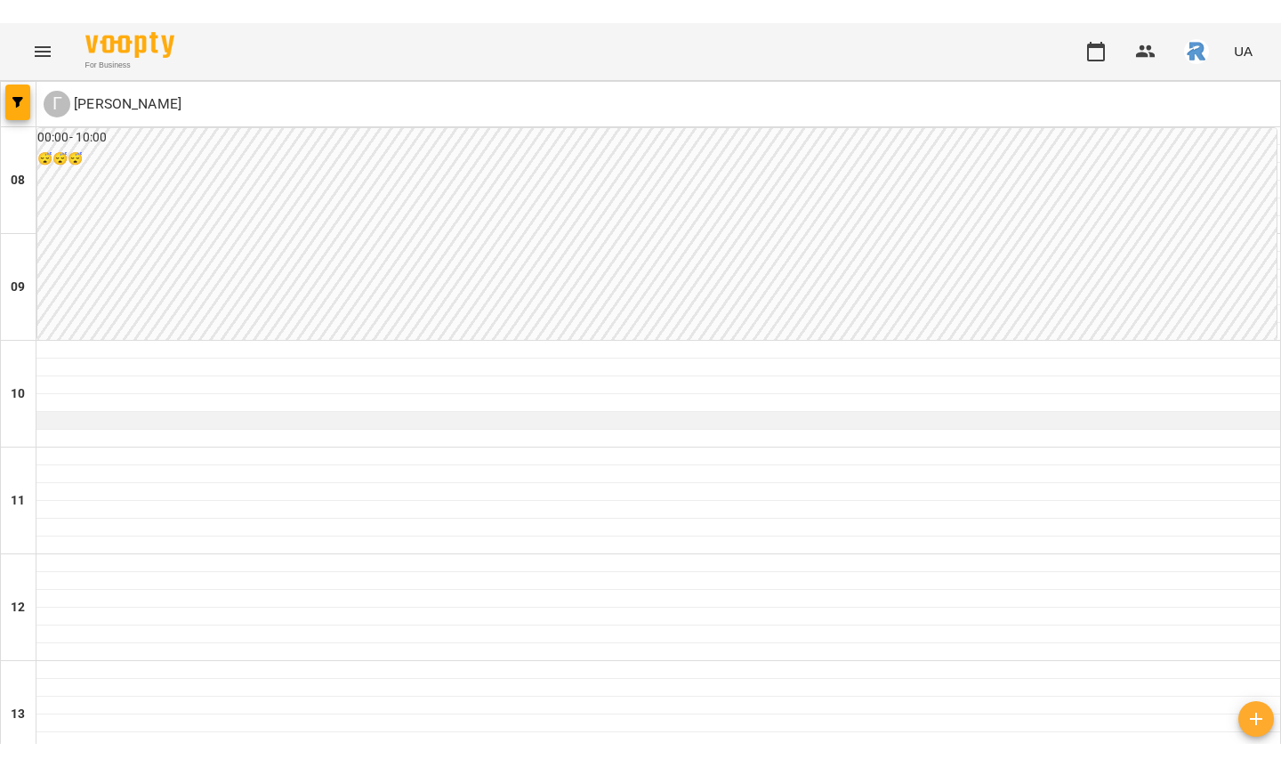
scroll to position [132, 0]
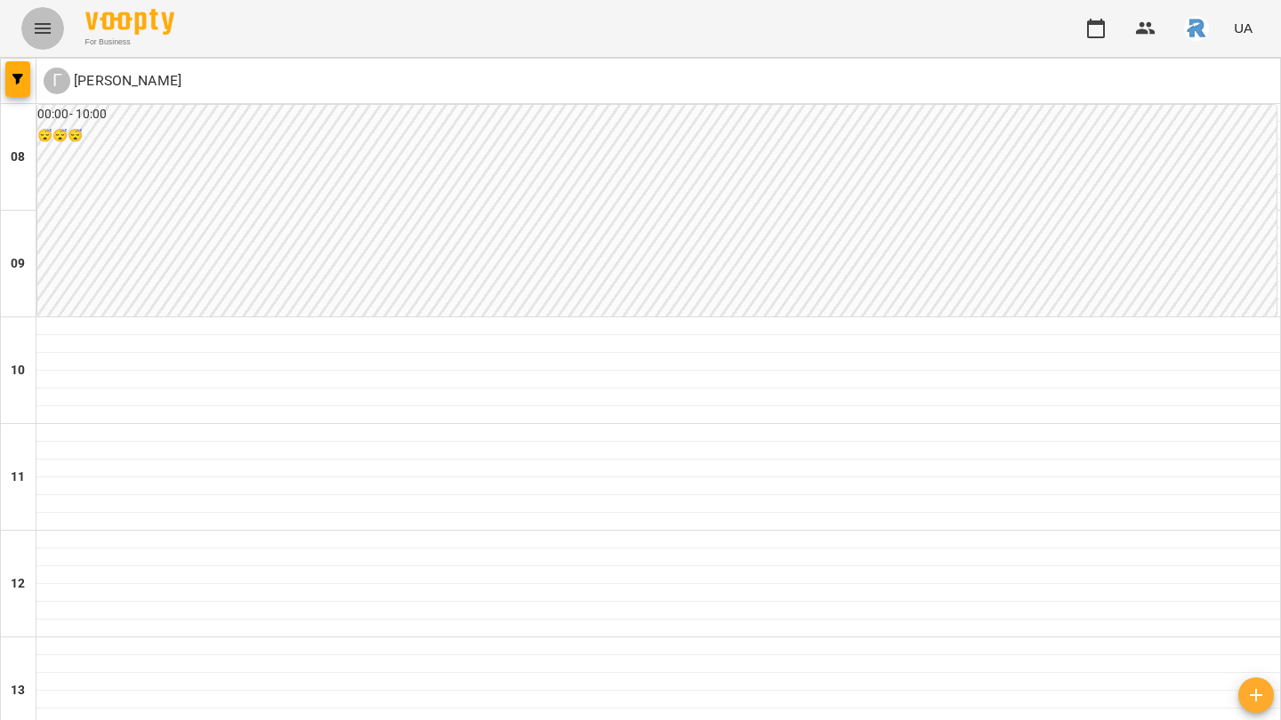
click at [44, 22] on icon "Menu" at bounding box center [42, 28] width 21 height 21
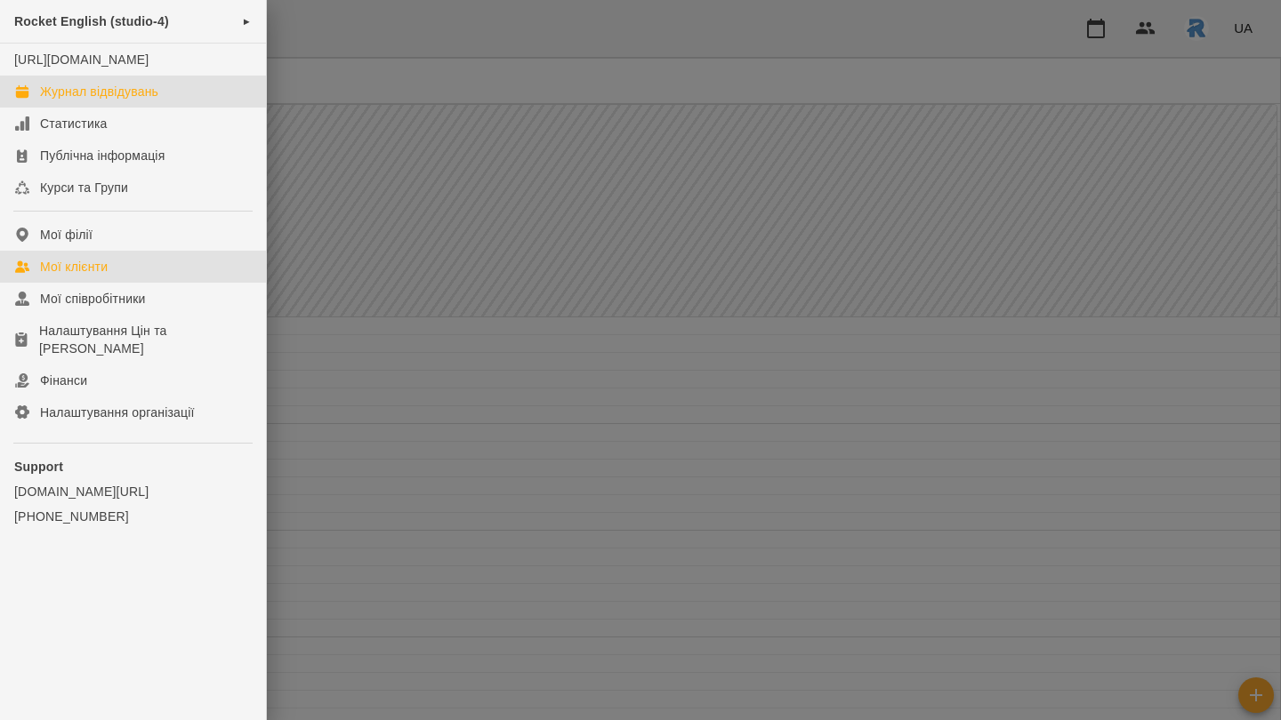
click at [100, 275] on div "Мої клієнти" at bounding box center [74, 267] width 68 height 18
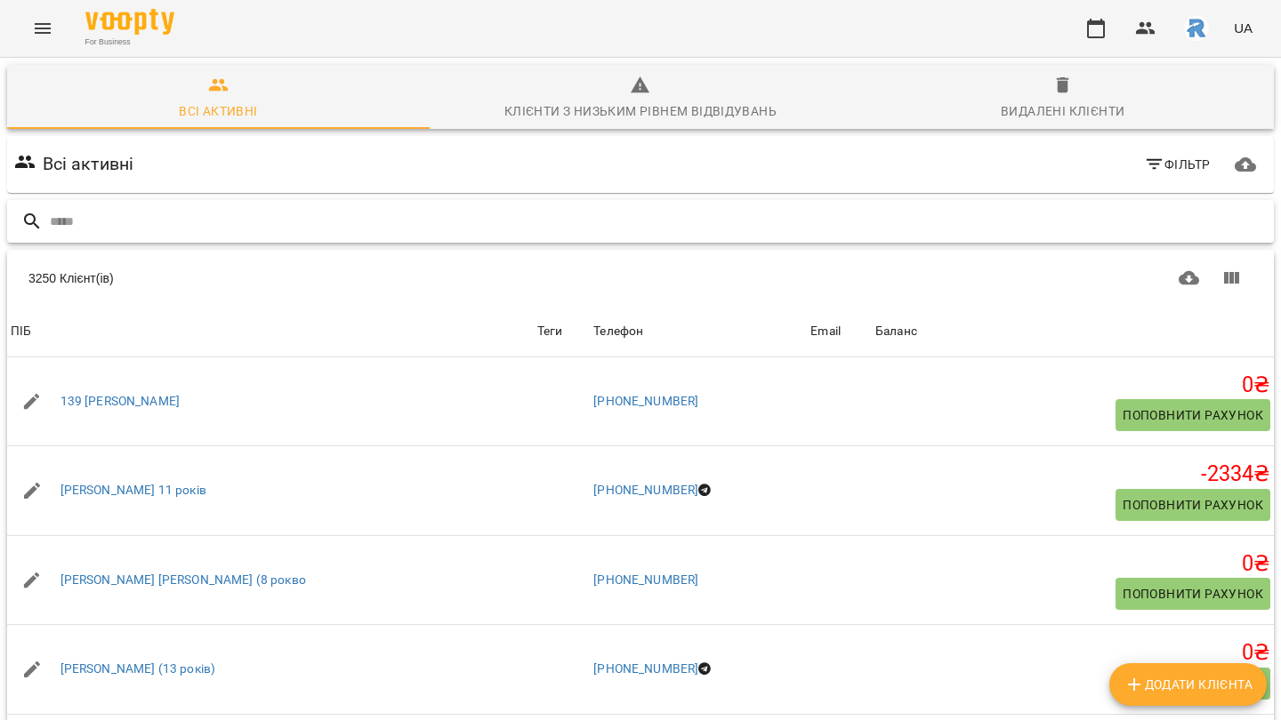
click at [138, 227] on input "text" at bounding box center [658, 221] width 1216 height 29
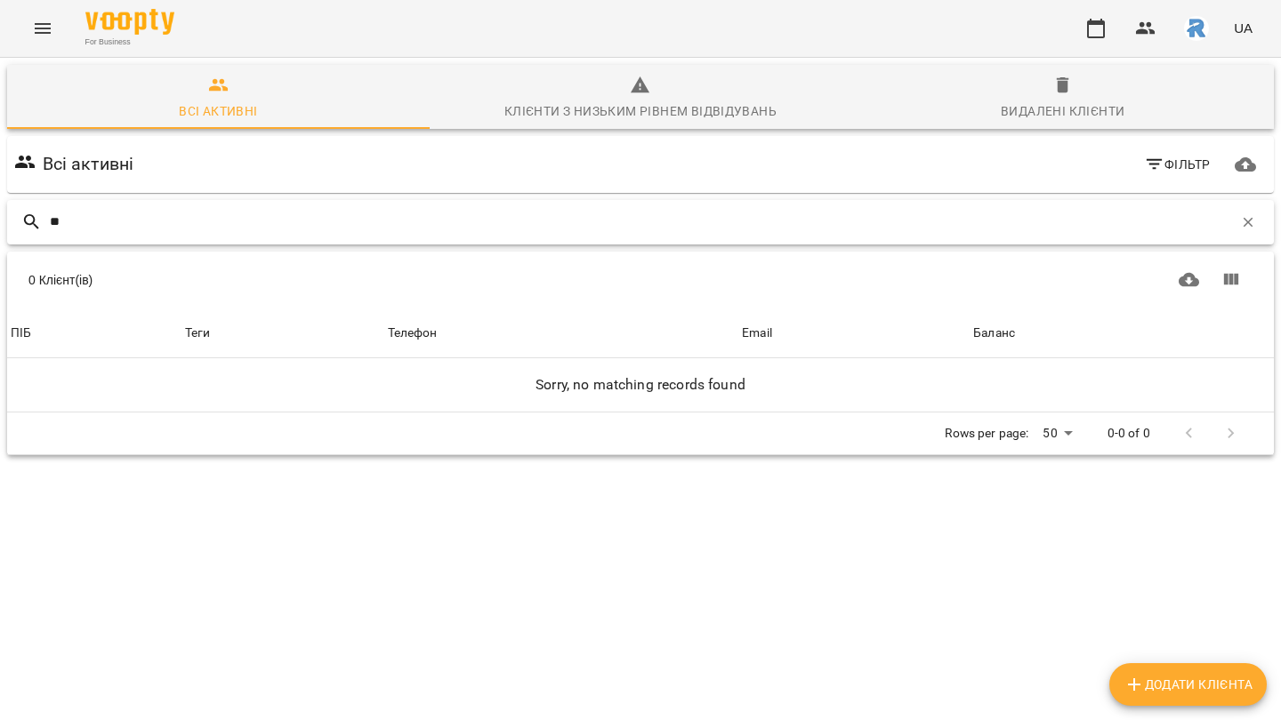
type input "*"
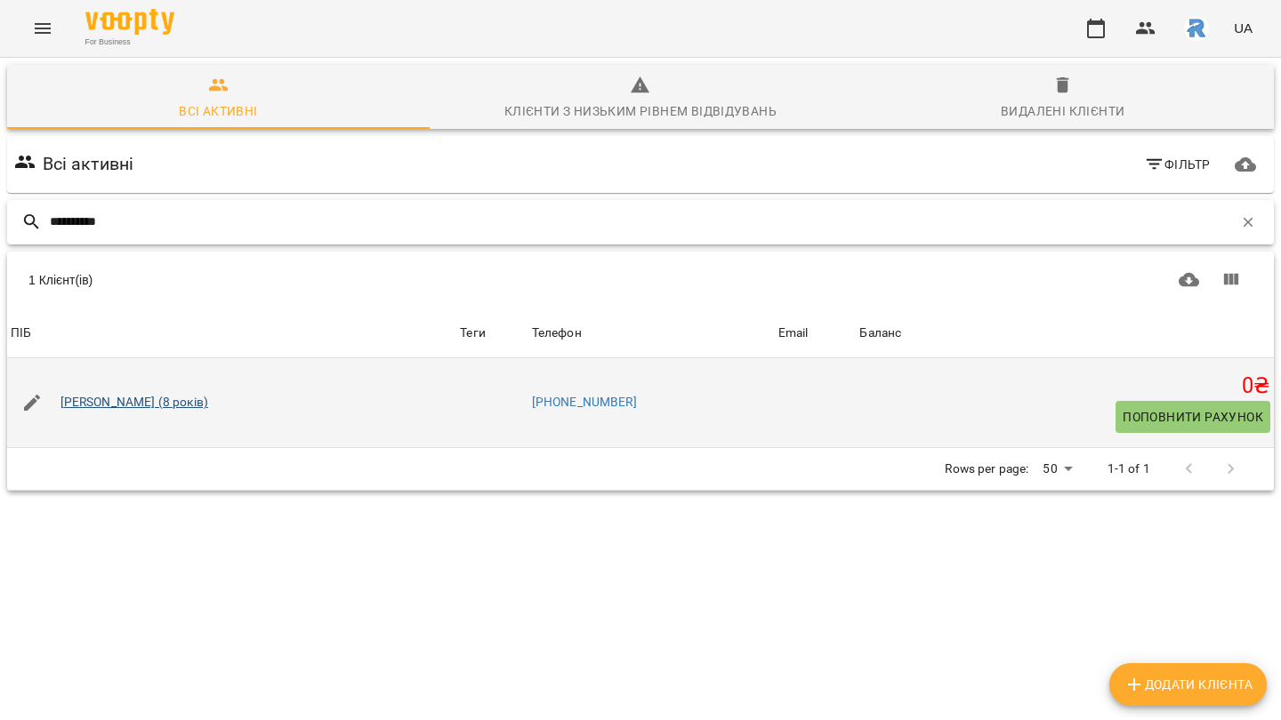
type input "**********"
click at [68, 396] on link "[PERSON_NAME] (8 років)" at bounding box center [134, 403] width 148 height 18
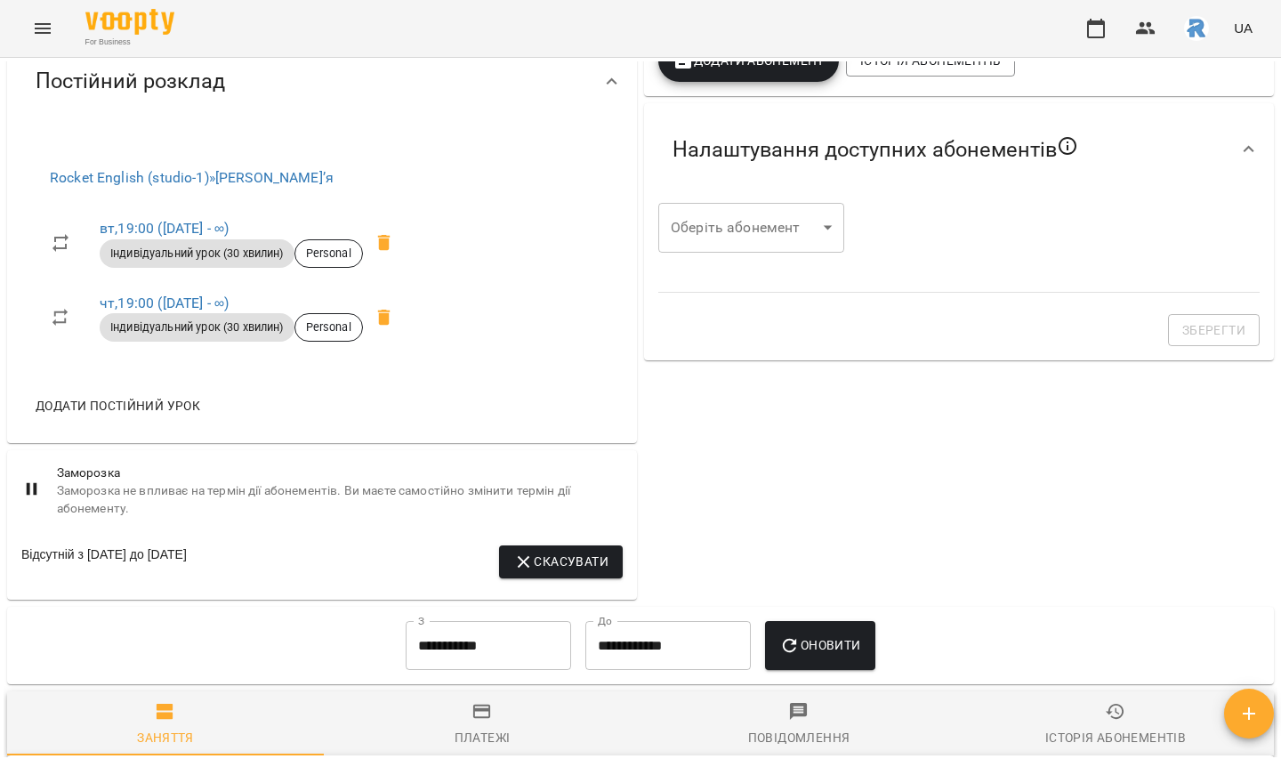
scroll to position [579, 0]
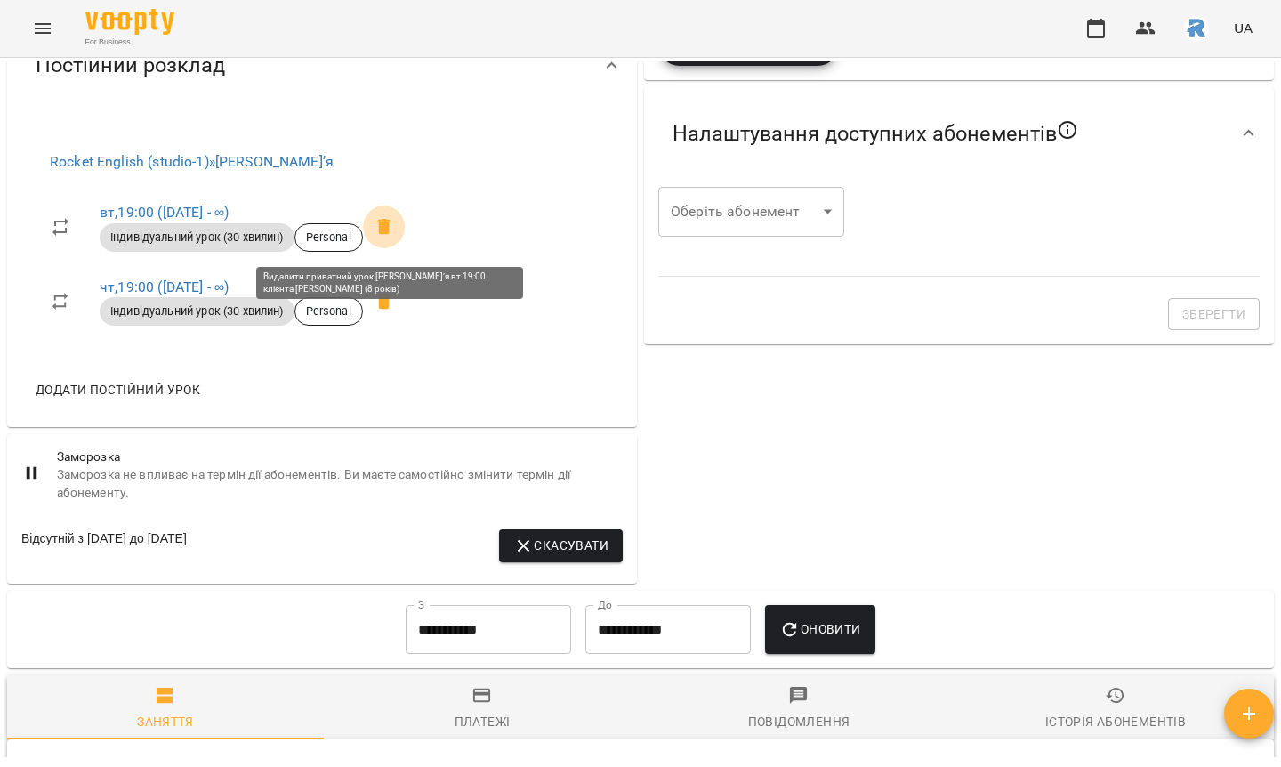
click at [395, 237] on icon at bounding box center [383, 226] width 21 height 21
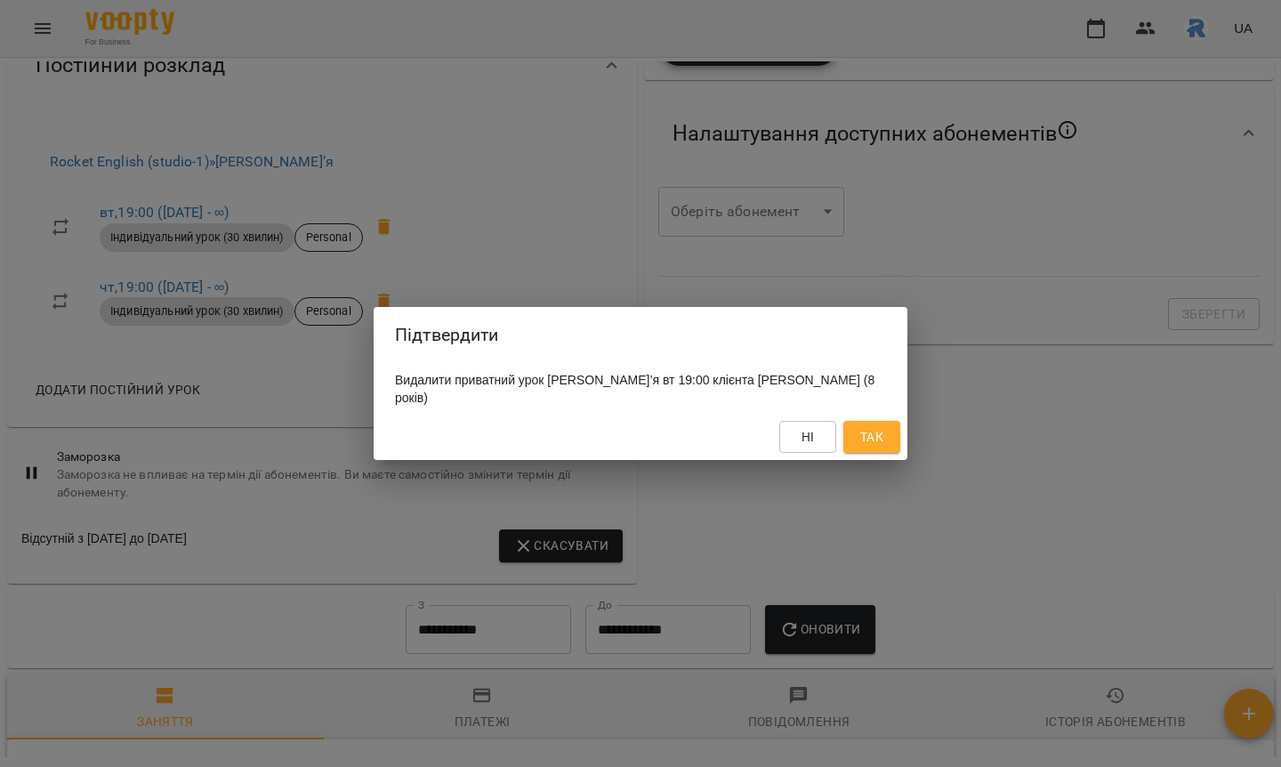
click at [846, 433] on button "Так" at bounding box center [871, 437] width 57 height 32
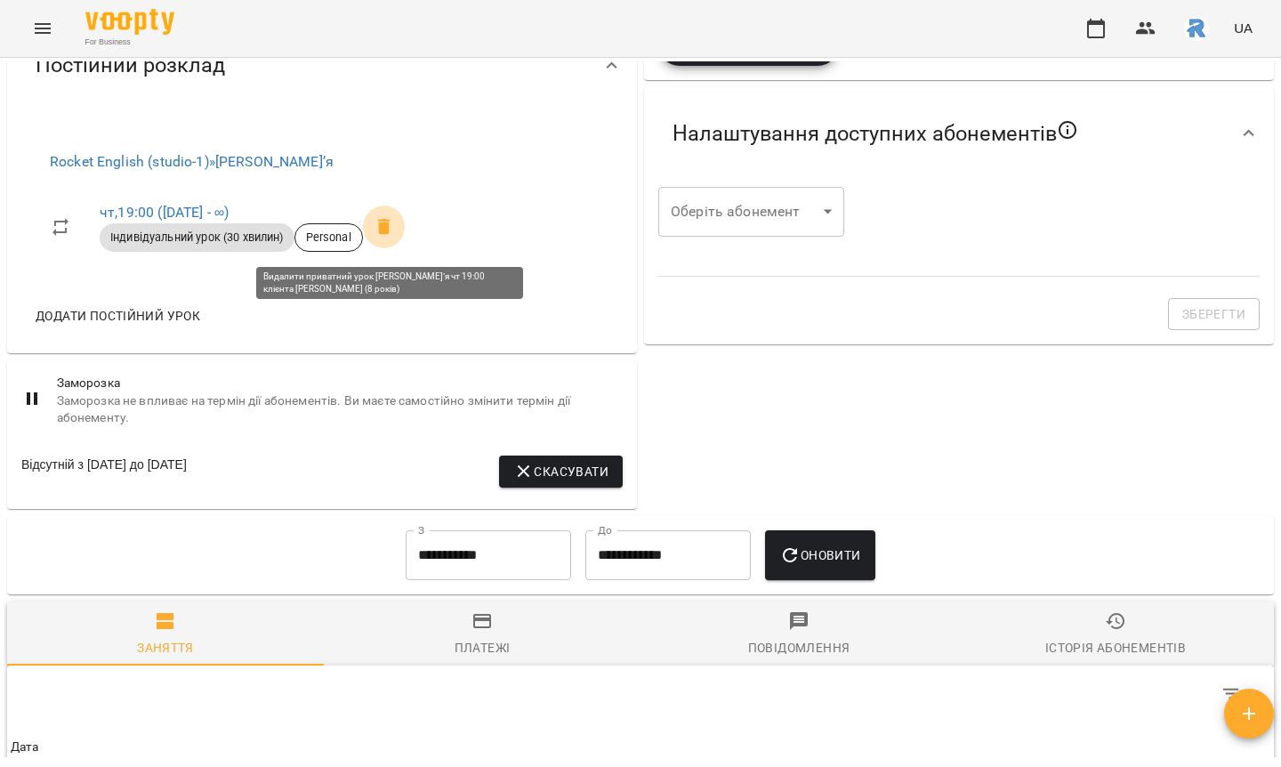
click at [387, 245] on span at bounding box center [384, 226] width 43 height 43
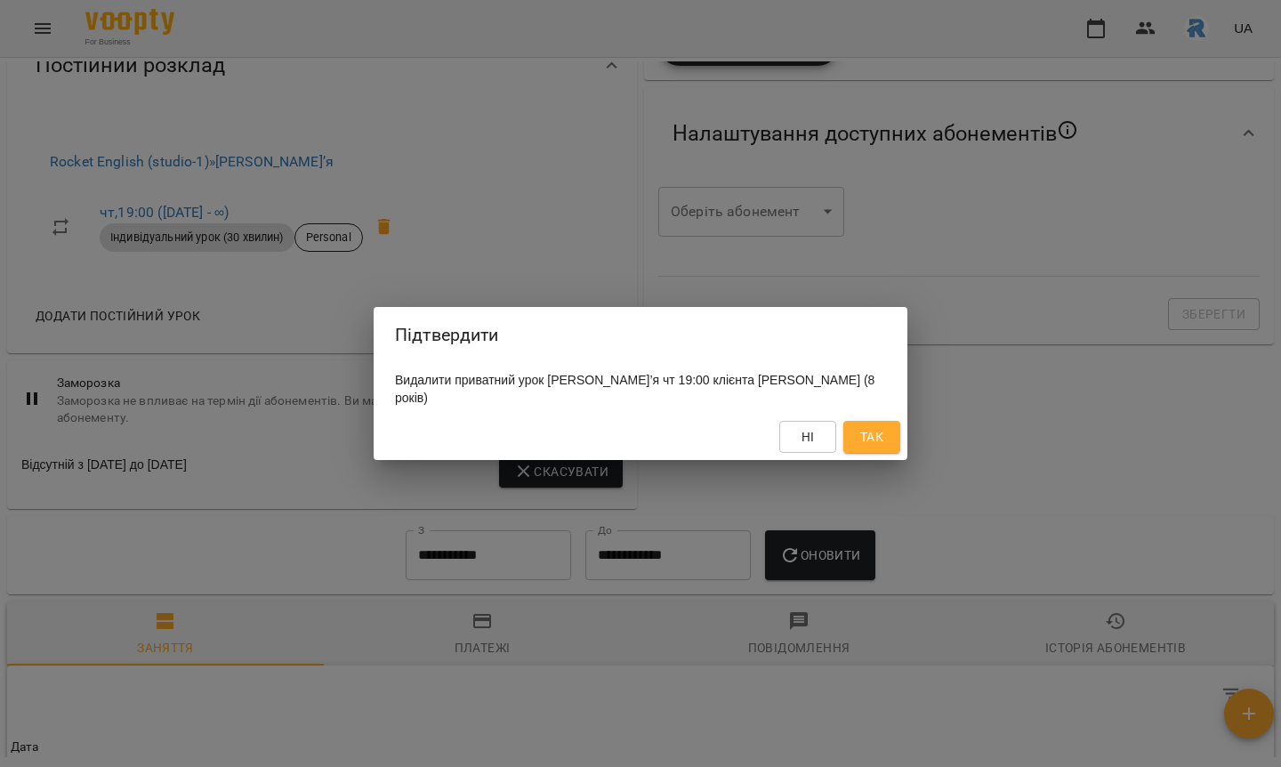
click at [875, 449] on button "Так" at bounding box center [871, 437] width 57 height 32
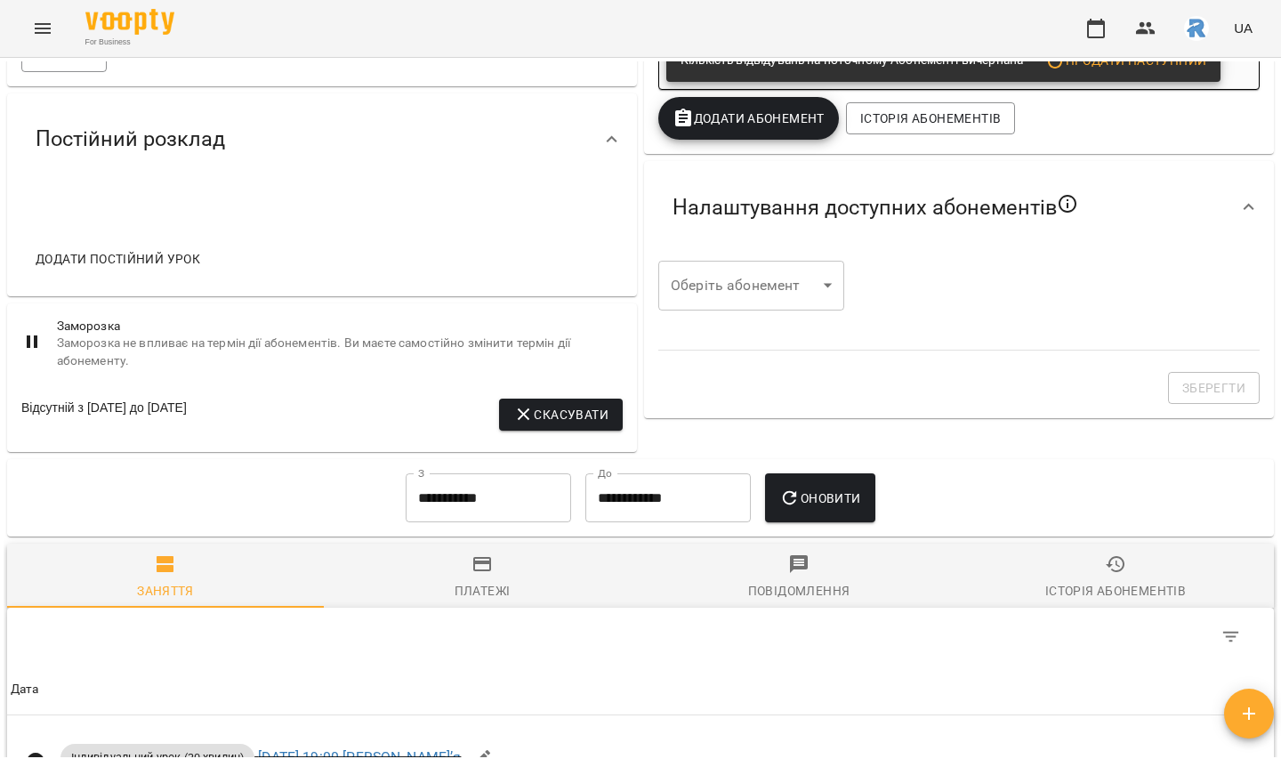
scroll to position [432, 0]
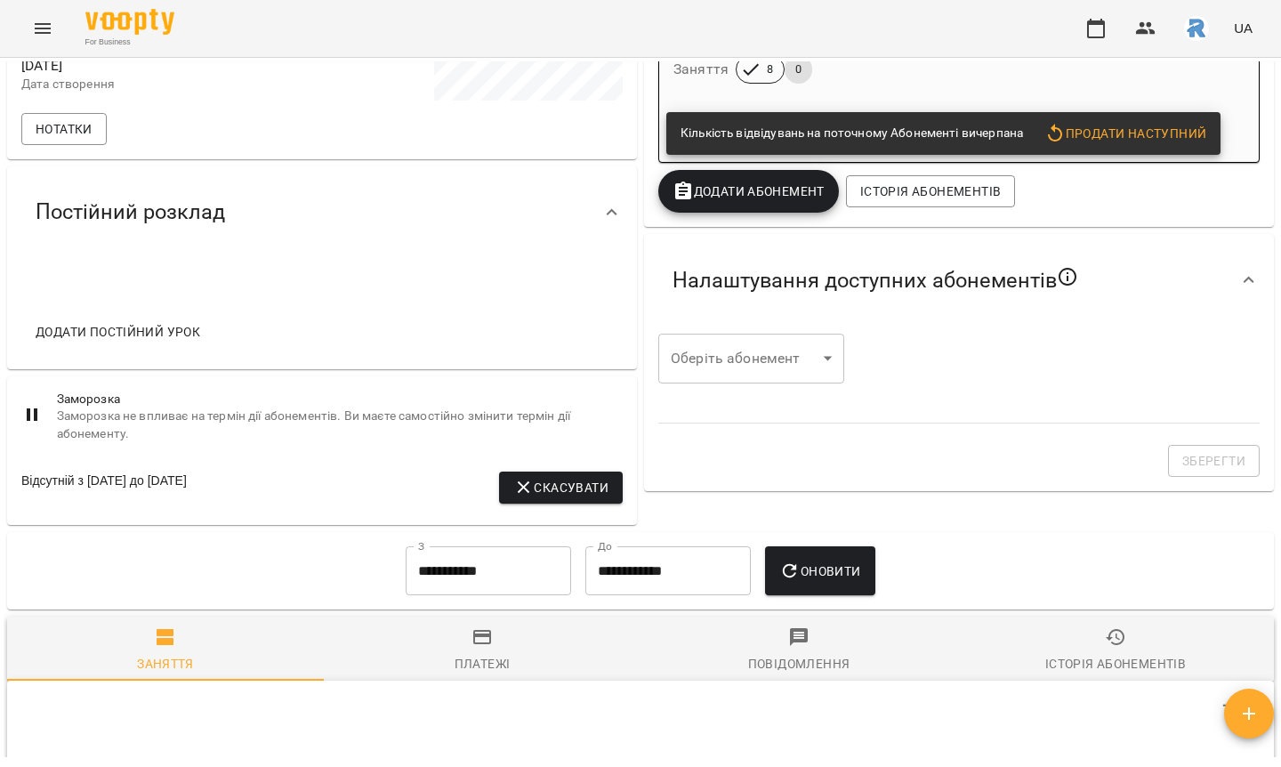
click at [173, 342] on span "Додати постійний урок" at bounding box center [118, 331] width 165 height 21
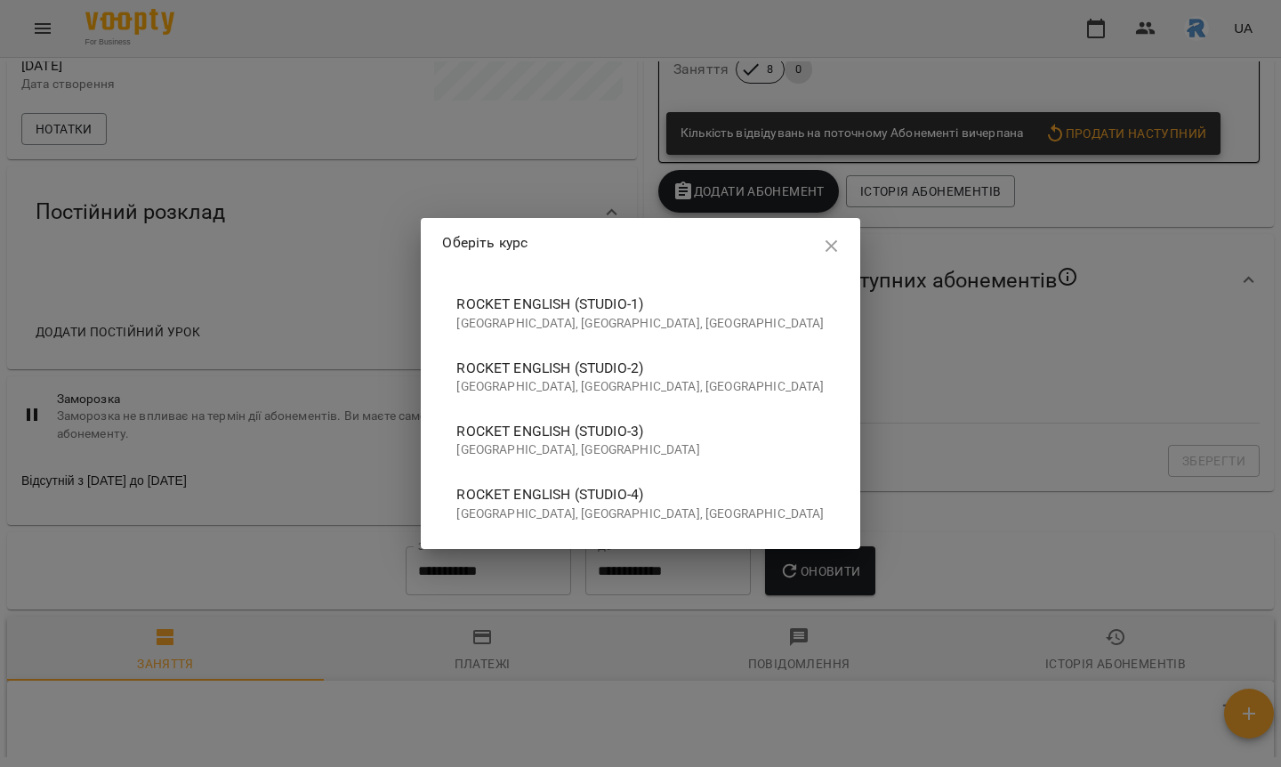
click at [615, 497] on span "Rocket English (studio-4)" at bounding box center [639, 494] width 367 height 21
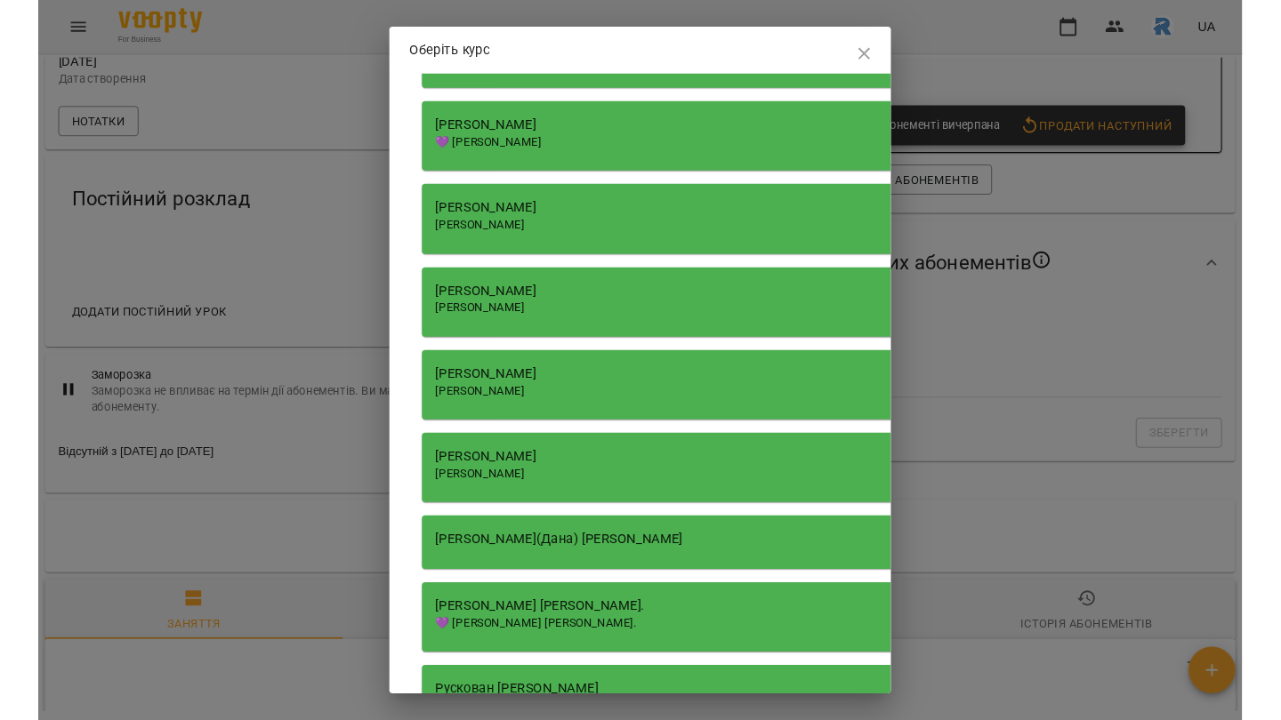
scroll to position [1629, 0]
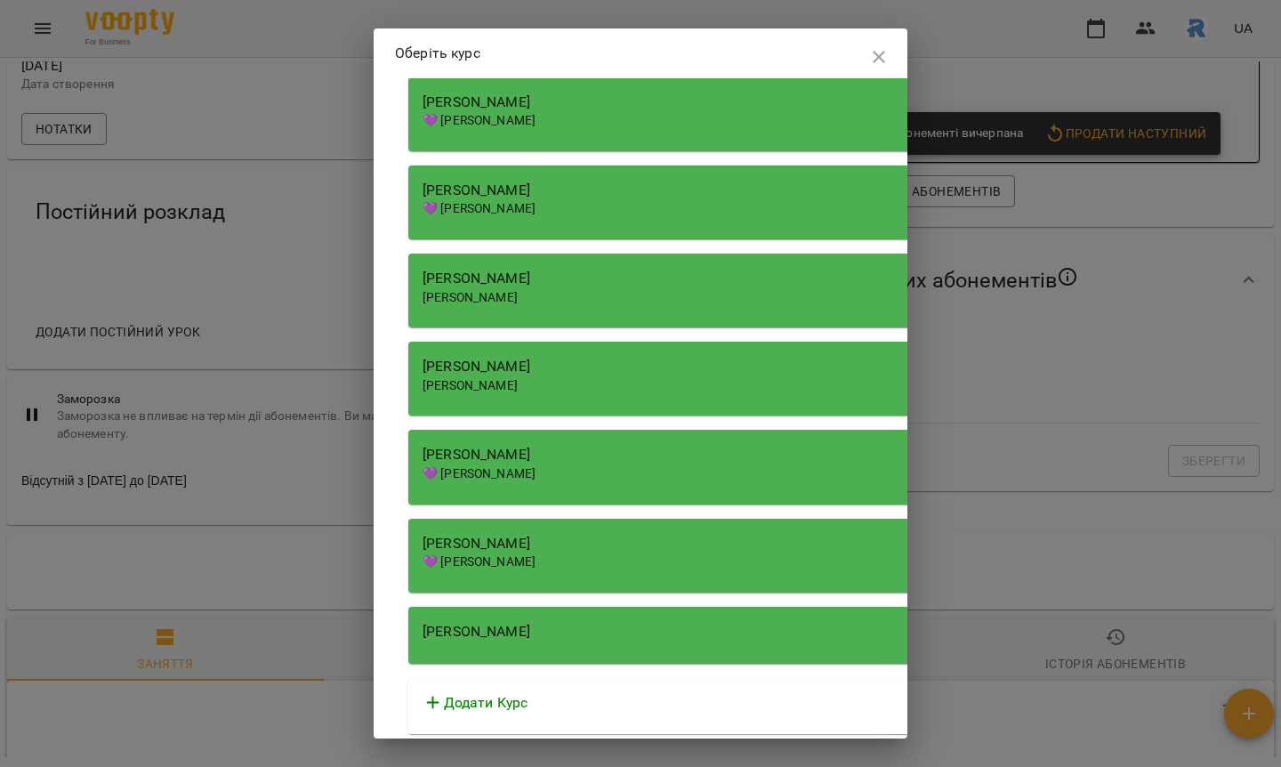
click at [578, 645] on div "[PERSON_NAME]" at bounding box center [915, 634] width 1014 height 57
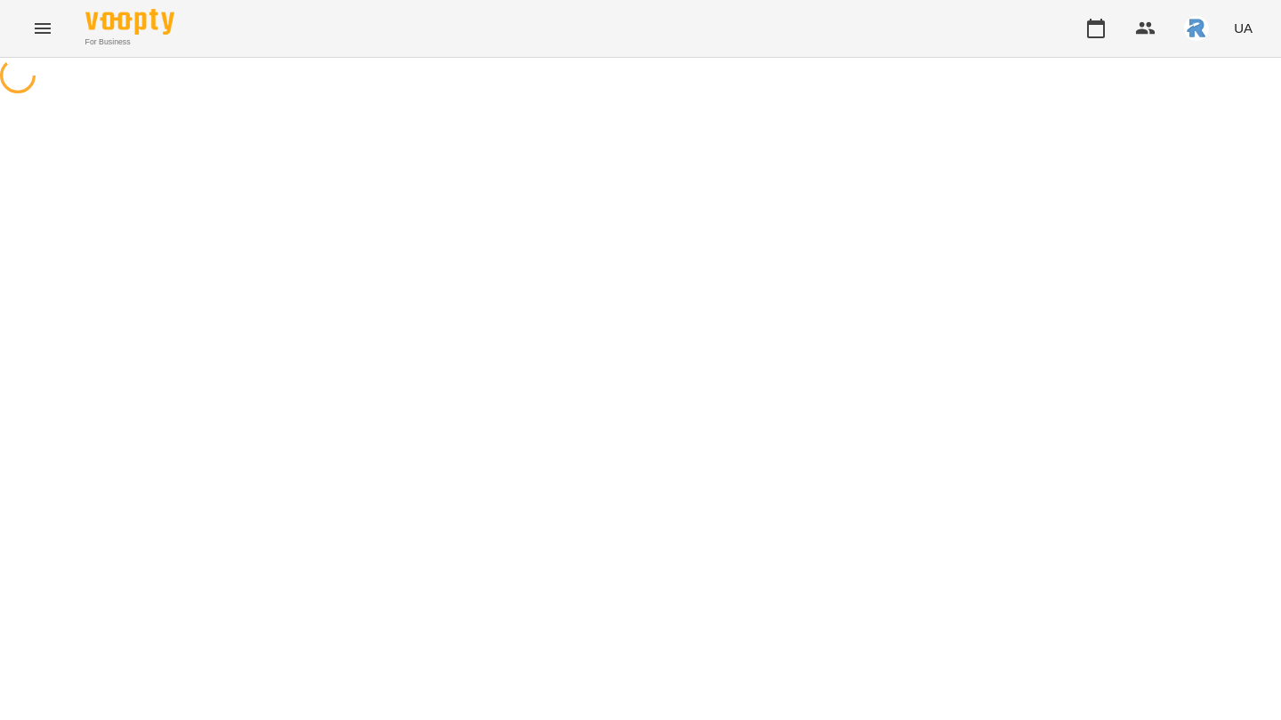
select select "**********"
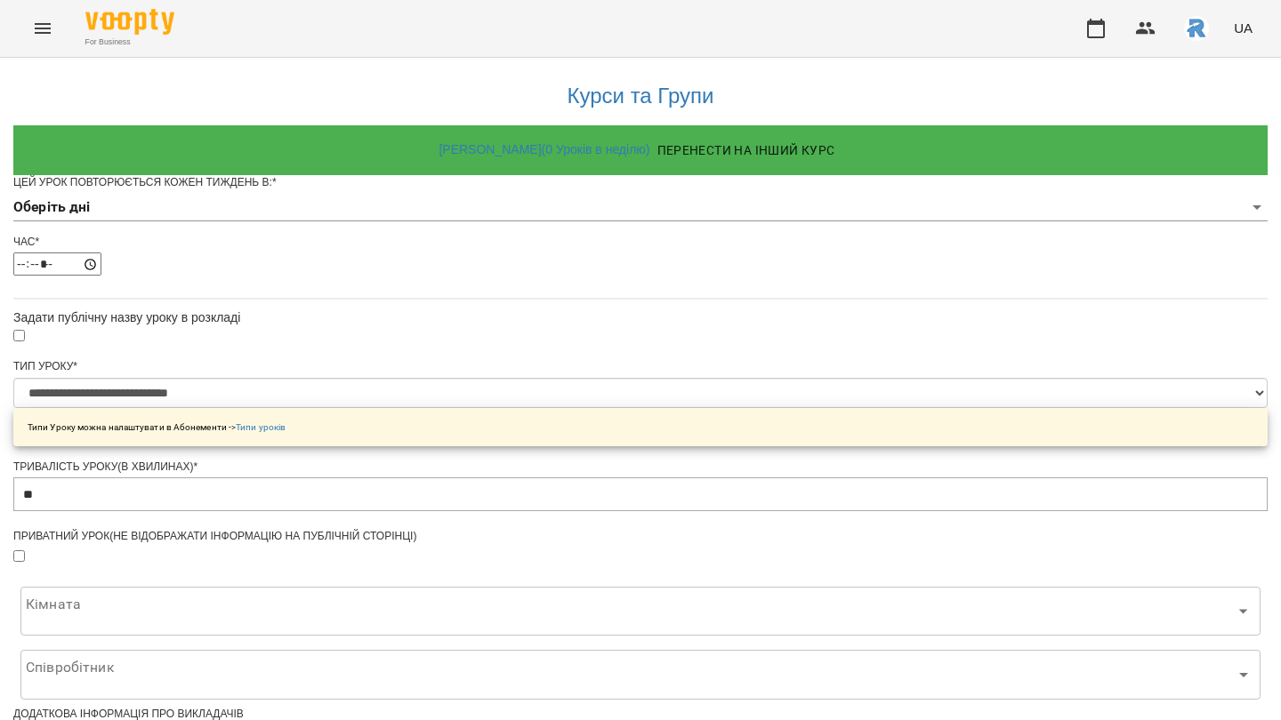
click at [485, 241] on body "**********" at bounding box center [640, 561] width 1281 height 1123
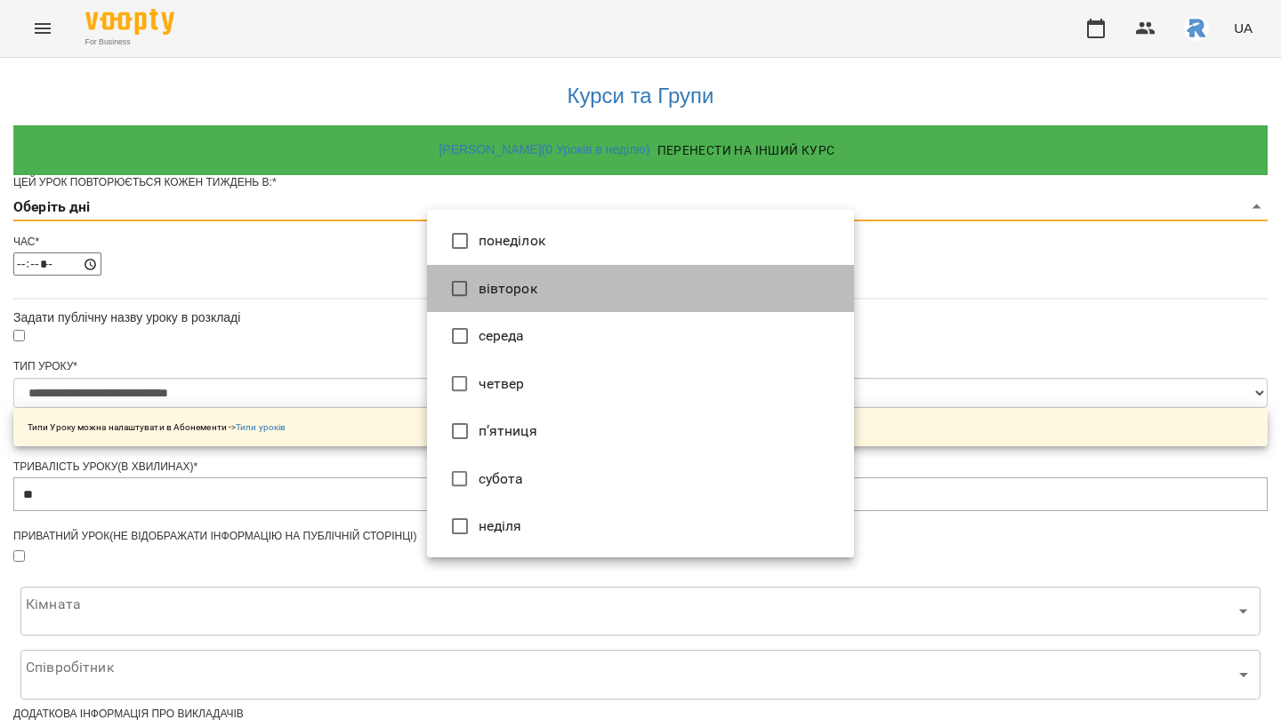
click at [492, 285] on li "вівторок" at bounding box center [640, 289] width 427 height 48
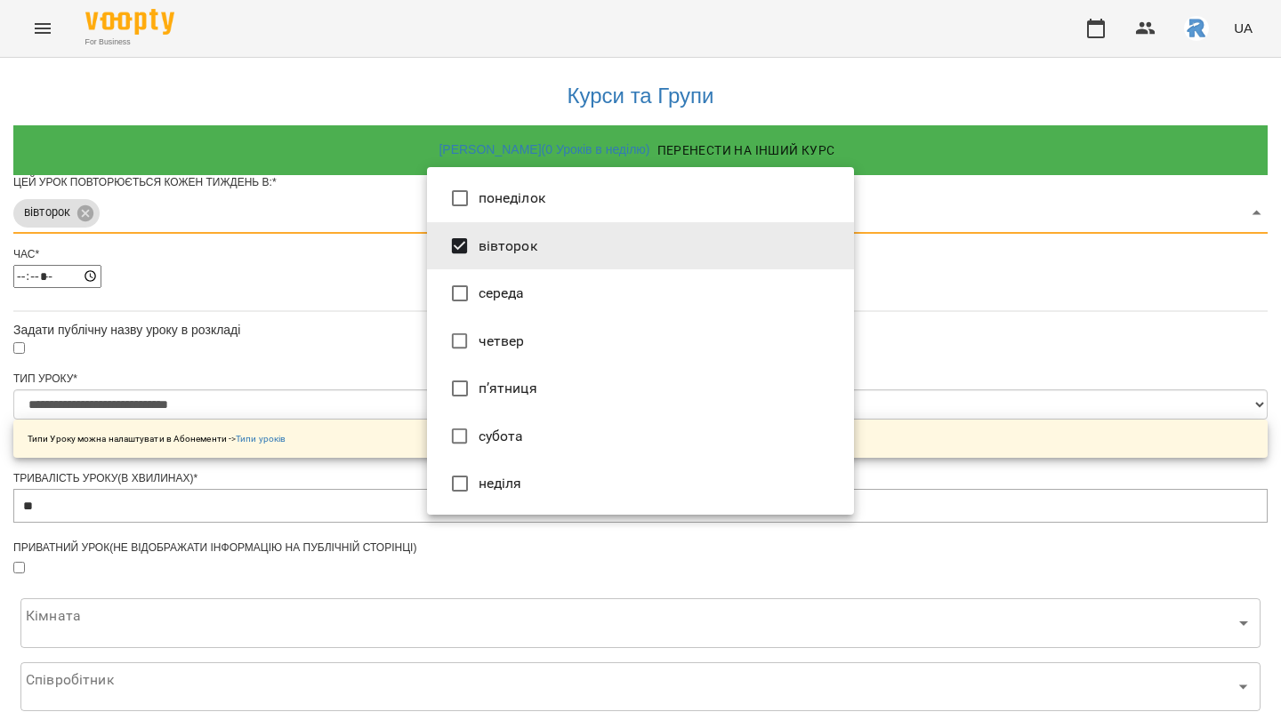
click at [507, 328] on li "четвер" at bounding box center [640, 341] width 427 height 48
type input "***"
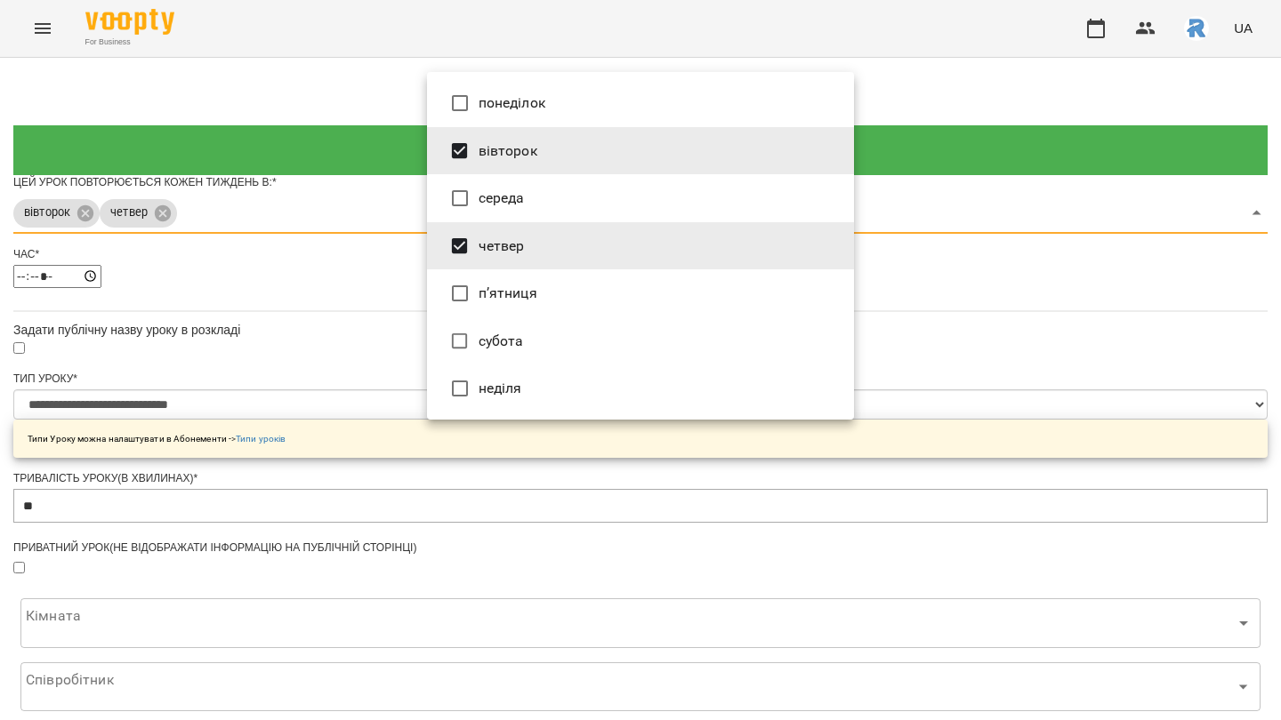
click at [973, 264] on div at bounding box center [640, 360] width 1281 height 720
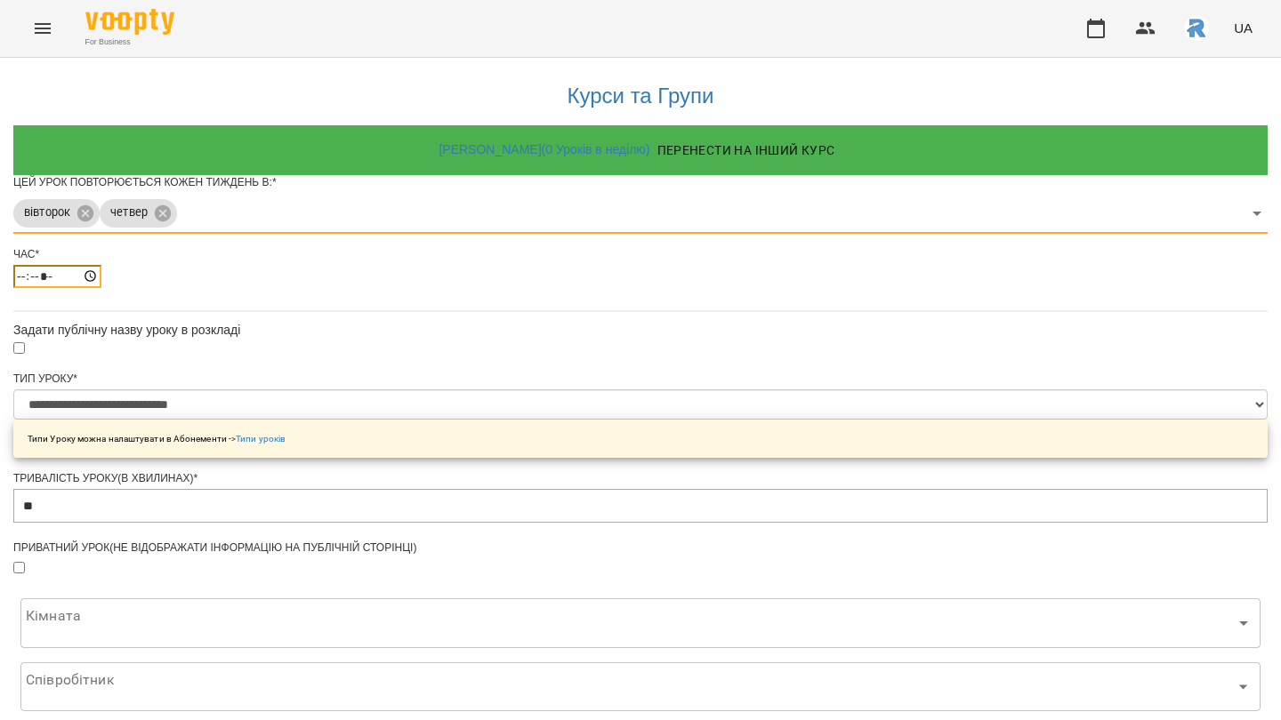
click at [101, 288] on input "*****" at bounding box center [57, 276] width 88 height 23
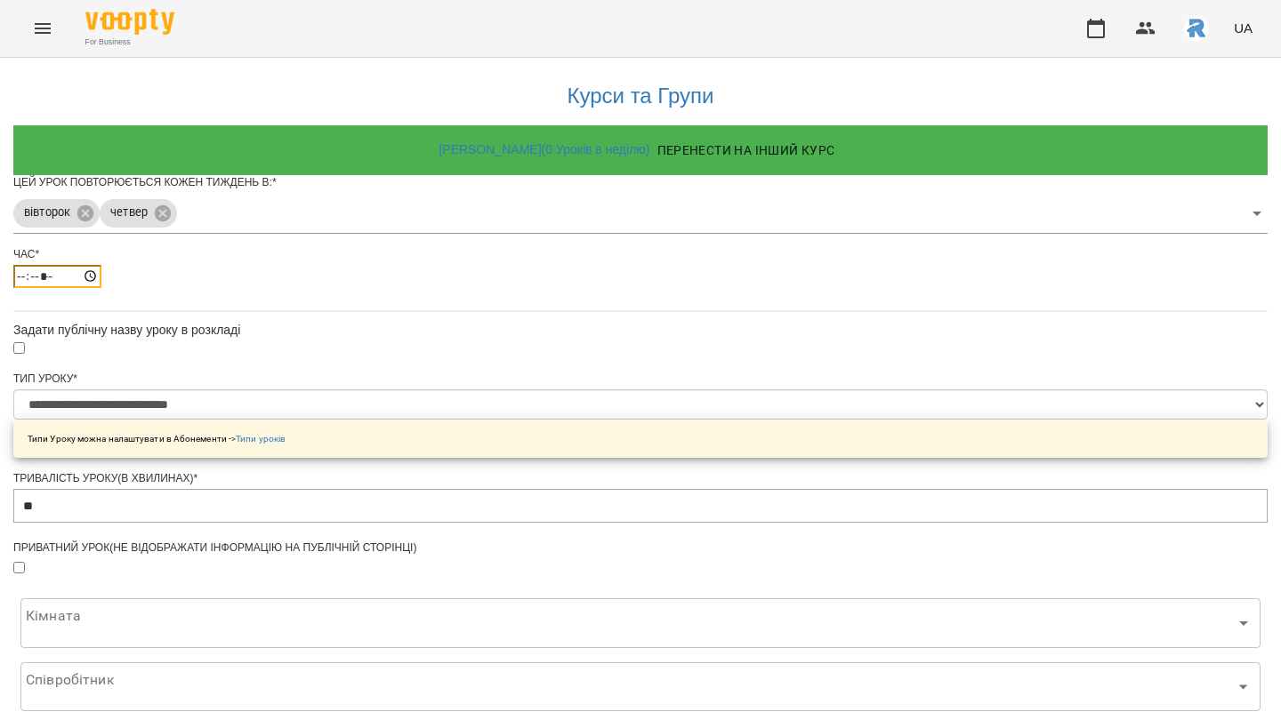
type input "*****"
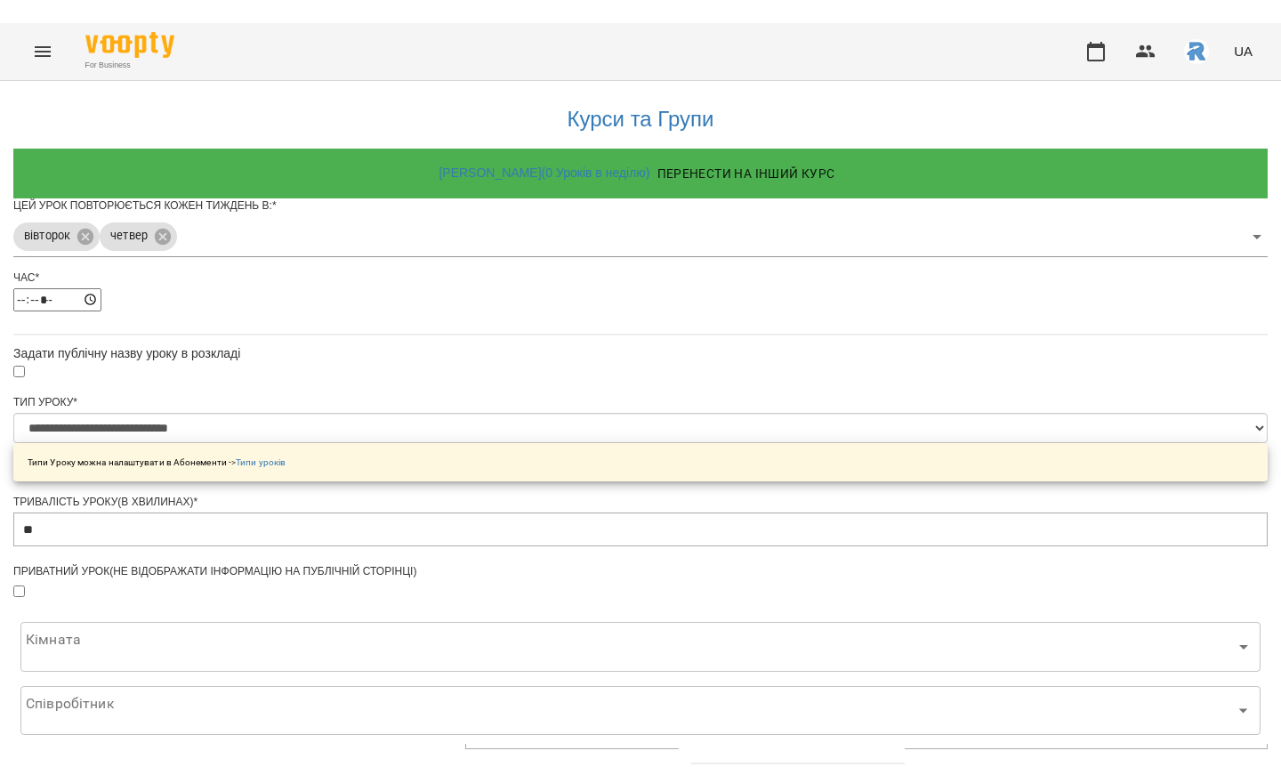
scroll to position [593, 0]
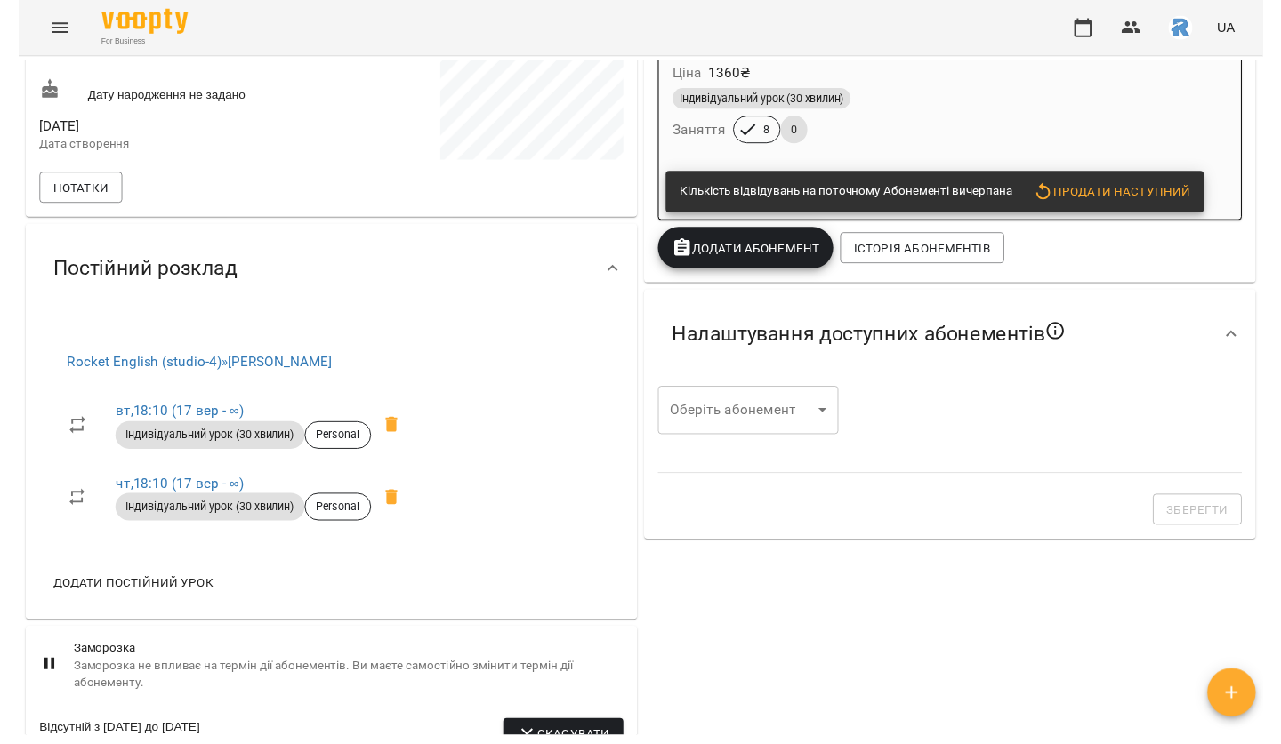
scroll to position [365, 0]
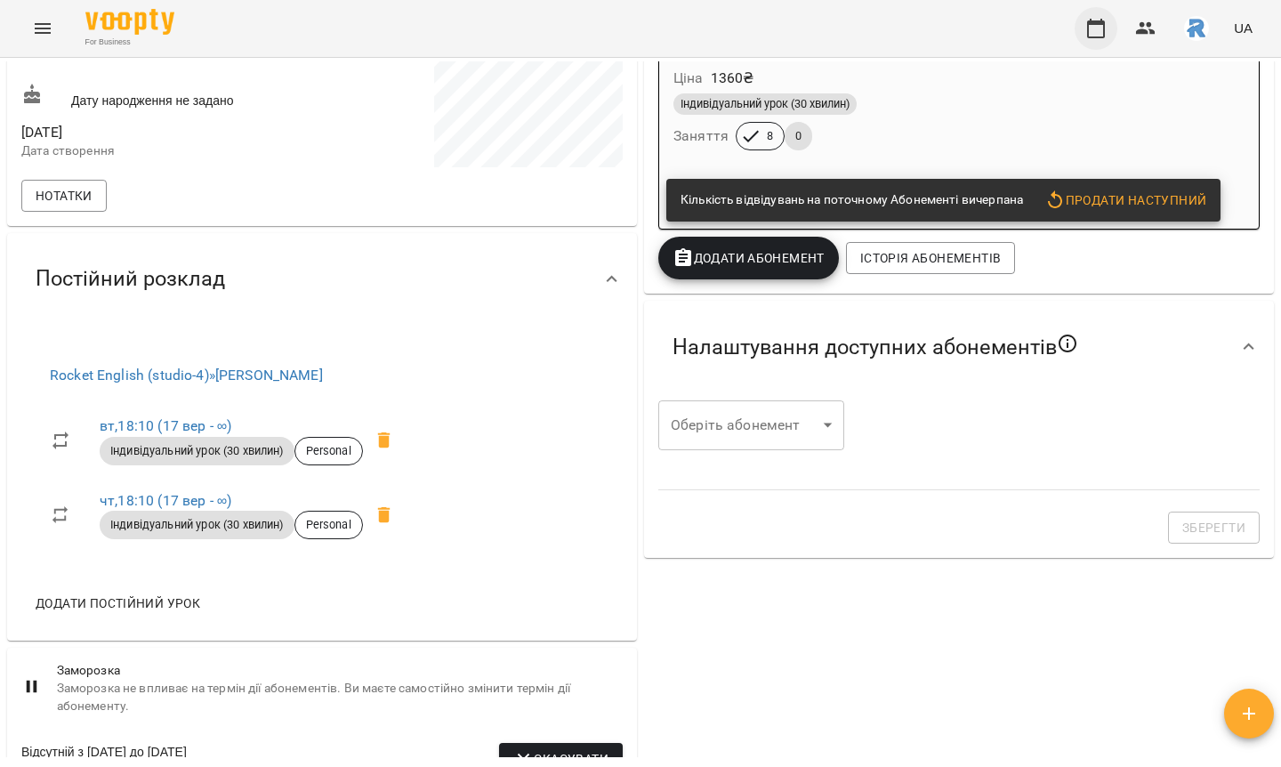
click at [1105, 24] on icon "button" at bounding box center [1095, 28] width 21 height 21
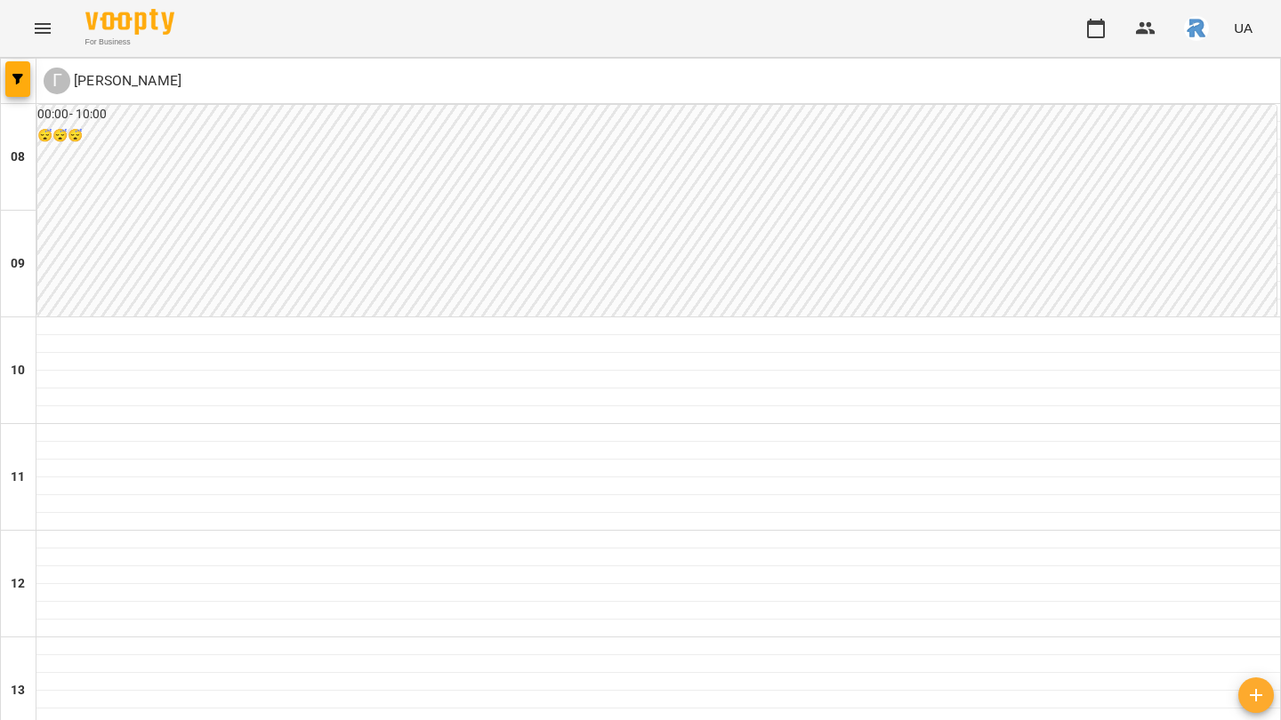
scroll to position [392, 0]
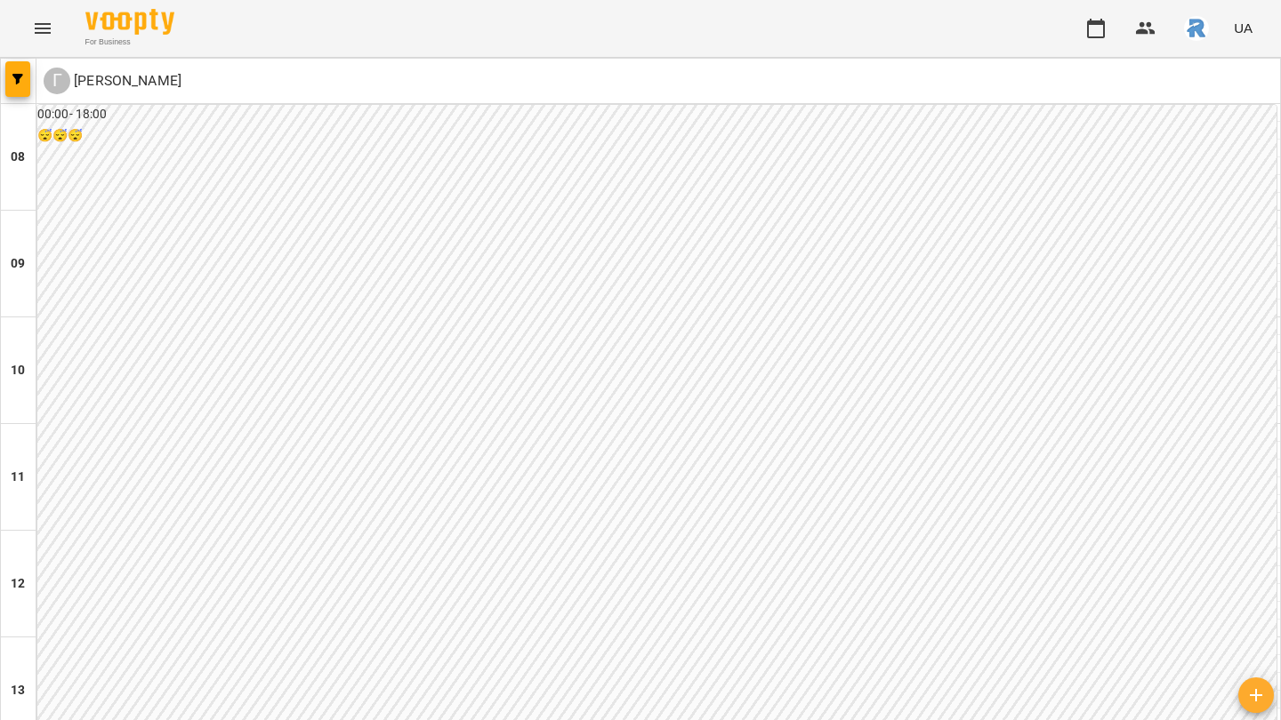
scroll to position [889, 0]
type input "**********"
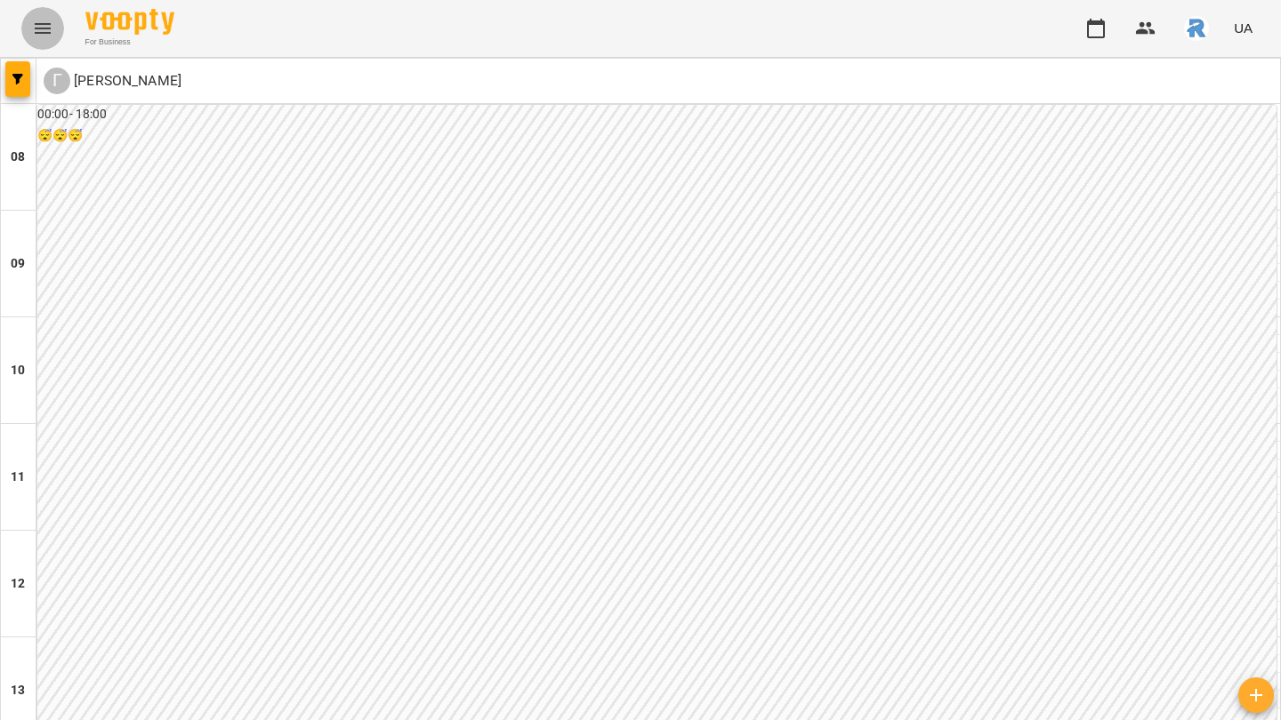
click at [40, 30] on icon "Menu" at bounding box center [42, 28] width 21 height 21
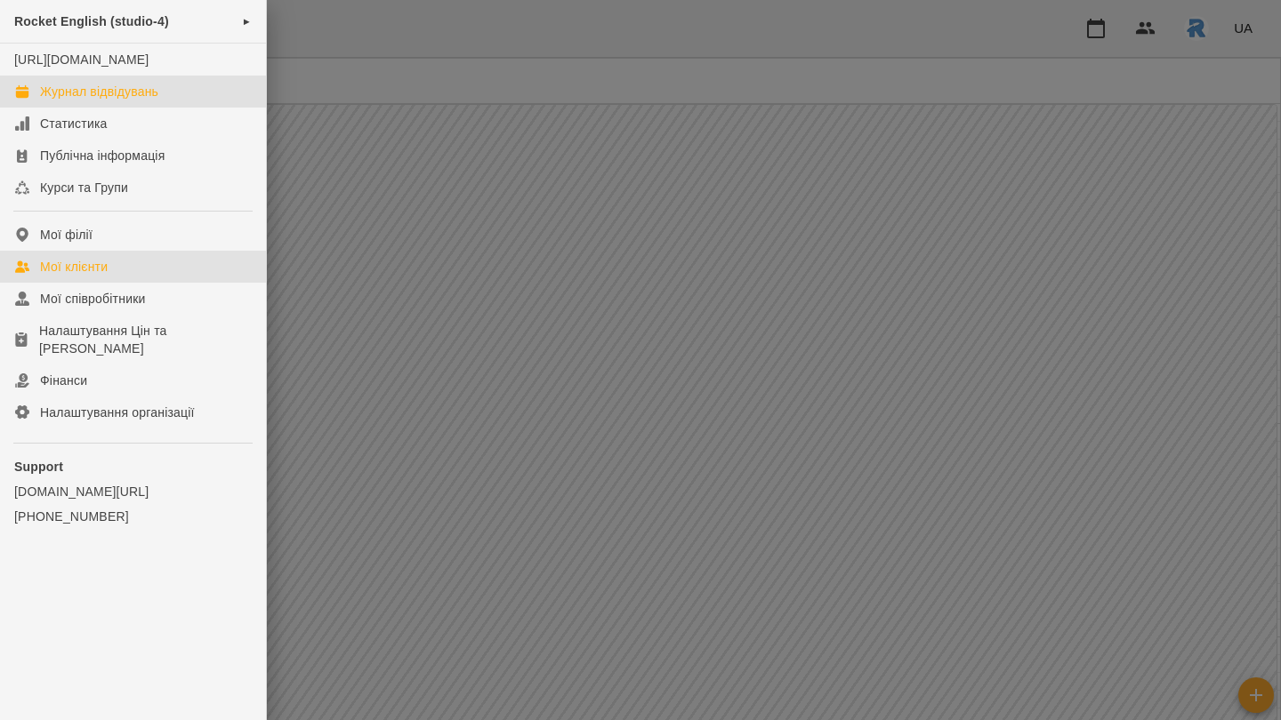
click at [66, 276] on div "Мої клієнти" at bounding box center [74, 267] width 68 height 18
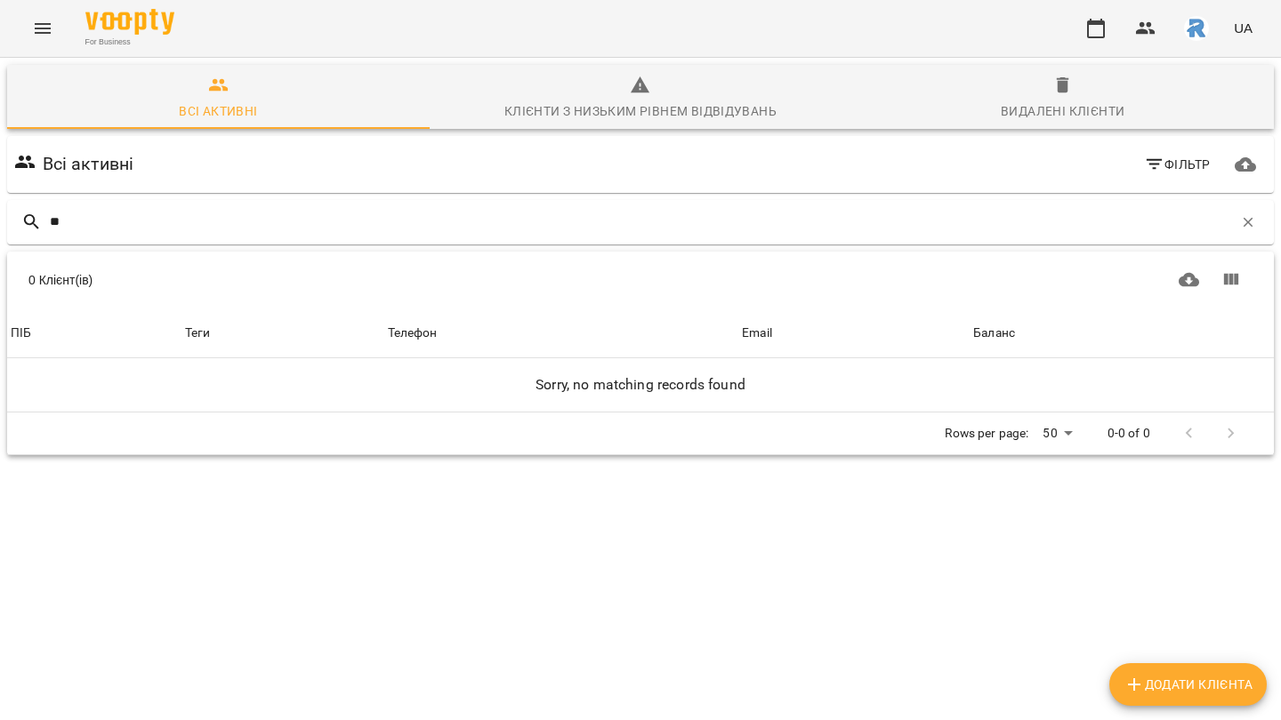
type input "*"
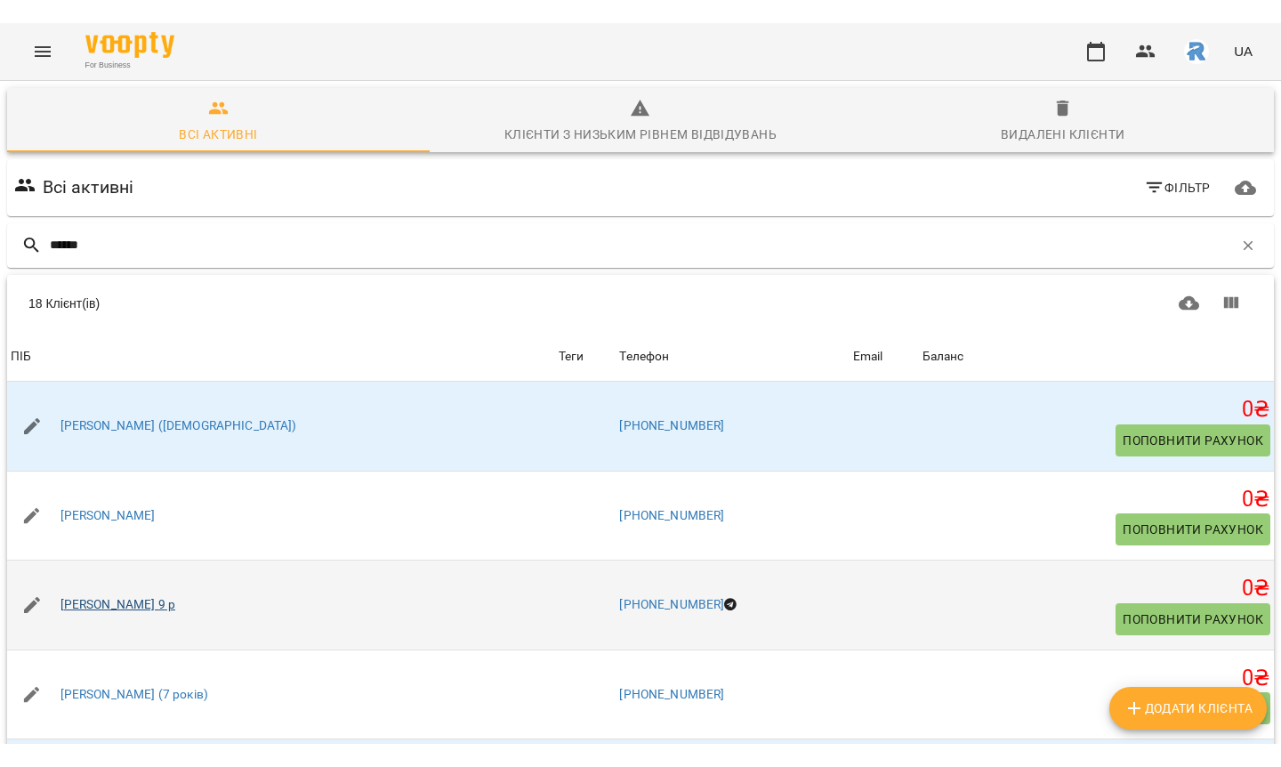
scroll to position [82, 0]
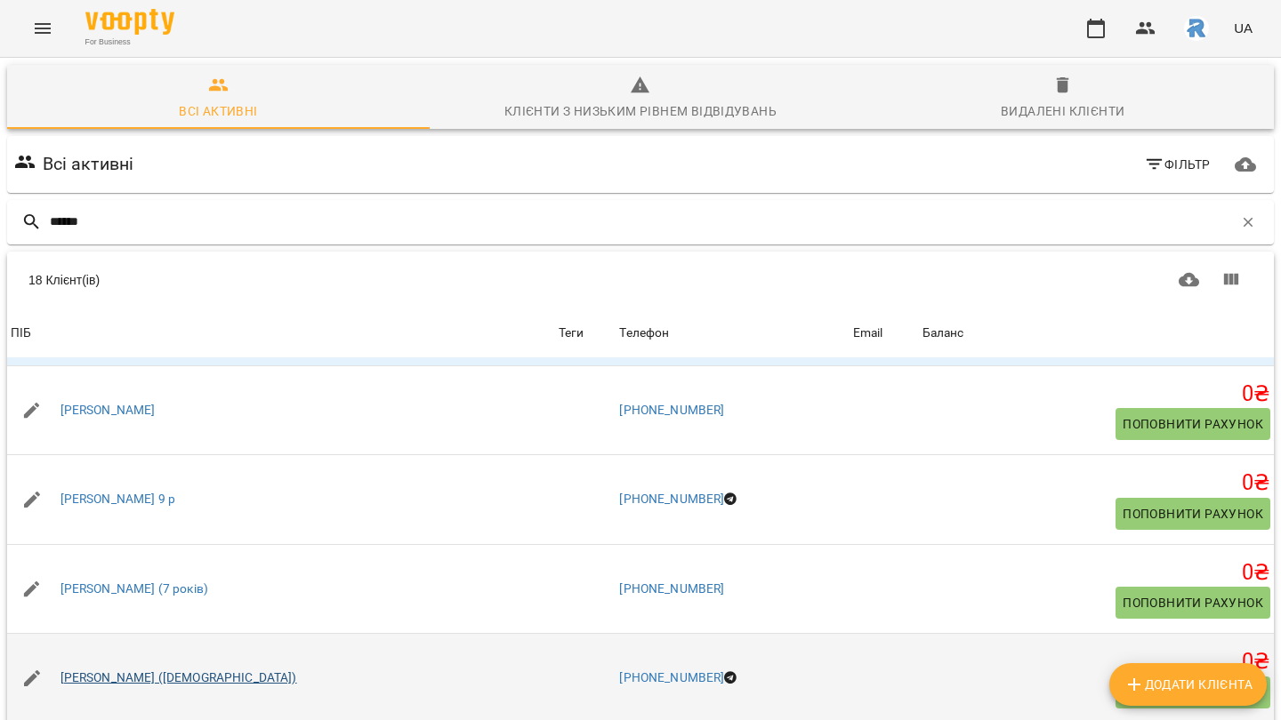
type input "******"
click at [107, 674] on link "[PERSON_NAME] ([DEMOGRAPHIC_DATA])" at bounding box center [178, 679] width 237 height 18
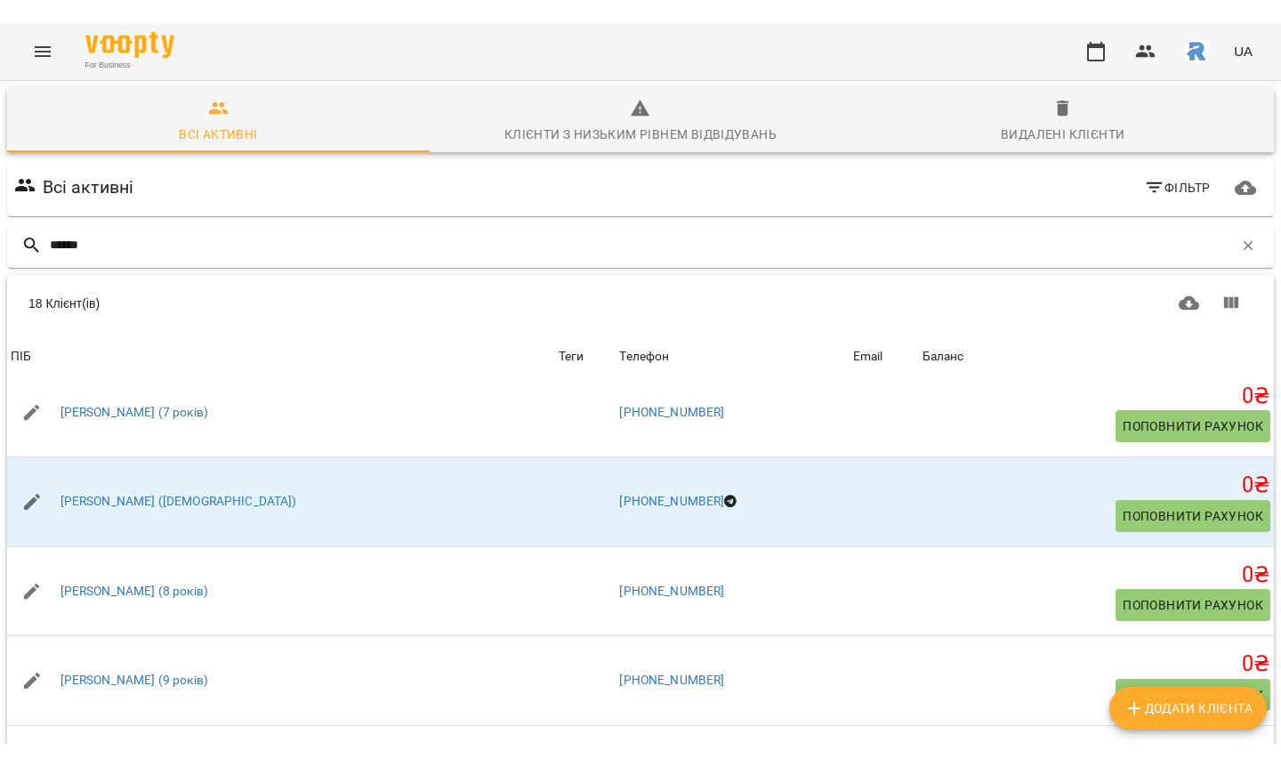
scroll to position [285, 0]
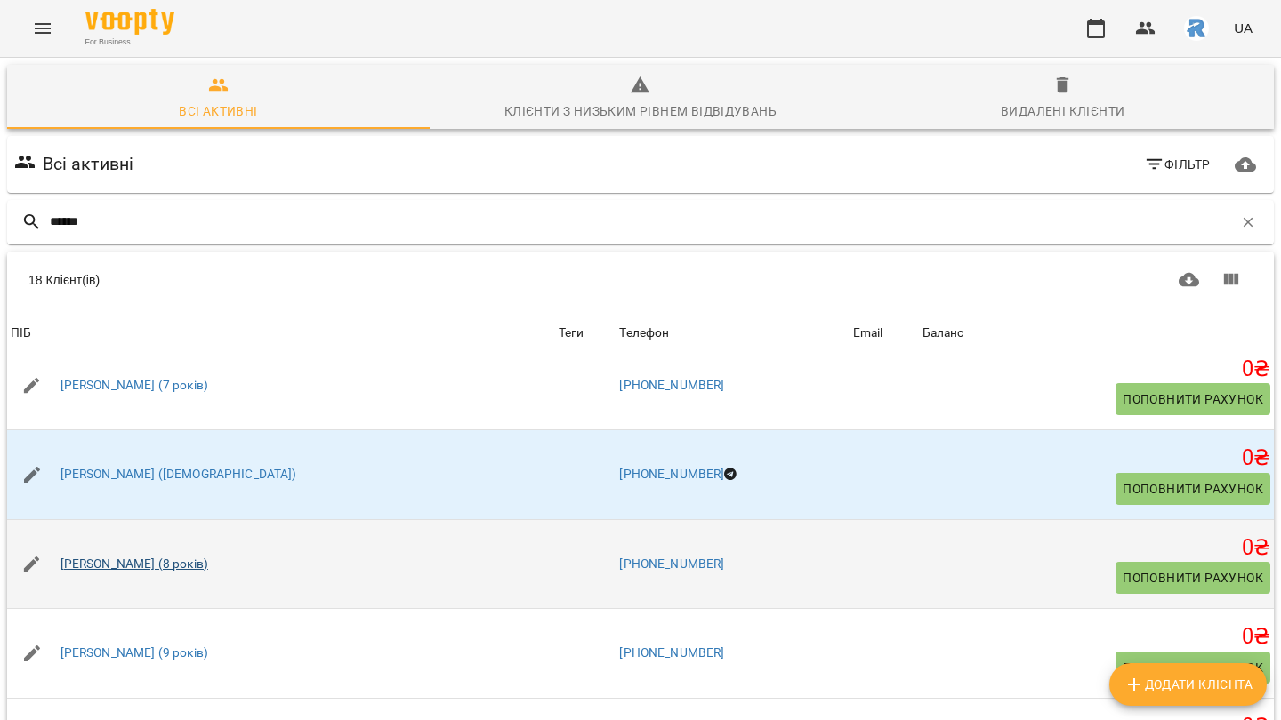
type input "******"
click at [142, 556] on link "[PERSON_NAME] (8 років)" at bounding box center [134, 565] width 148 height 18
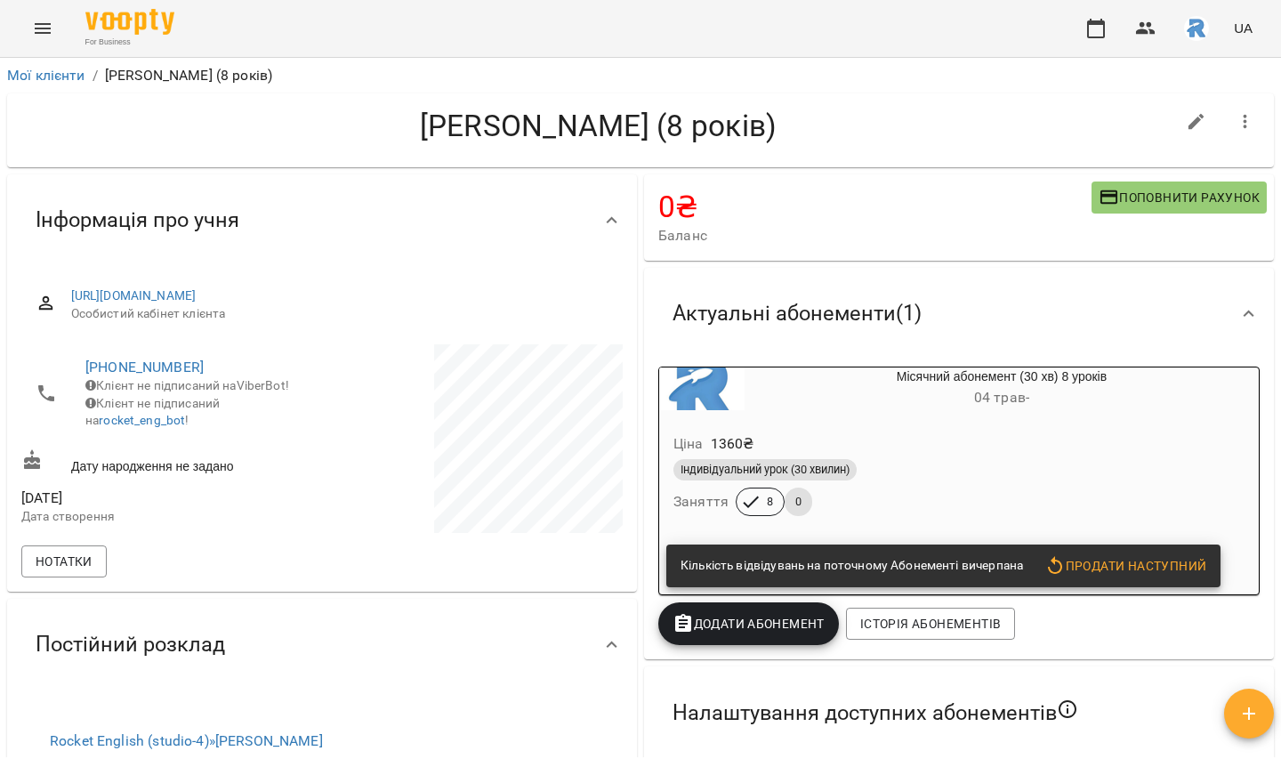
click at [1081, 47] on div "UA" at bounding box center [1166, 28] width 185 height 46
click at [1081, 36] on button "button" at bounding box center [1095, 28] width 43 height 43
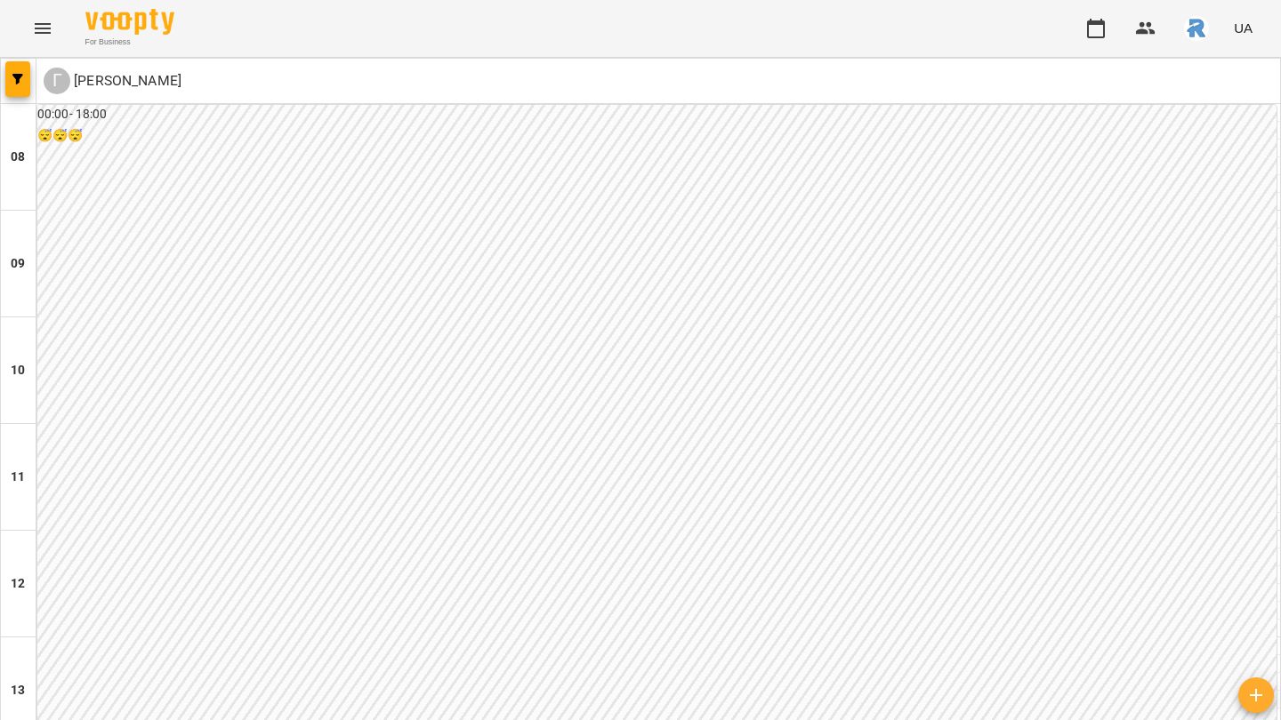
scroll to position [889, 0]
type input "**********"
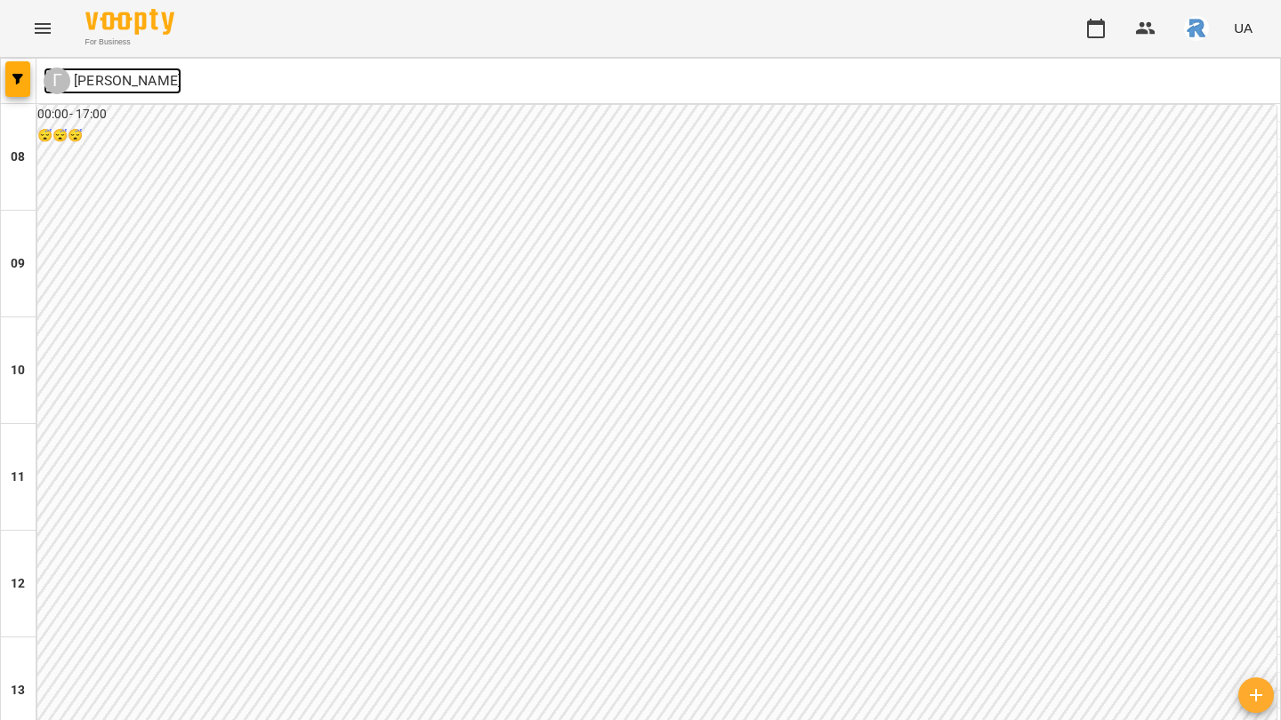
click at [165, 83] on p "[PERSON_NAME]" at bounding box center [125, 80] width 111 height 21
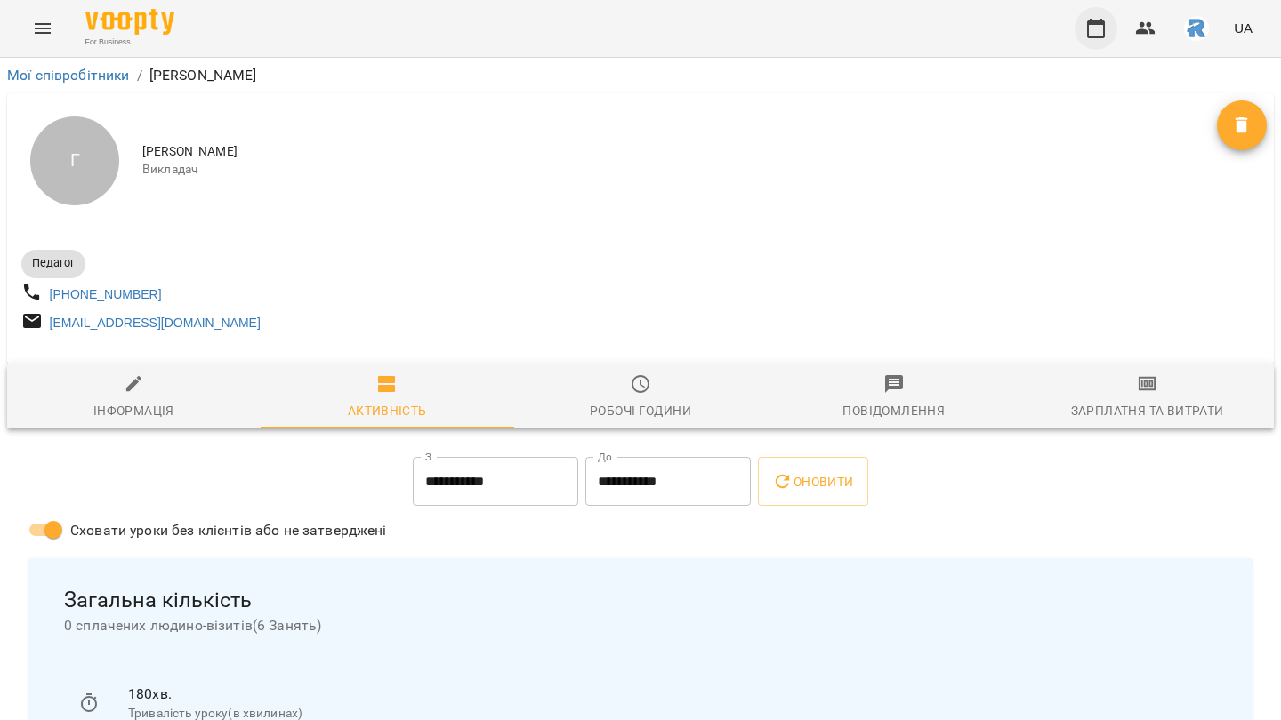
click at [1099, 25] on icon "button" at bounding box center [1095, 28] width 21 height 21
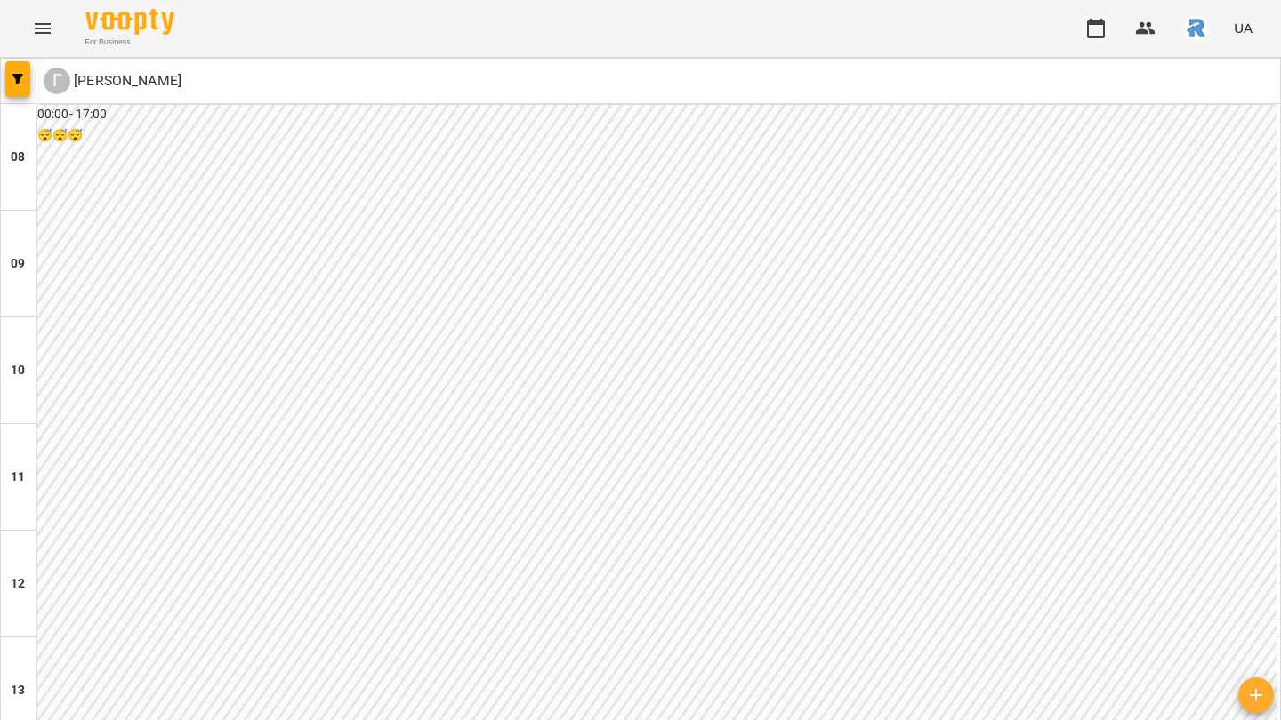
scroll to position [889, 0]
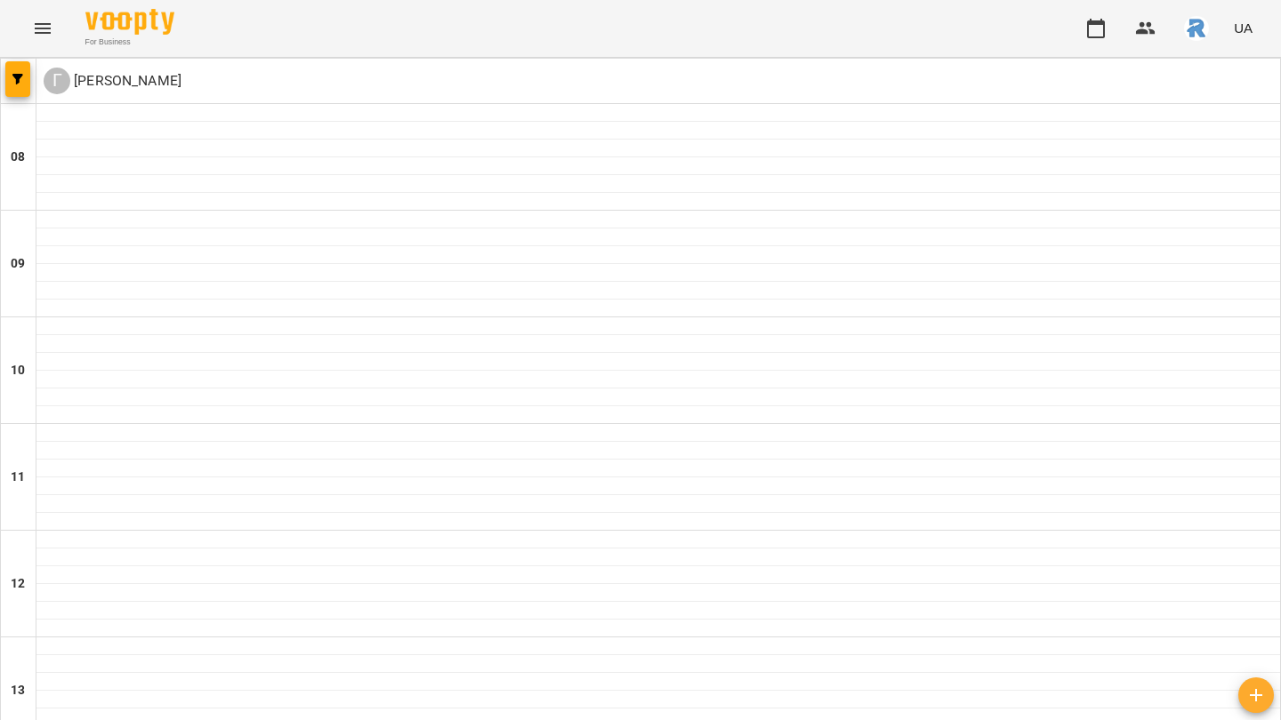
type input "**********"
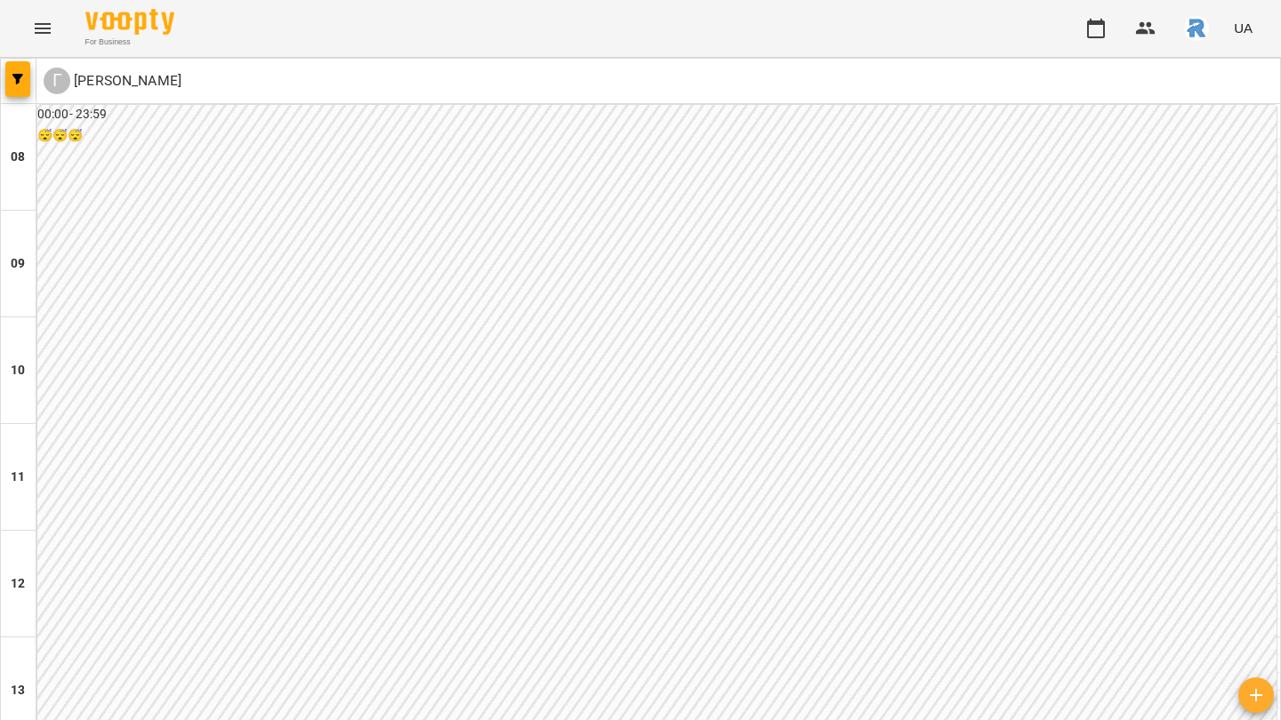
click at [242, 101] on div "Г [PERSON_NAME]" at bounding box center [658, 81] width 1244 height 44
click at [49, 27] on icon "Menu" at bounding box center [42, 28] width 21 height 21
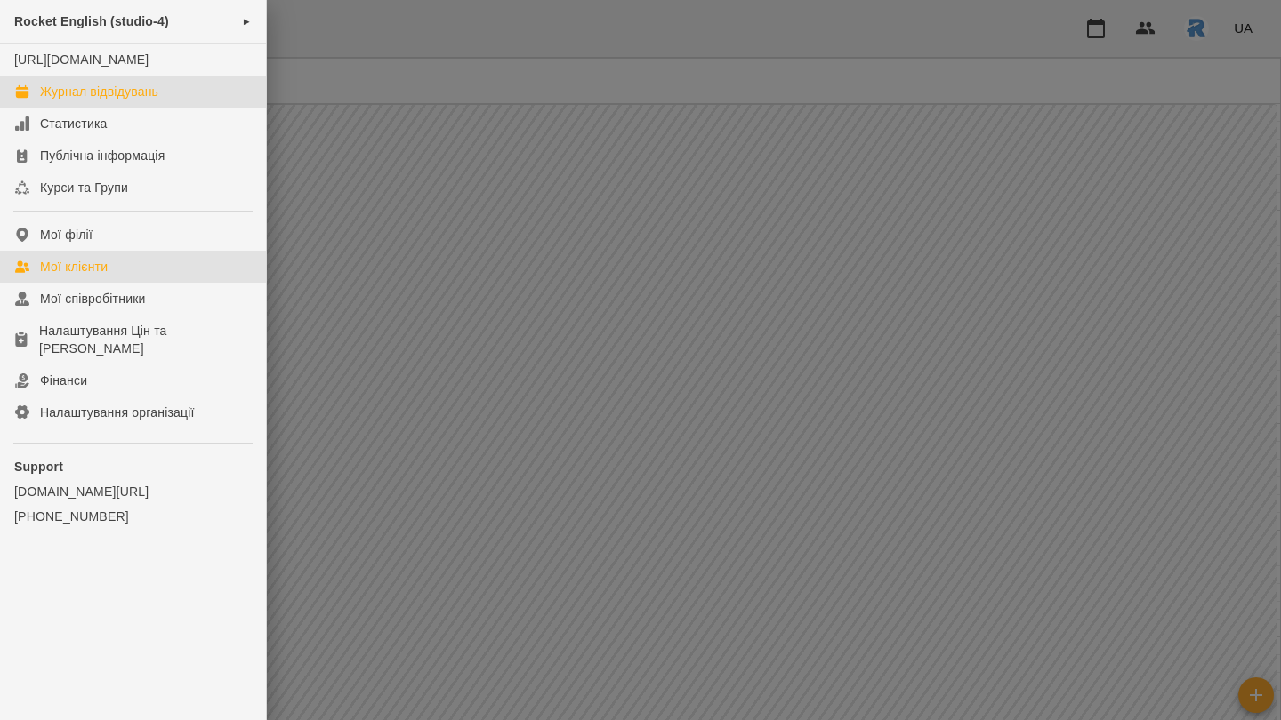
click at [105, 276] on div "Мої клієнти" at bounding box center [74, 267] width 68 height 18
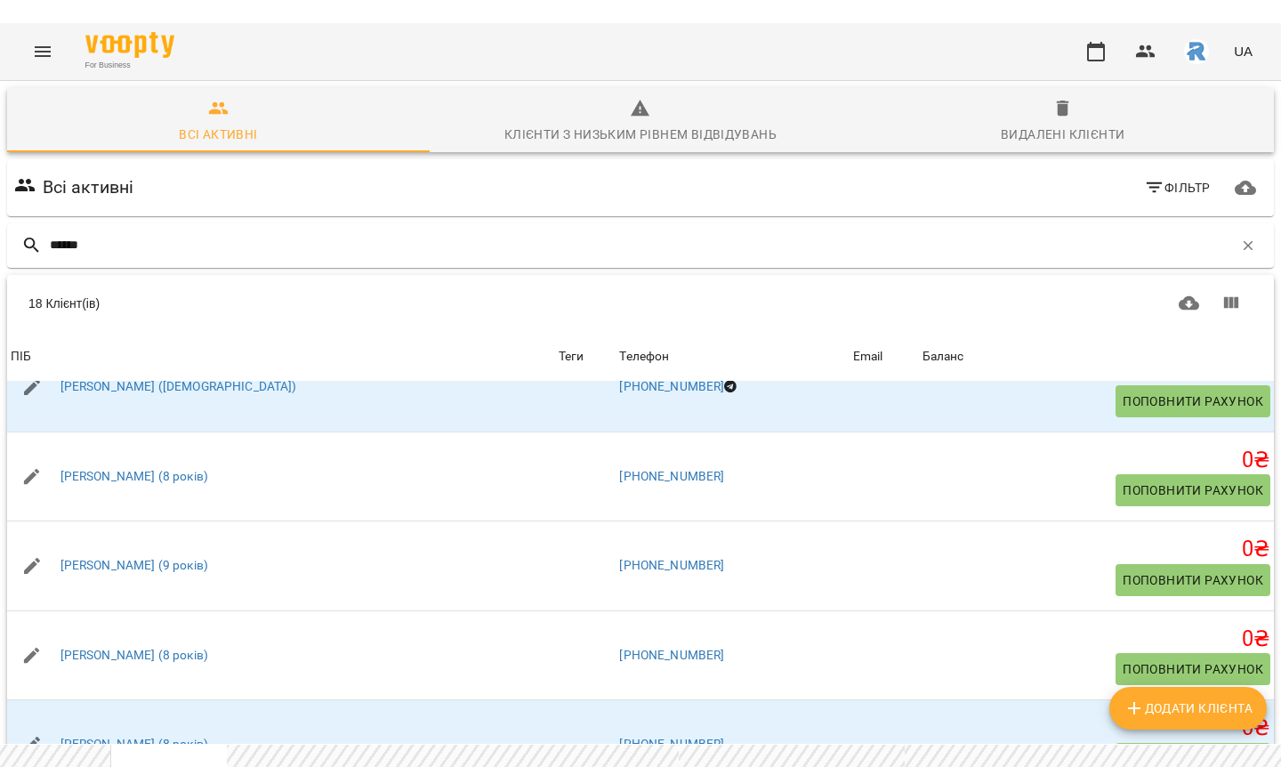
scroll to position [400, 0]
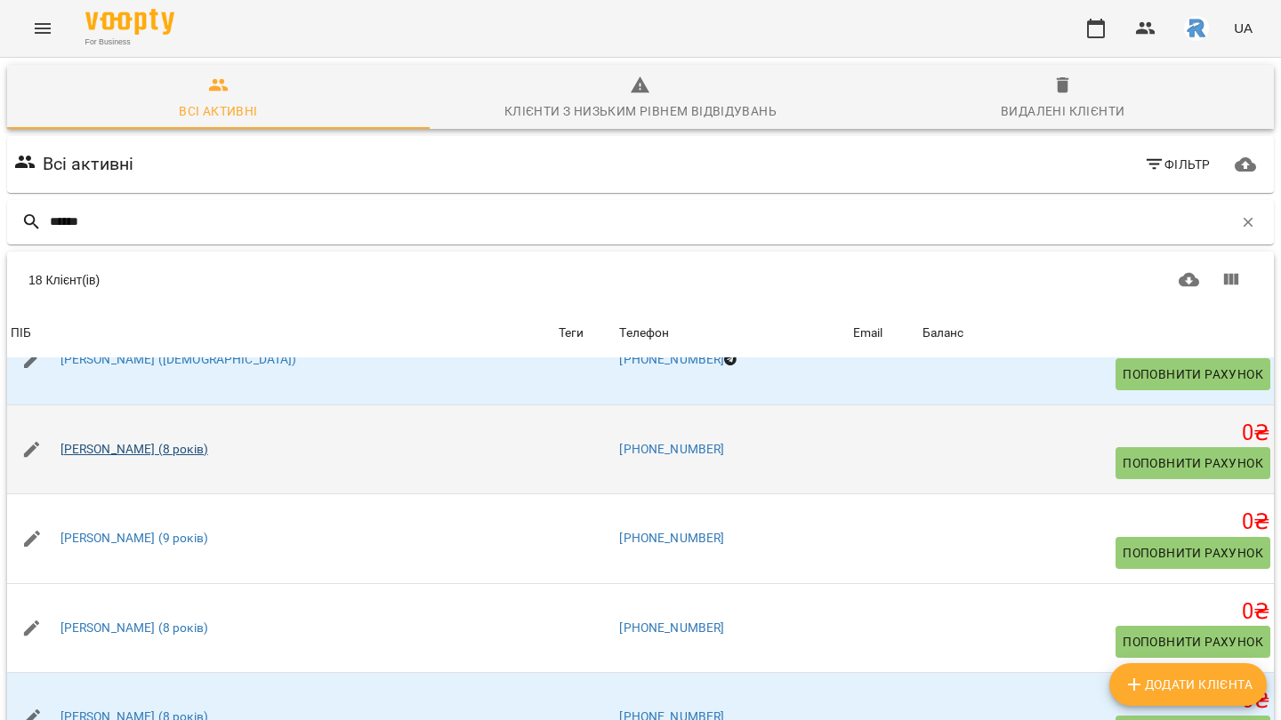
type input "******"
click at [123, 442] on link "[PERSON_NAME] (8 років)" at bounding box center [134, 450] width 148 height 18
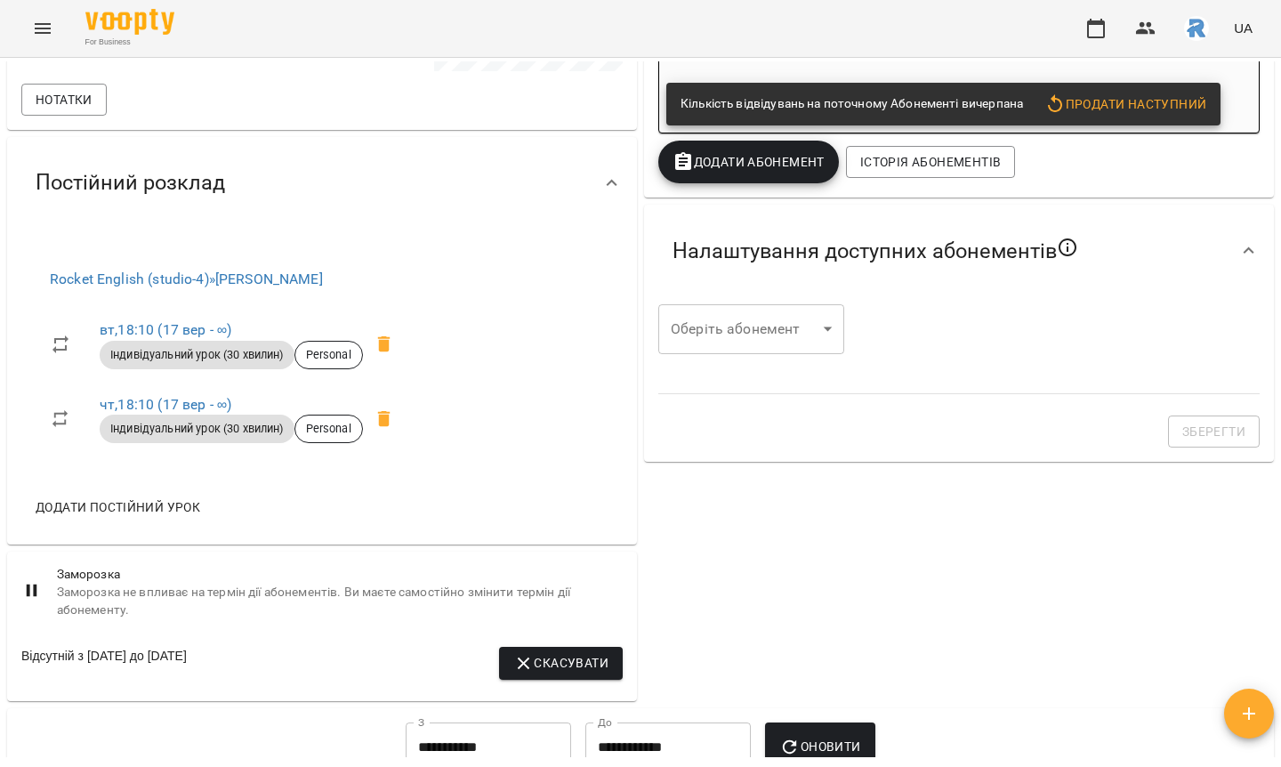
scroll to position [473, 0]
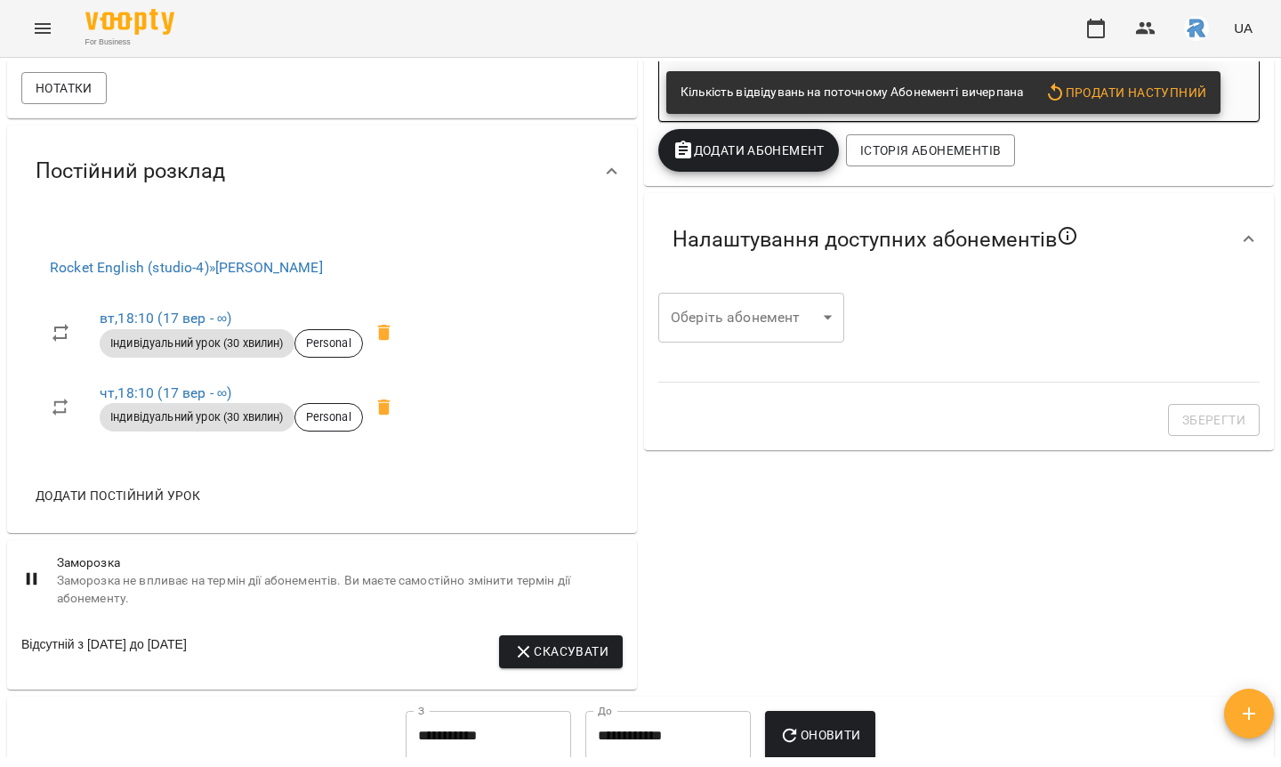
click at [541, 662] on span "Скасувати" at bounding box center [560, 650] width 95 height 21
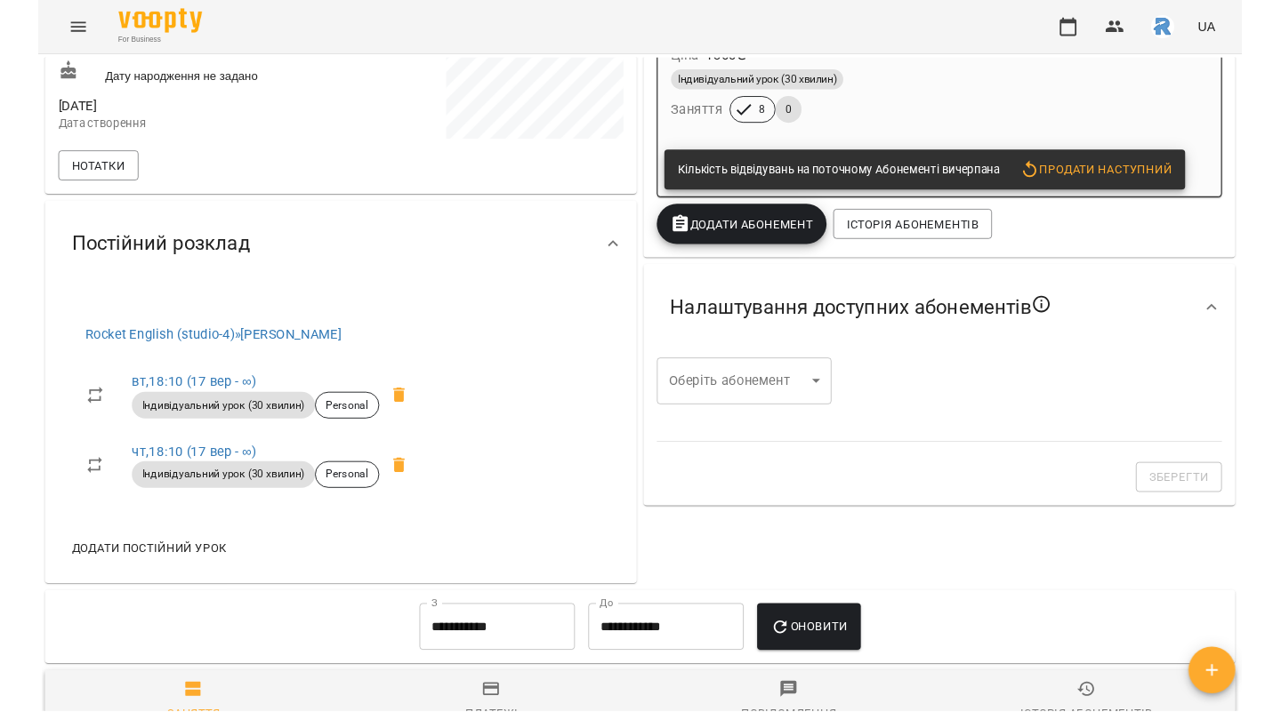
scroll to position [0, 0]
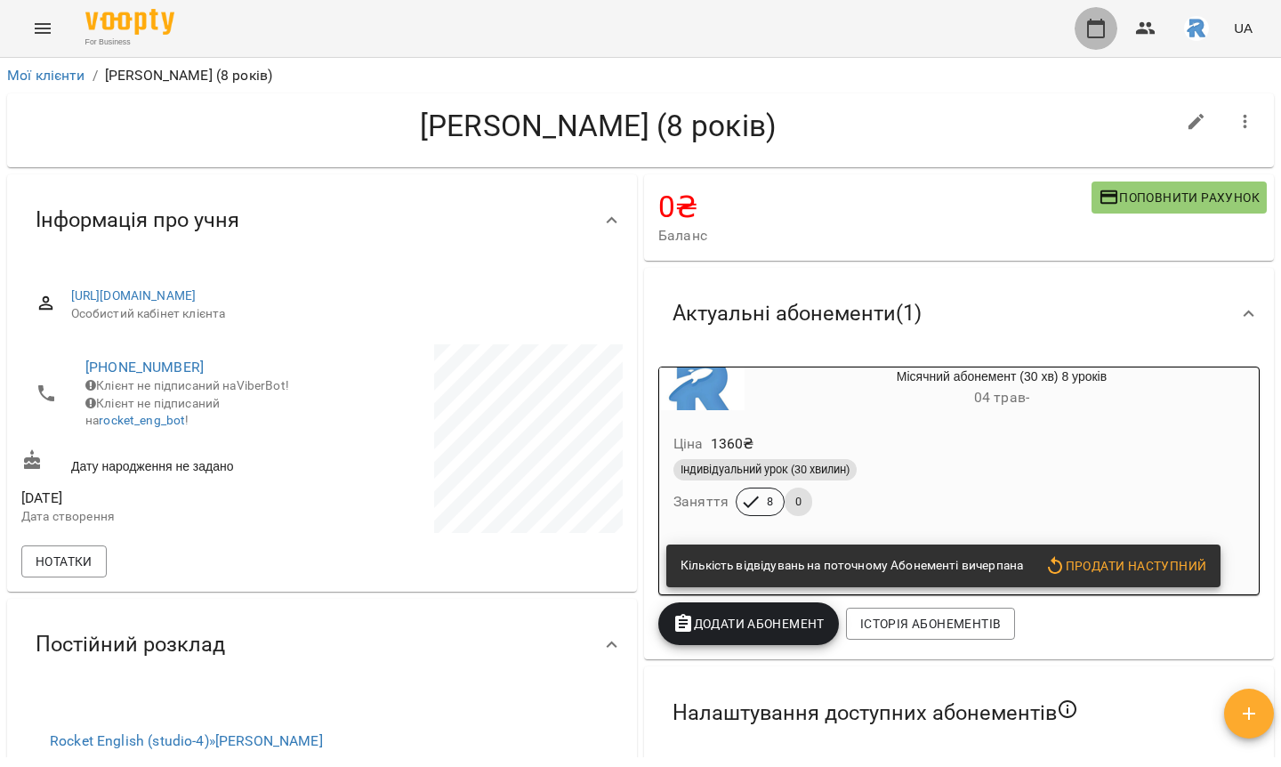
click at [1103, 28] on icon "button" at bounding box center [1095, 28] width 21 height 21
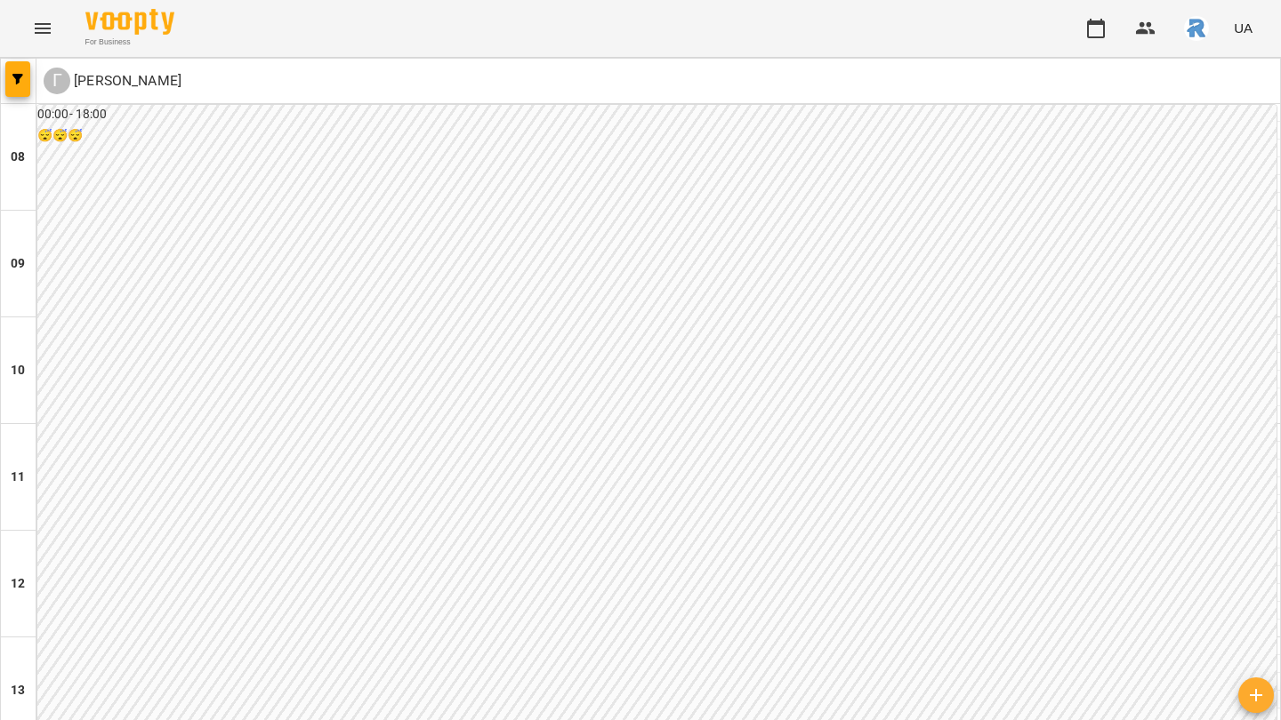
scroll to position [889, 0]
